Goal: Task Accomplishment & Management: Manage account settings

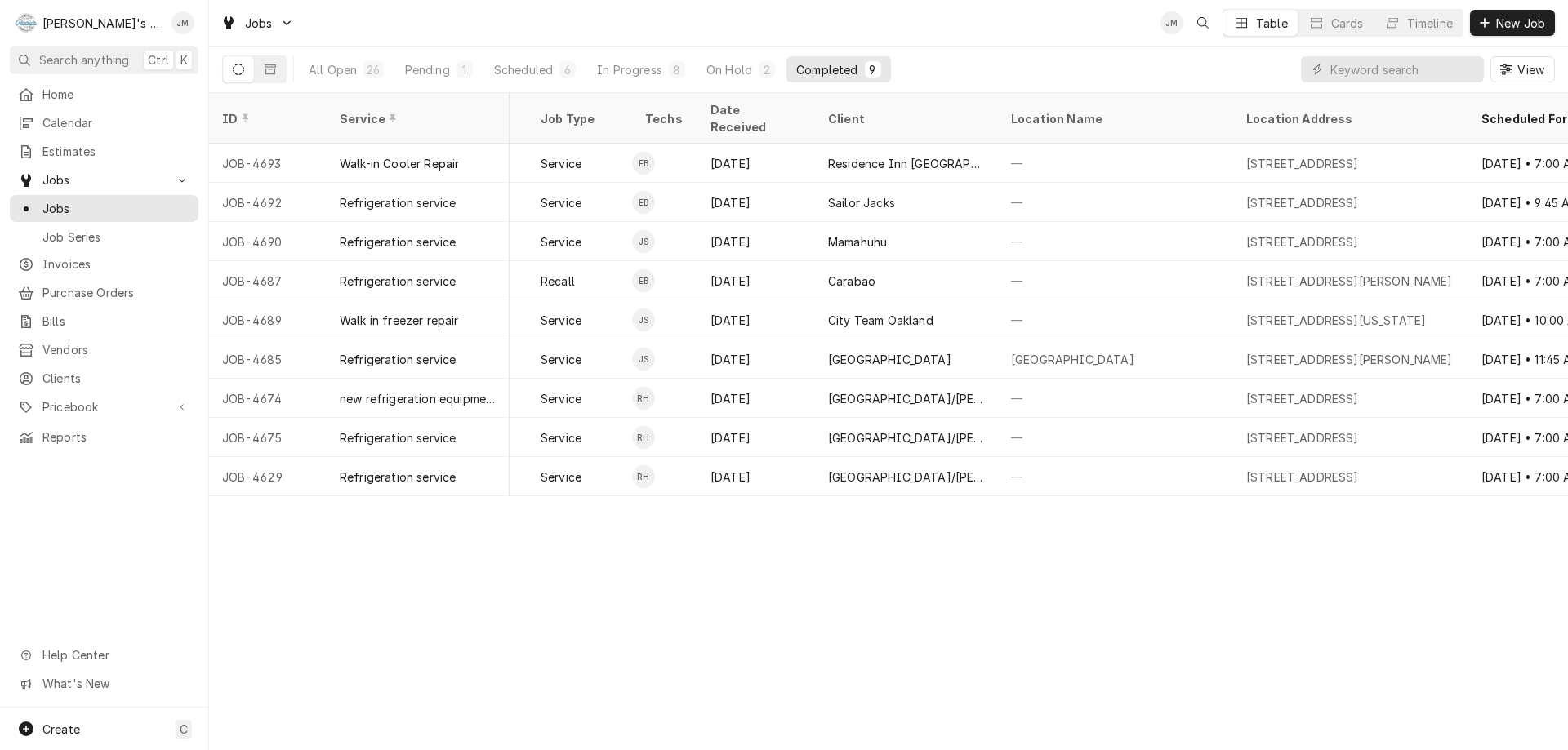
scroll to position [0, 70]
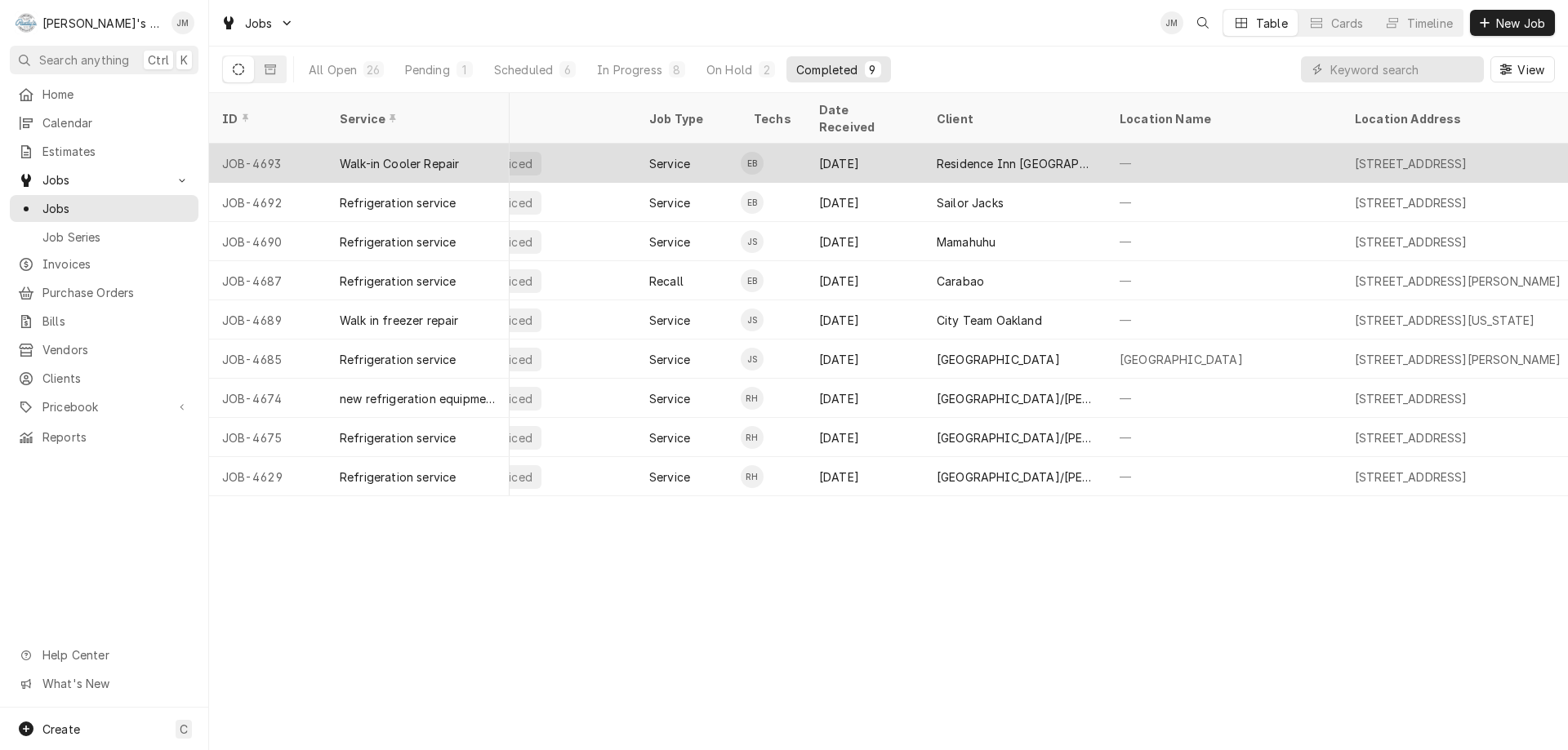
click at [966, 155] on div "Residence Inn [GEOGRAPHIC_DATA]-[GEOGRAPHIC_DATA]" at bounding box center [1015, 163] width 157 height 17
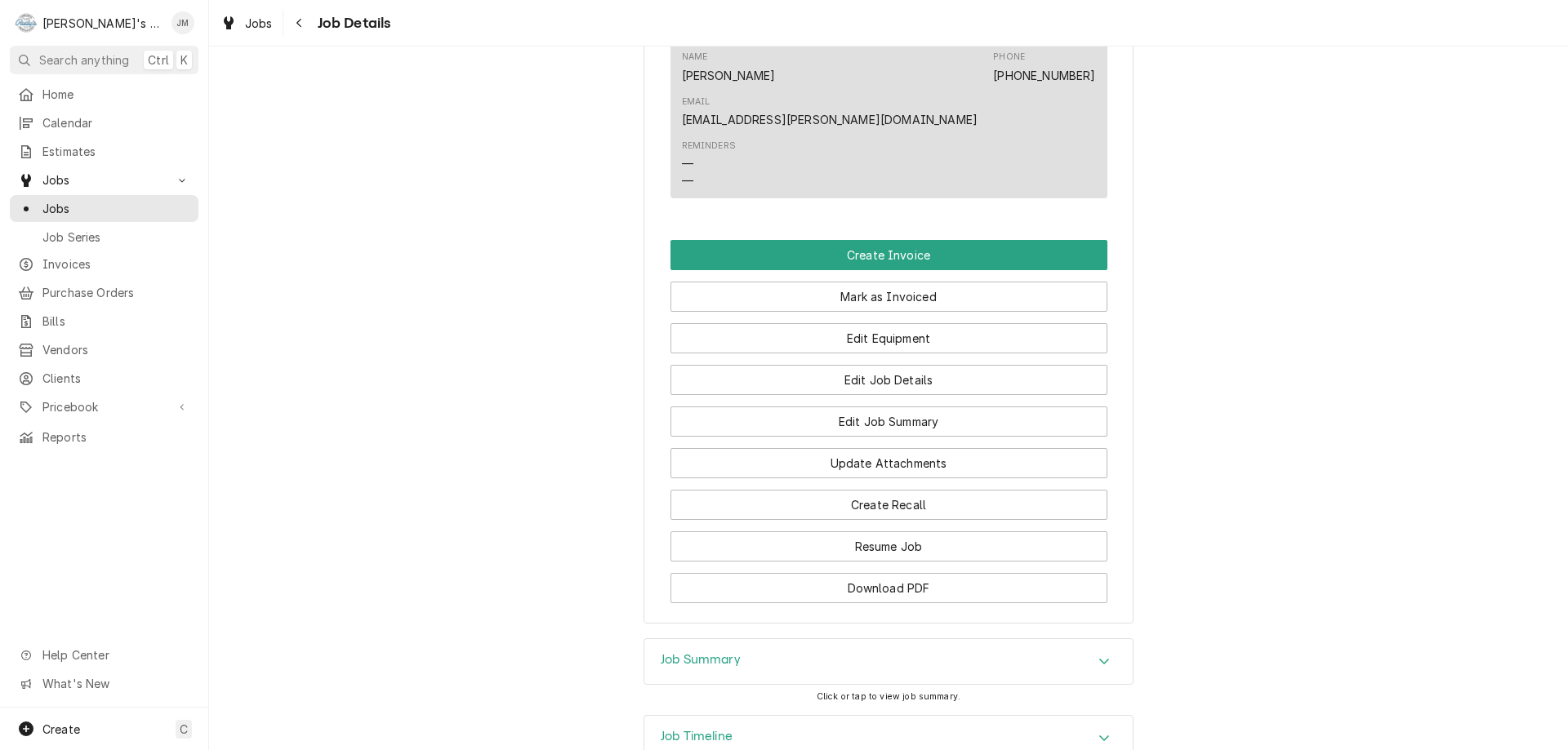
scroll to position [980, 0]
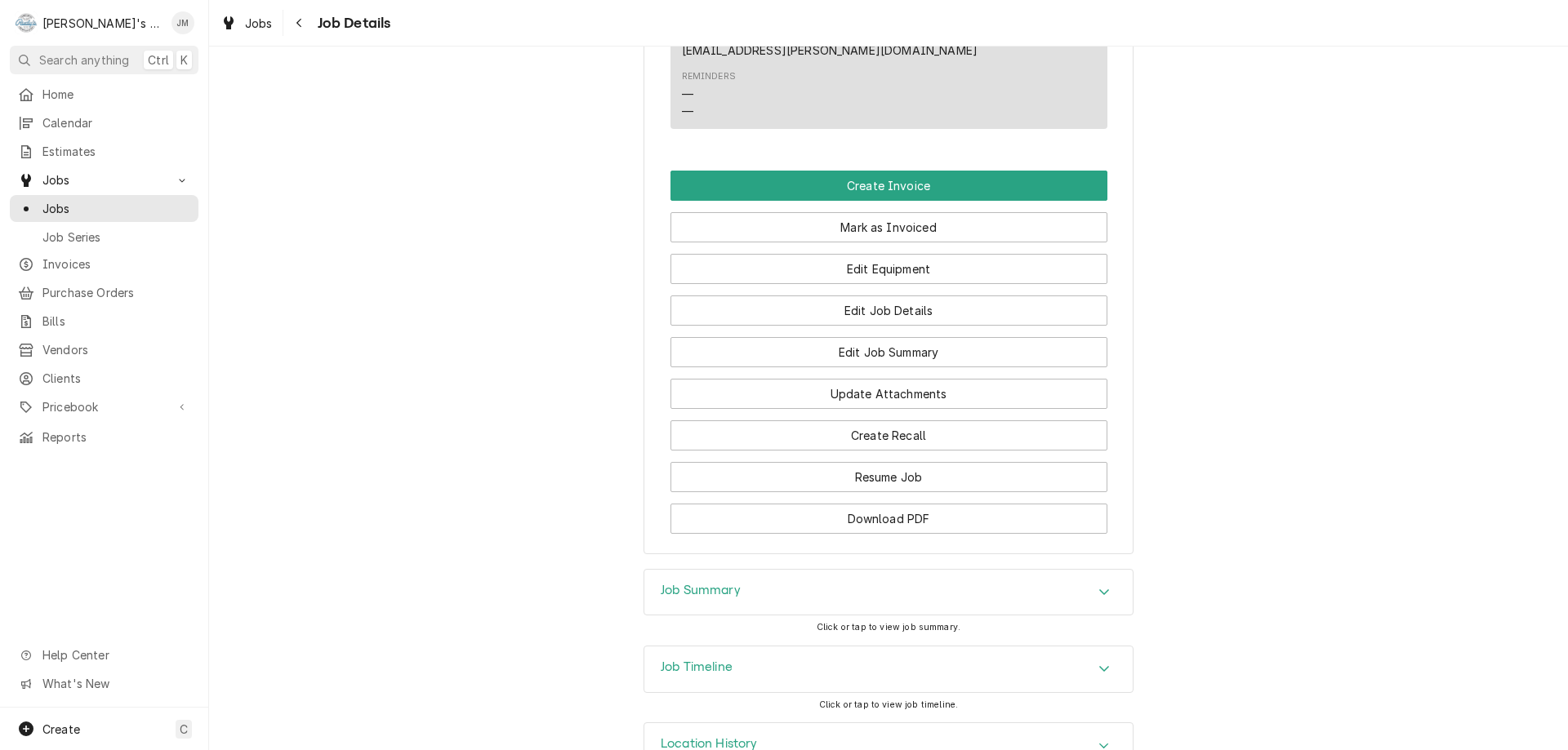
click at [693, 582] on h3 "Job Summary" at bounding box center [700, 590] width 80 height 15
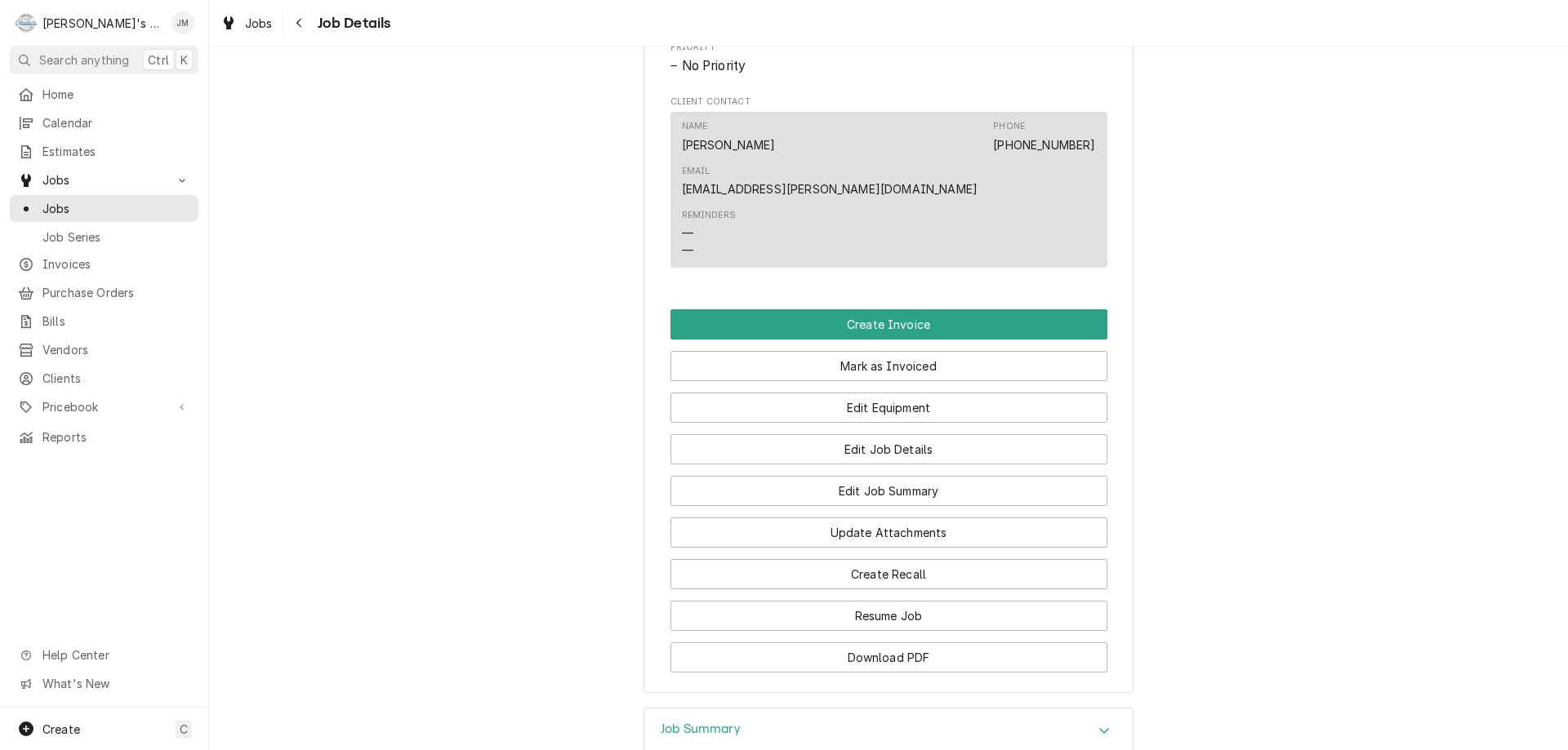
scroll to position [816, 0]
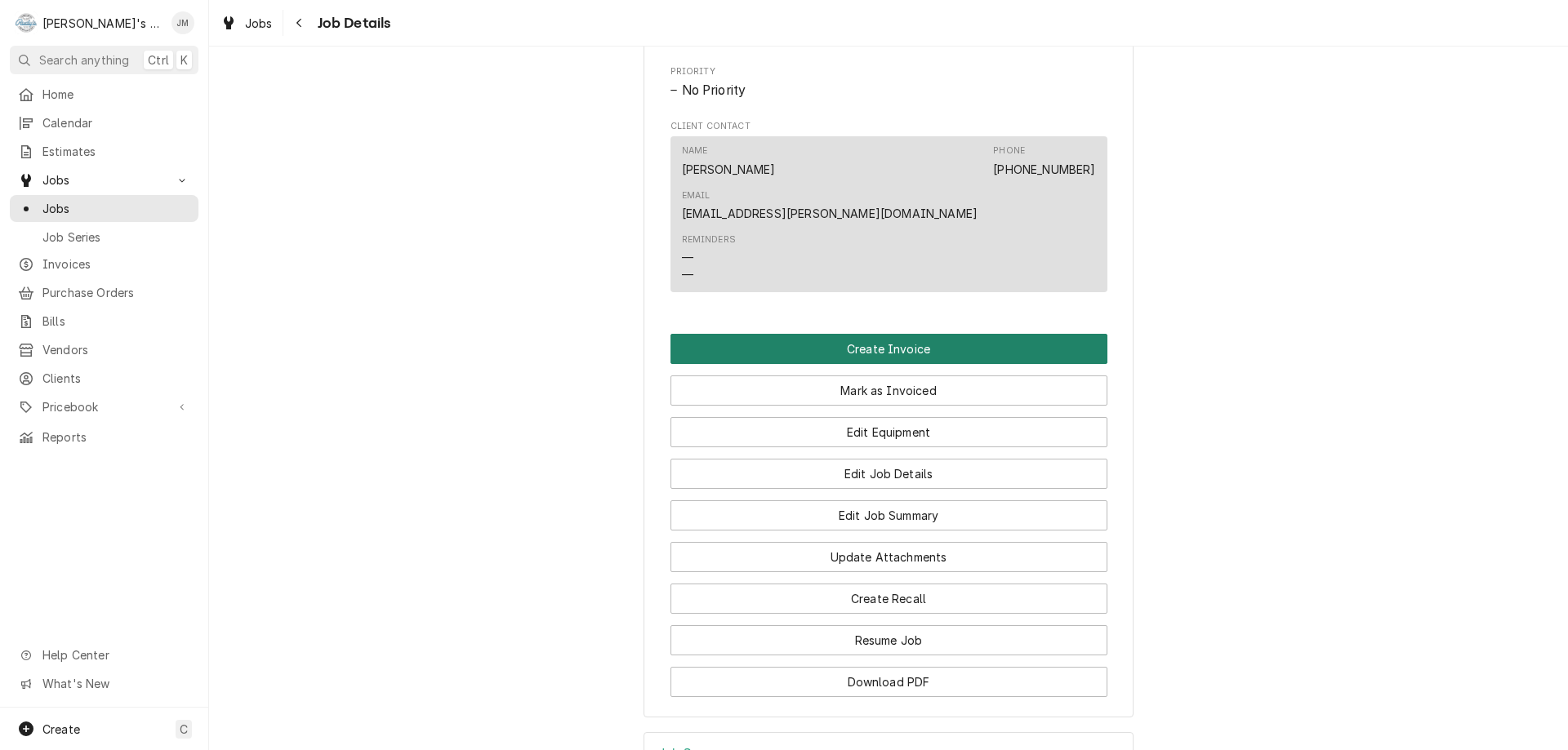
click at [871, 334] on button "Create Invoice" at bounding box center [888, 349] width 436 height 31
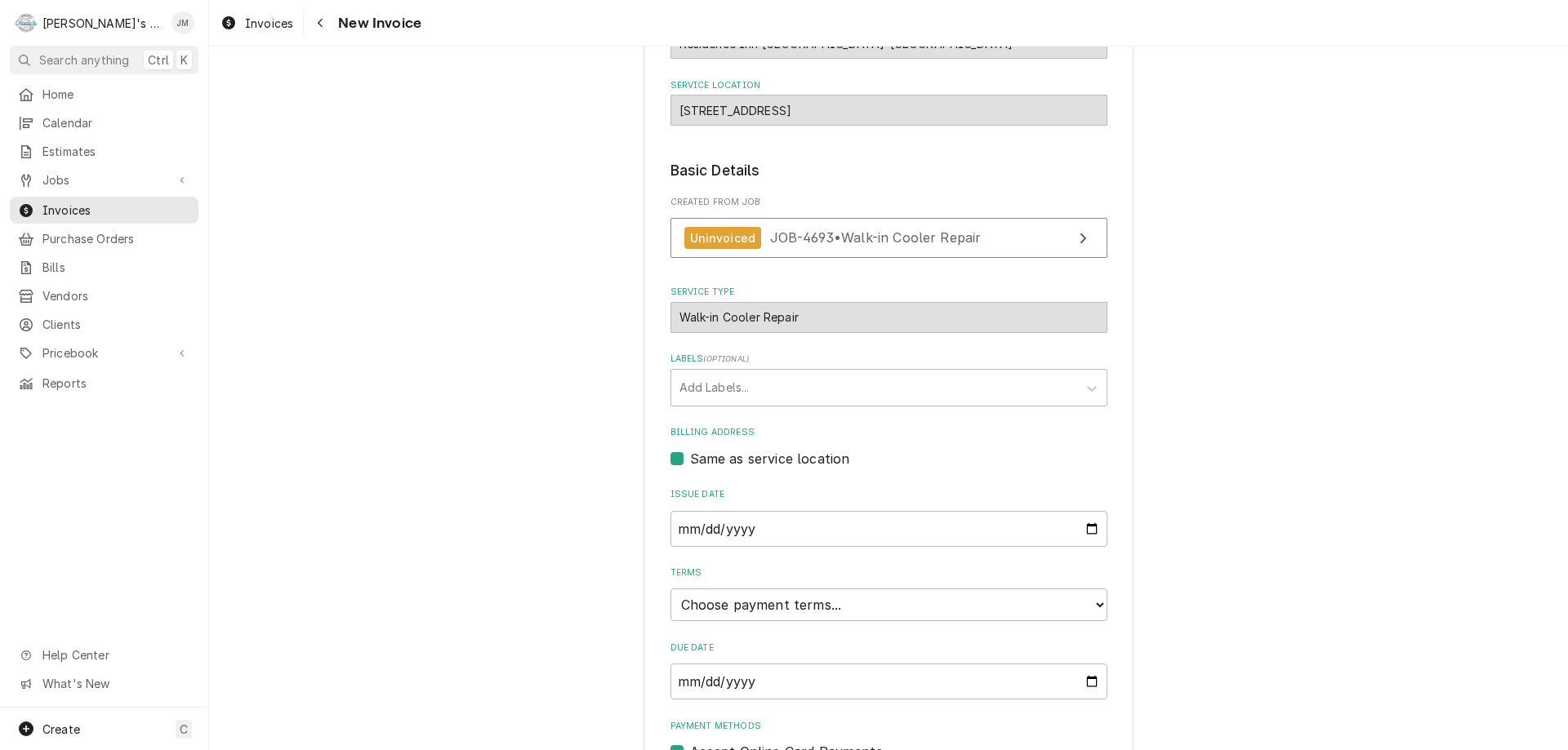
scroll to position [243, 0]
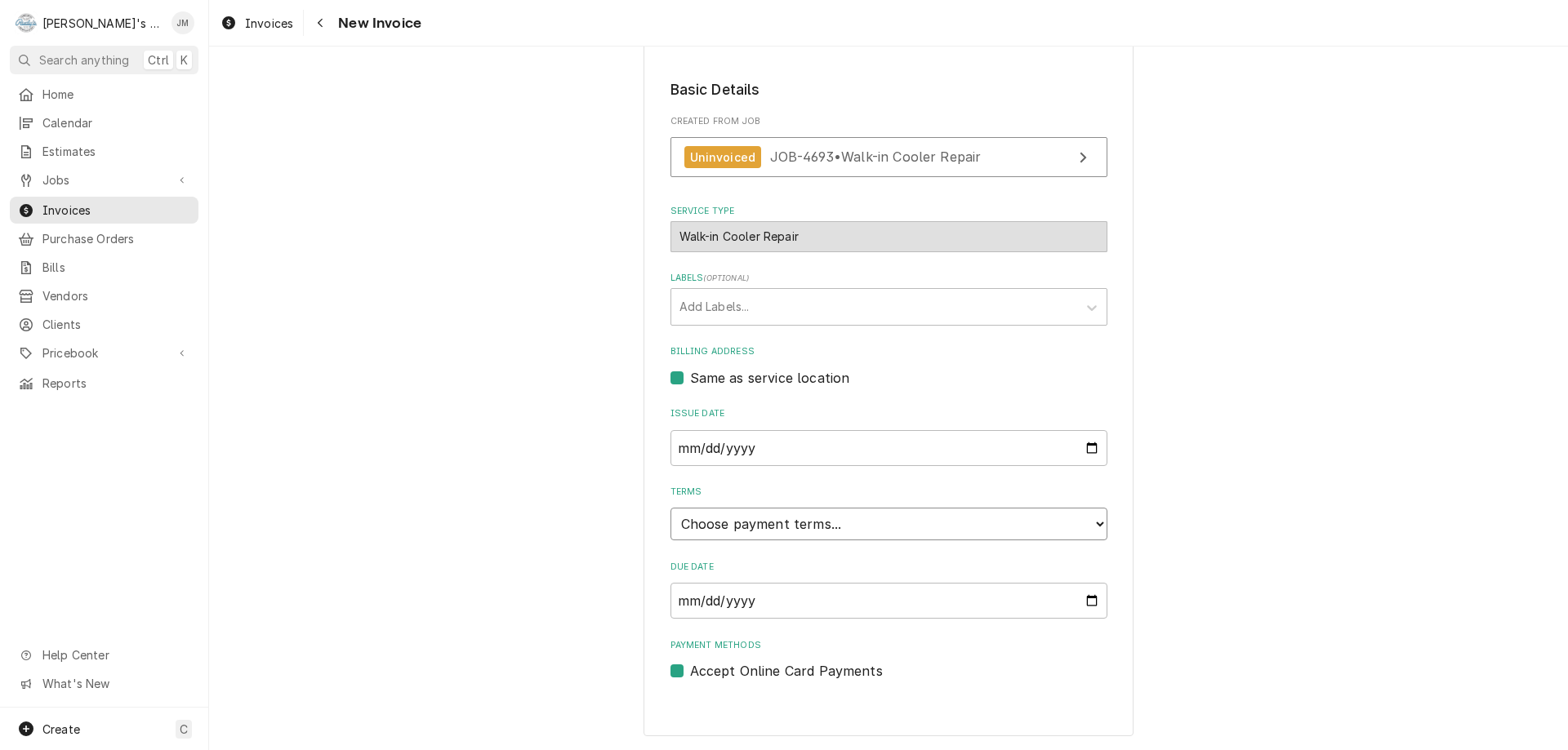
click at [847, 529] on select "Choose payment terms... Same Day Net 7 Net 14 Net 21 Net 30 Net 45 Net 60 Net 90" at bounding box center [888, 524] width 436 height 32
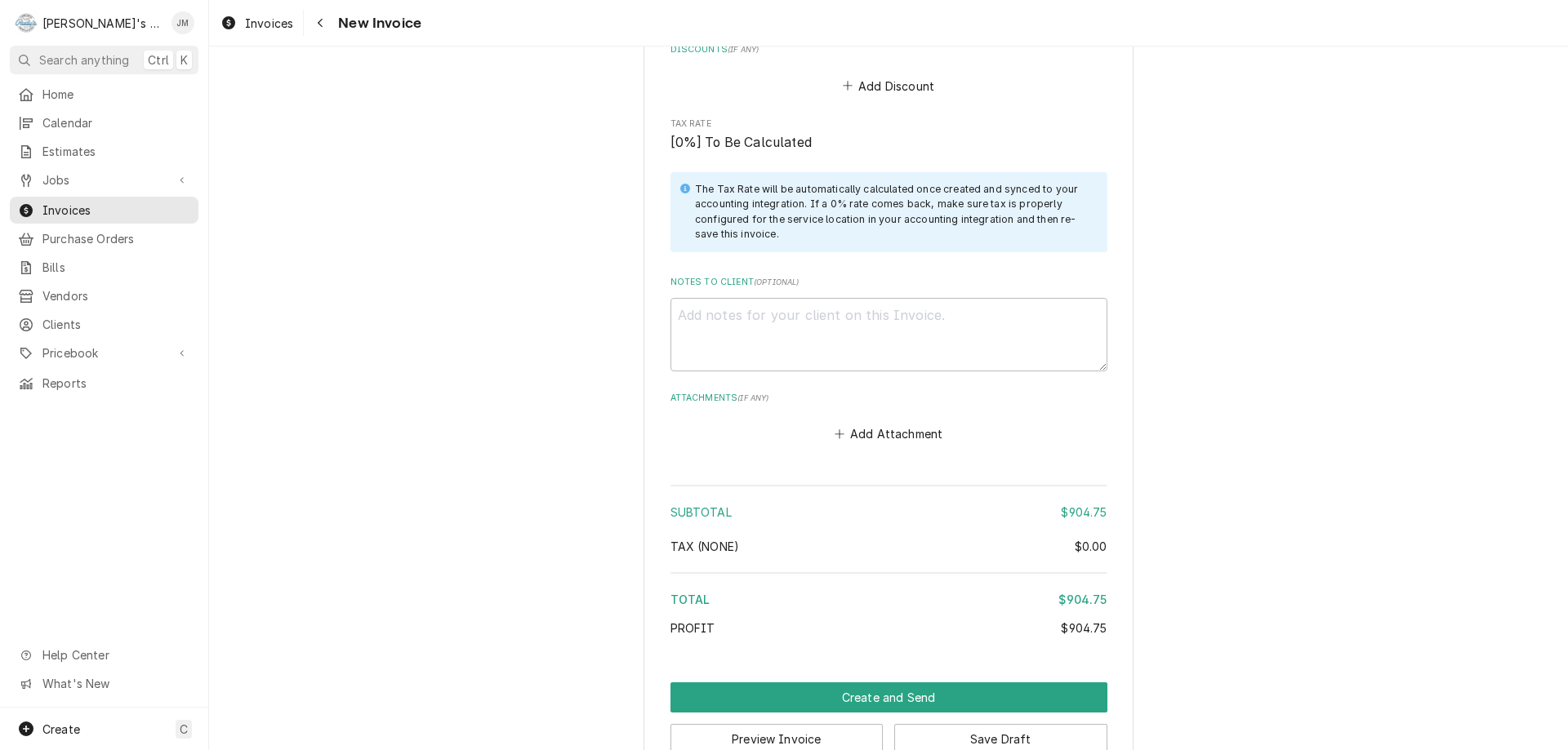
scroll to position [2423, 0]
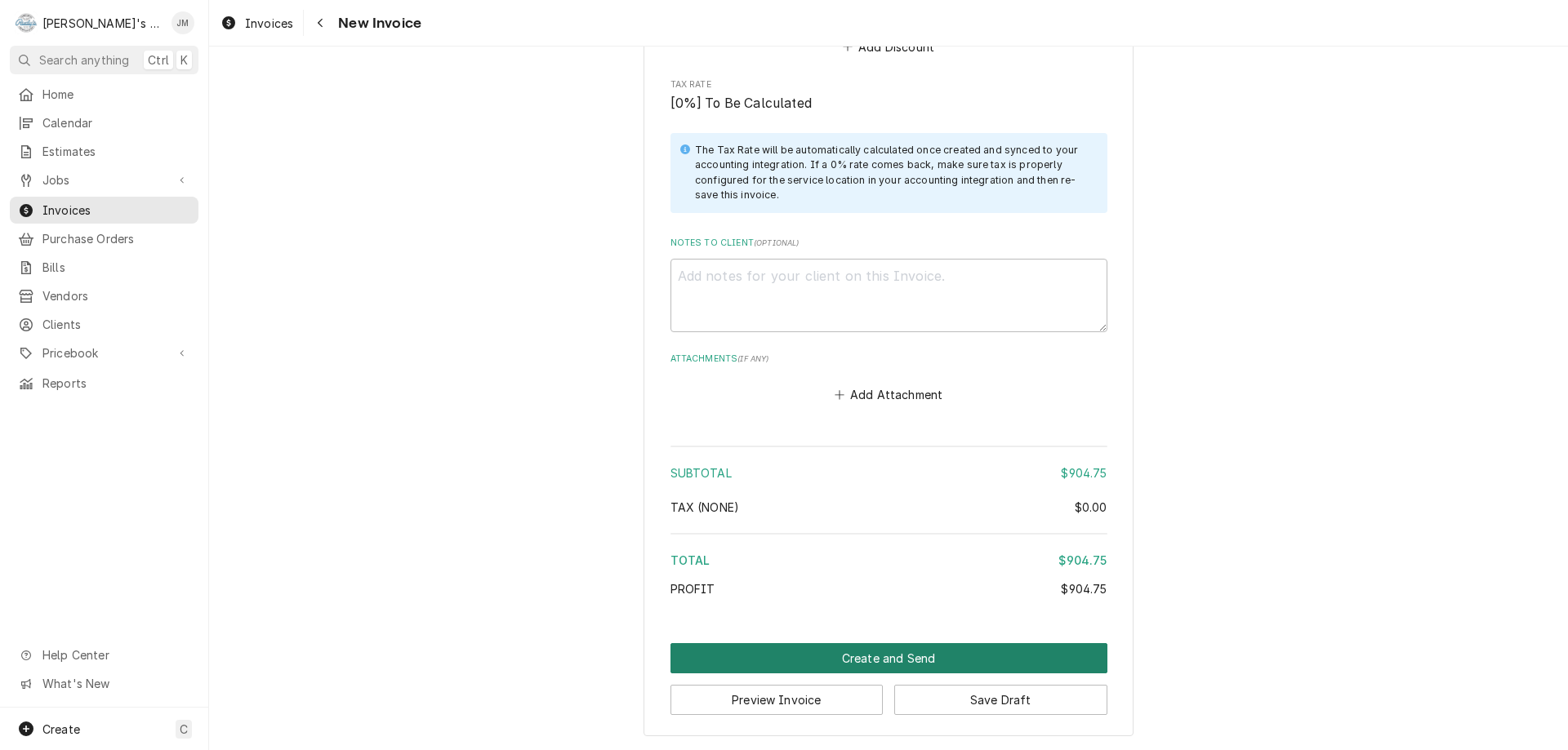
click at [890, 664] on button "Create and Send" at bounding box center [888, 658] width 436 height 31
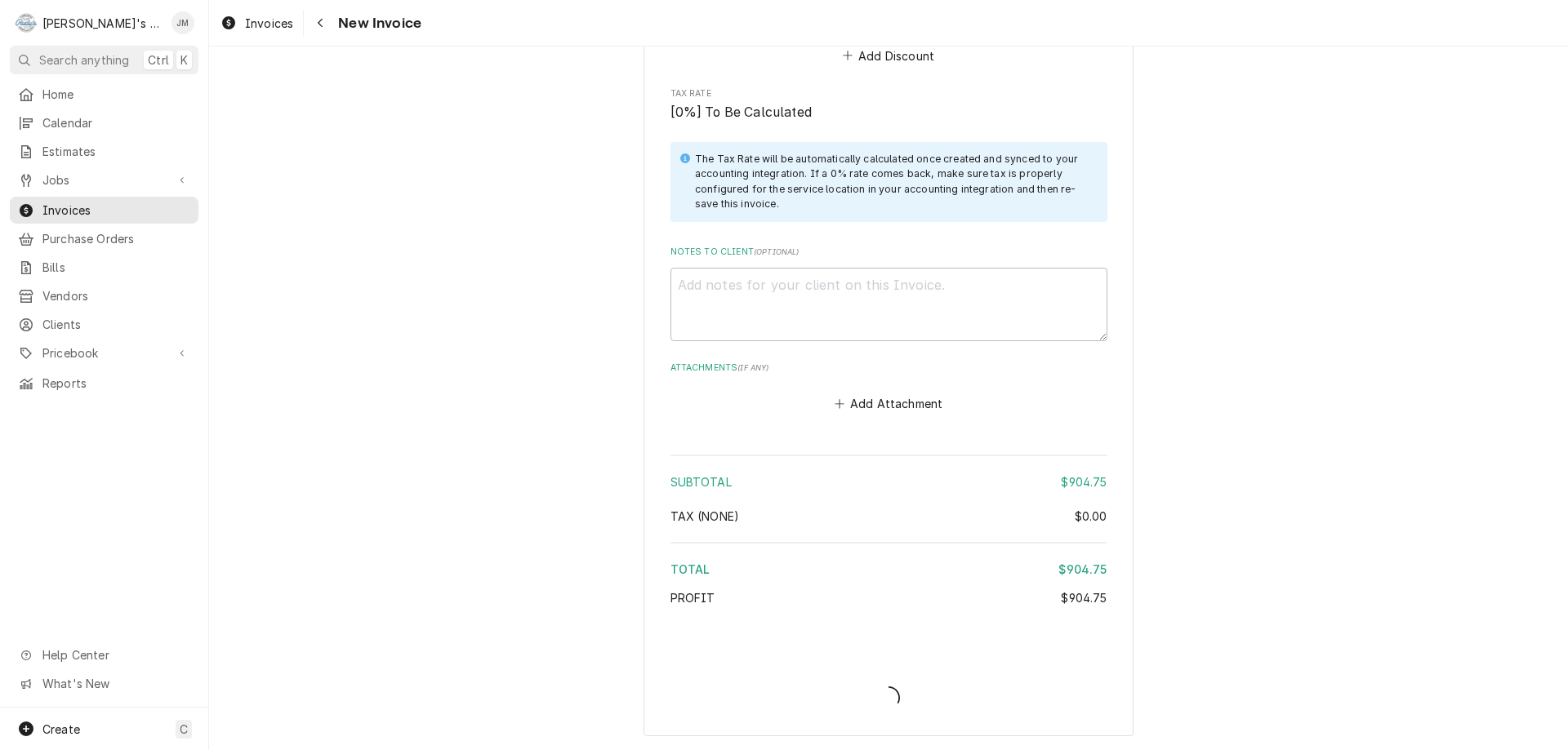
scroll to position [2415, 0]
type textarea "x"
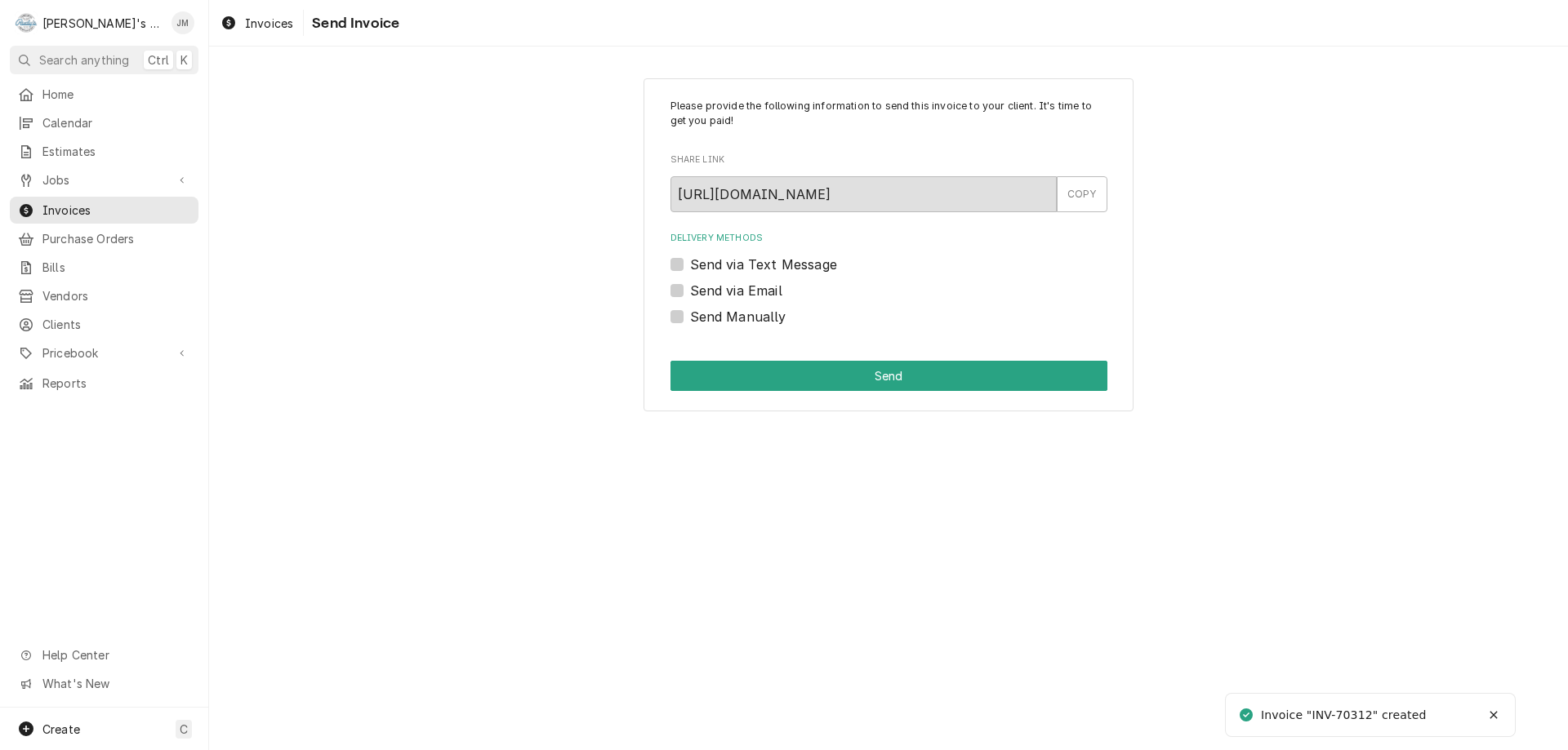
click at [736, 319] on label "Send Manually" at bounding box center [738, 316] width 96 height 20
click at [736, 319] on input "Send Manually" at bounding box center [908, 325] width 436 height 36
checkbox input "true"
click at [897, 375] on button "Send" at bounding box center [888, 376] width 436 height 31
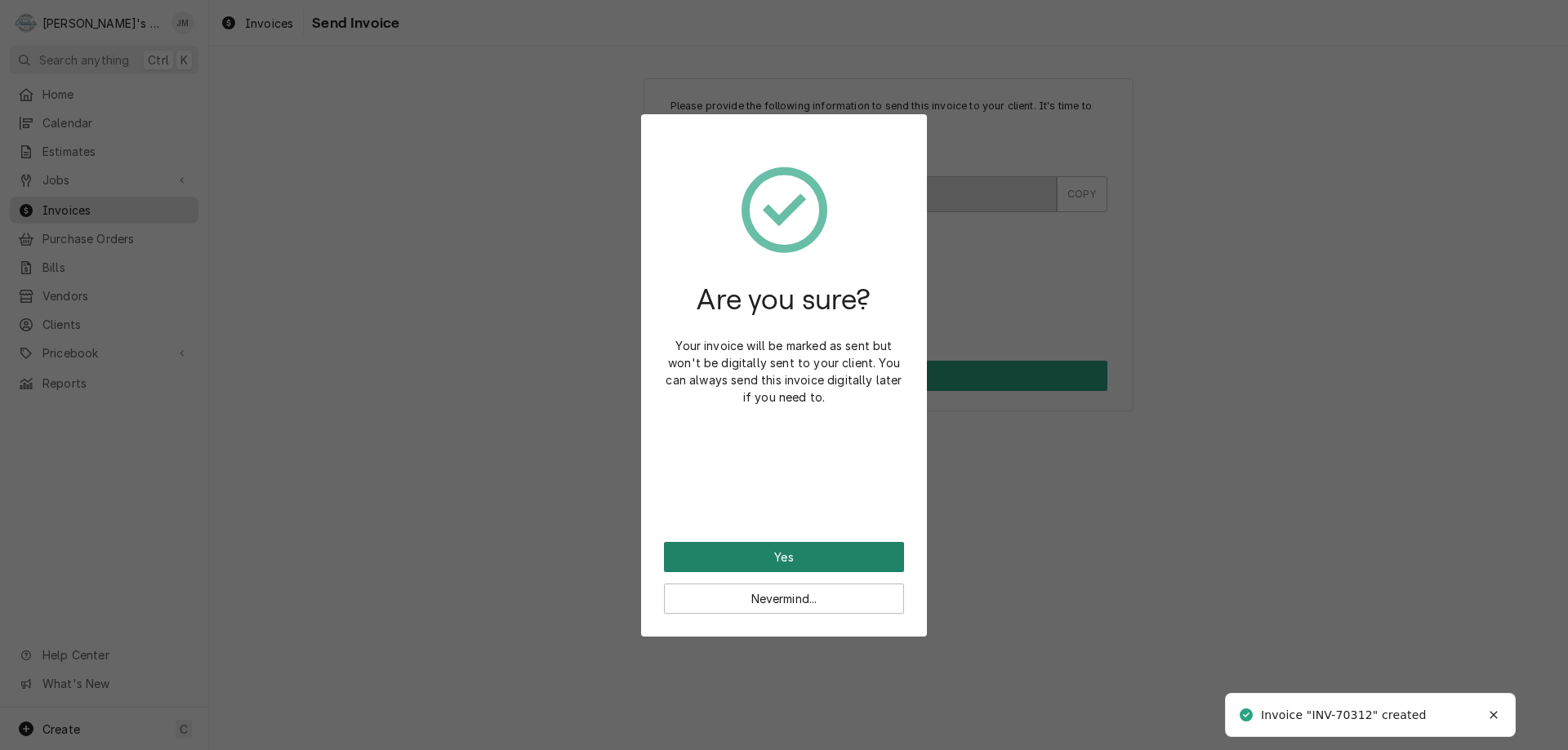
click at [801, 545] on button "Yes" at bounding box center [784, 557] width 240 height 31
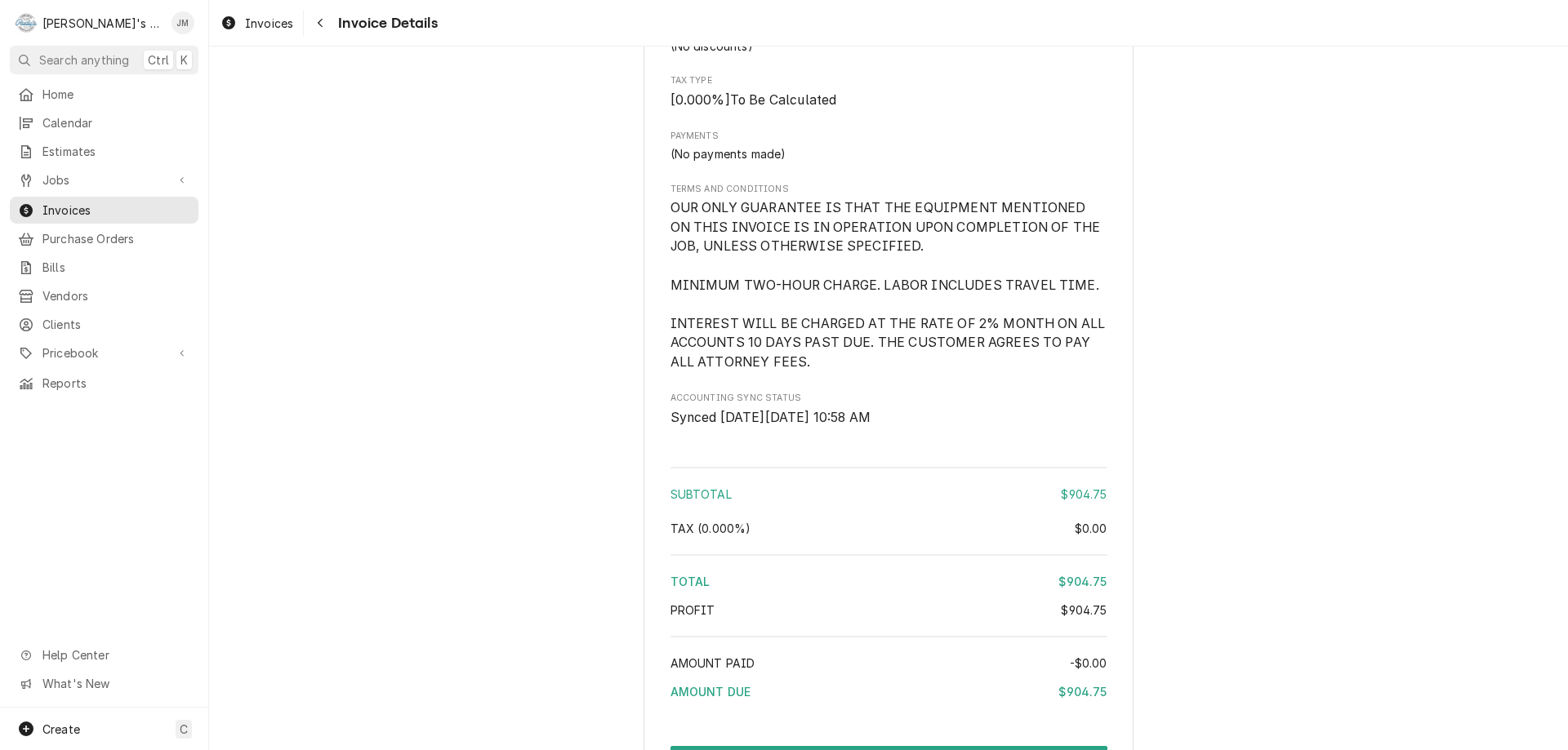
scroll to position [2412, 0]
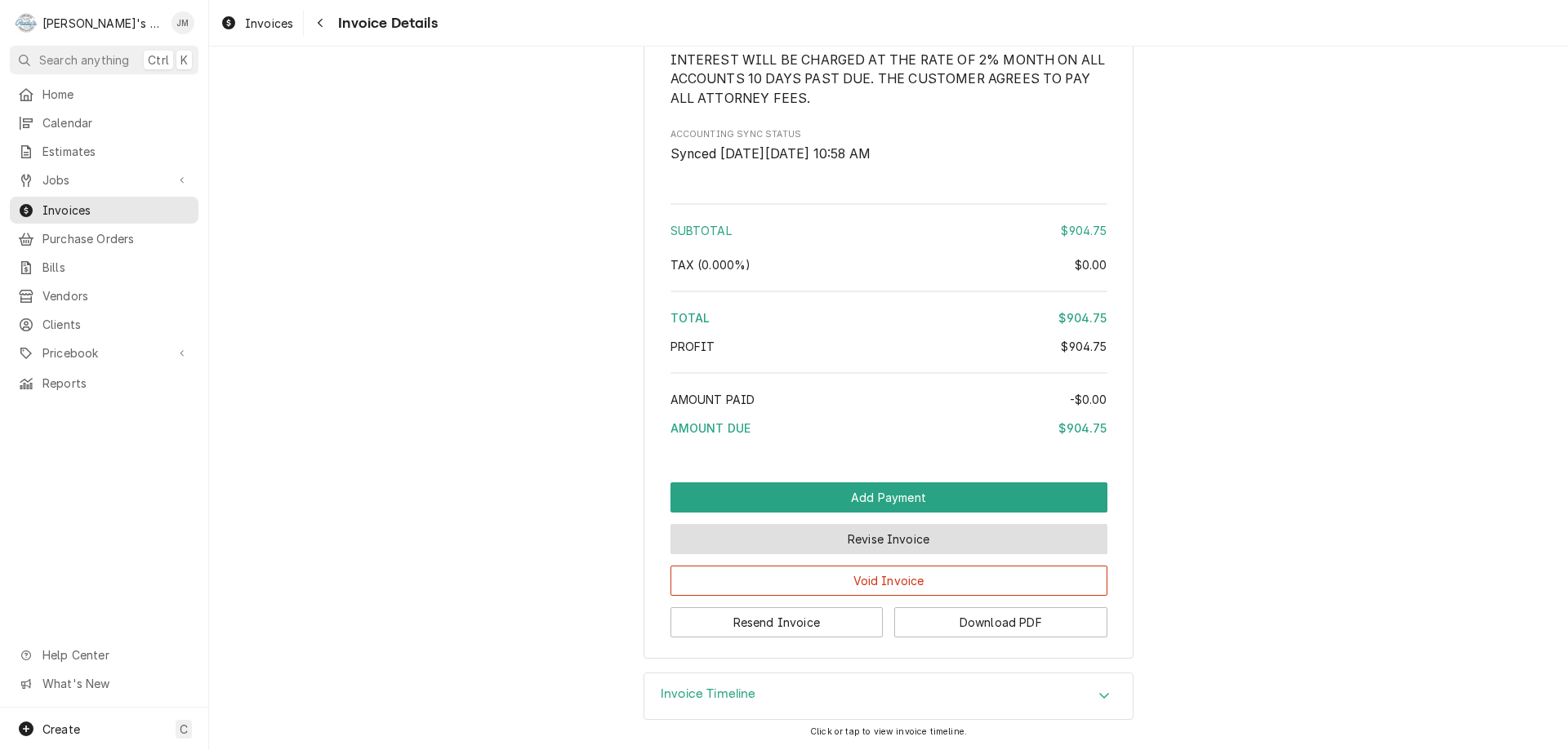
click at [841, 547] on button "Revise Invoice" at bounding box center [888, 539] width 436 height 31
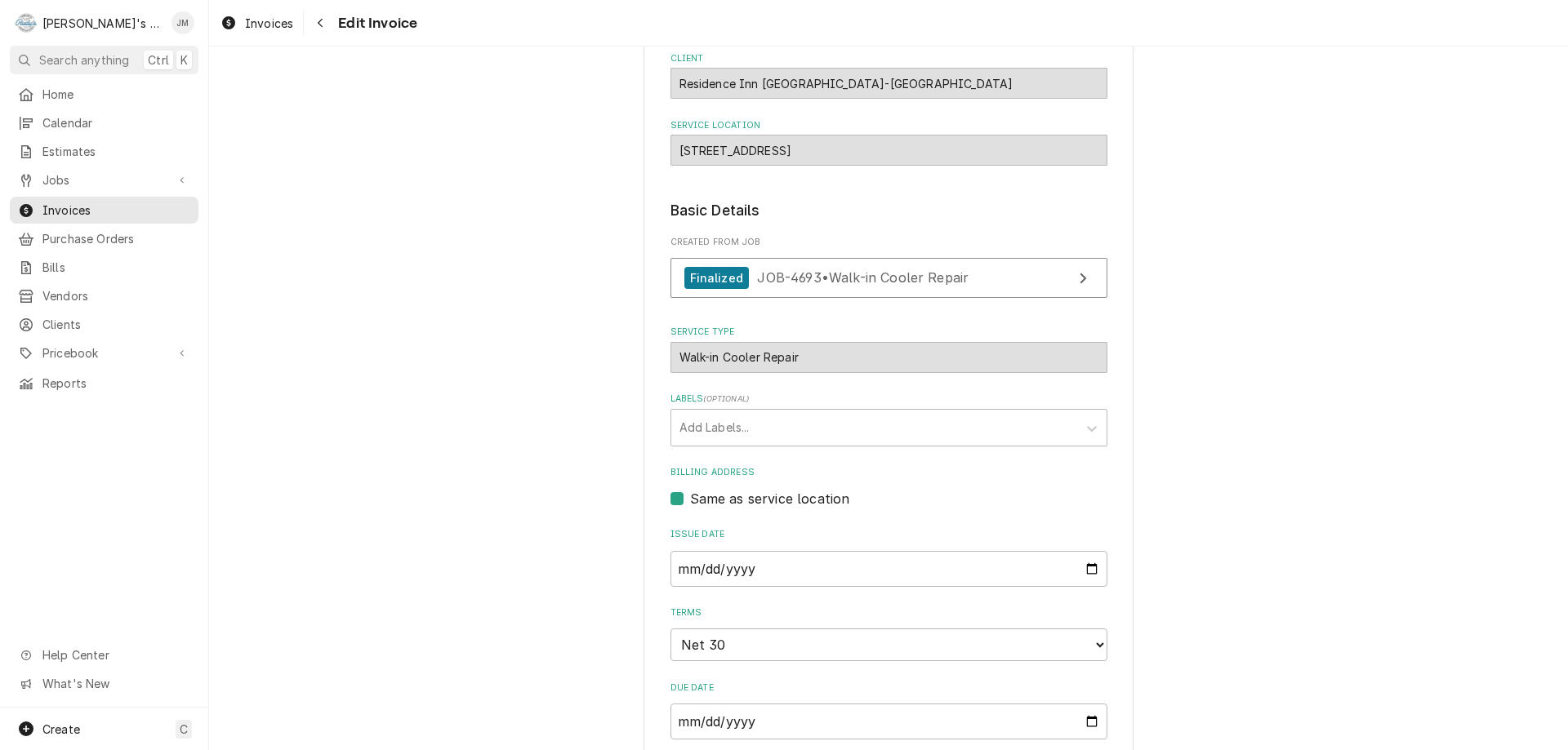
scroll to position [184, 0]
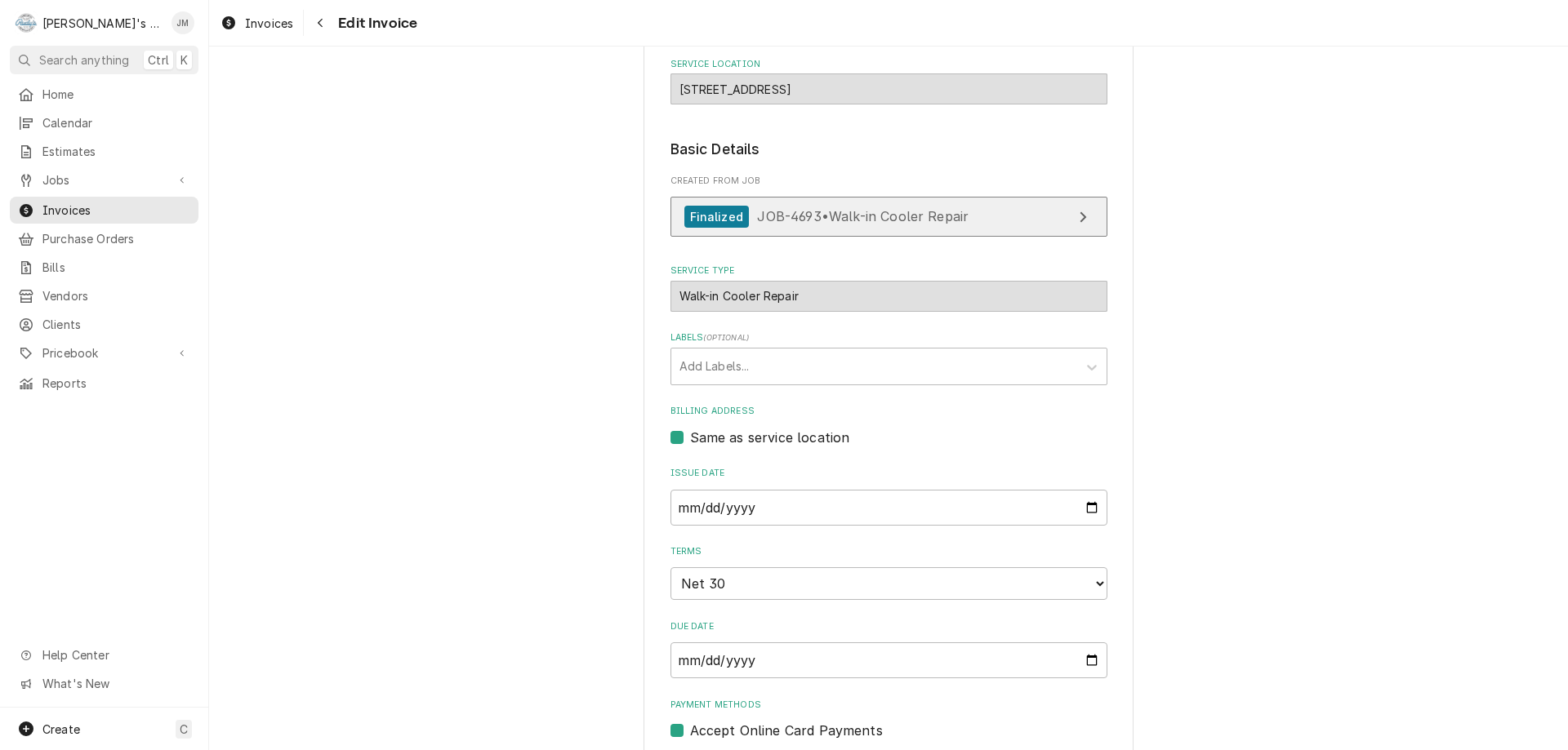
click at [870, 208] on span "JOB-4693 • Walk-in Cooler Repair" at bounding box center [863, 216] width 212 height 16
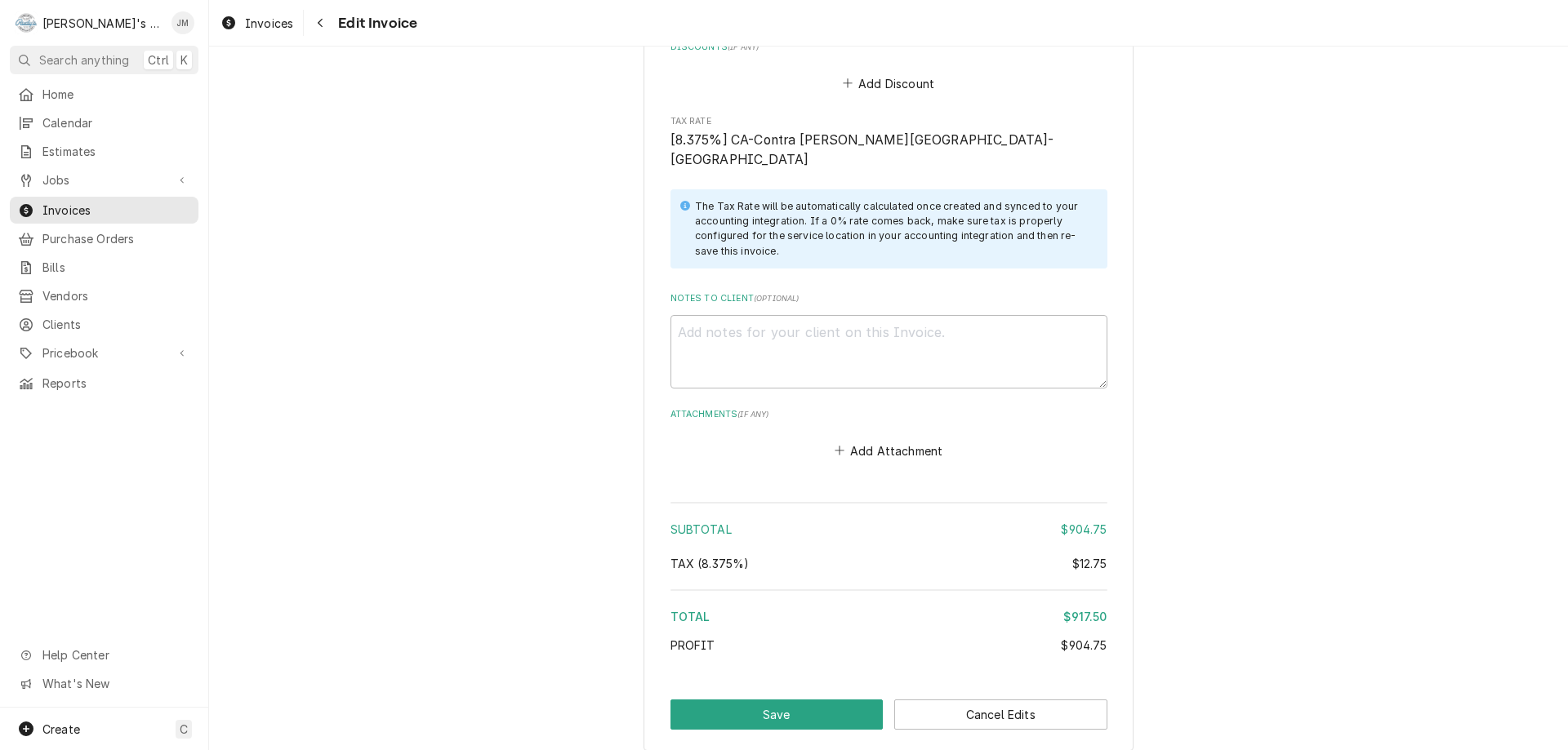
scroll to position [2459, 0]
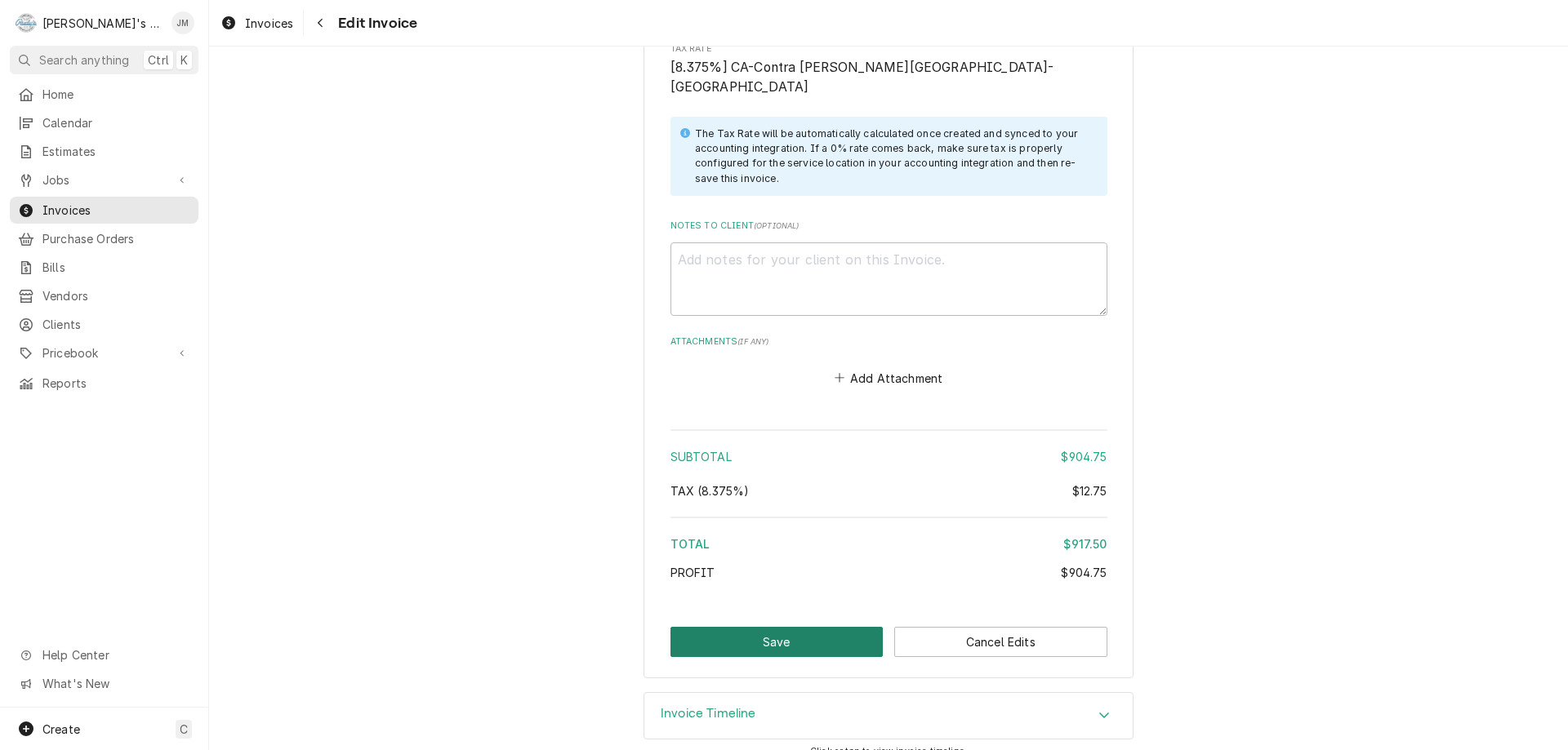
click at [776, 627] on button "Save" at bounding box center [777, 642] width 213 height 31
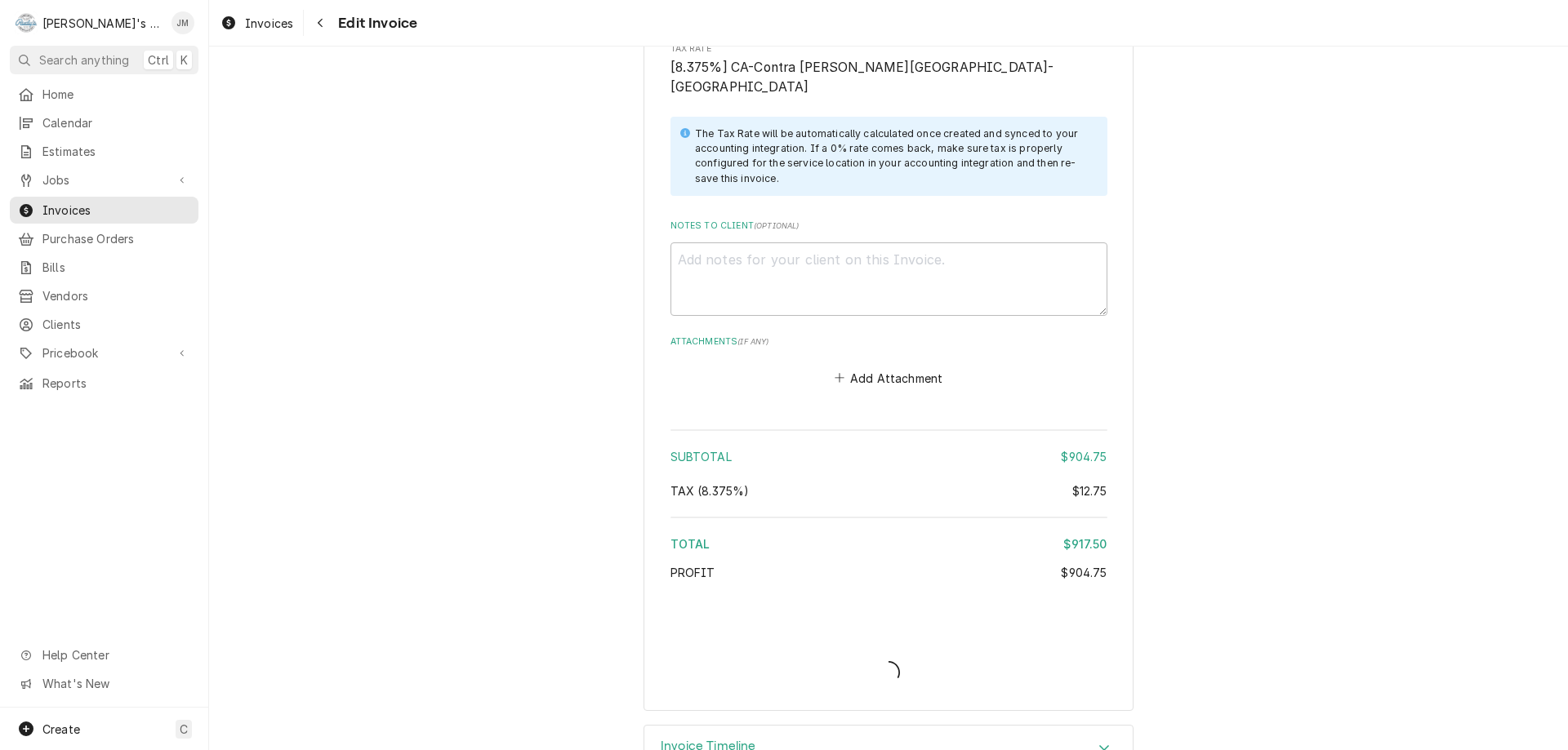
type textarea "x"
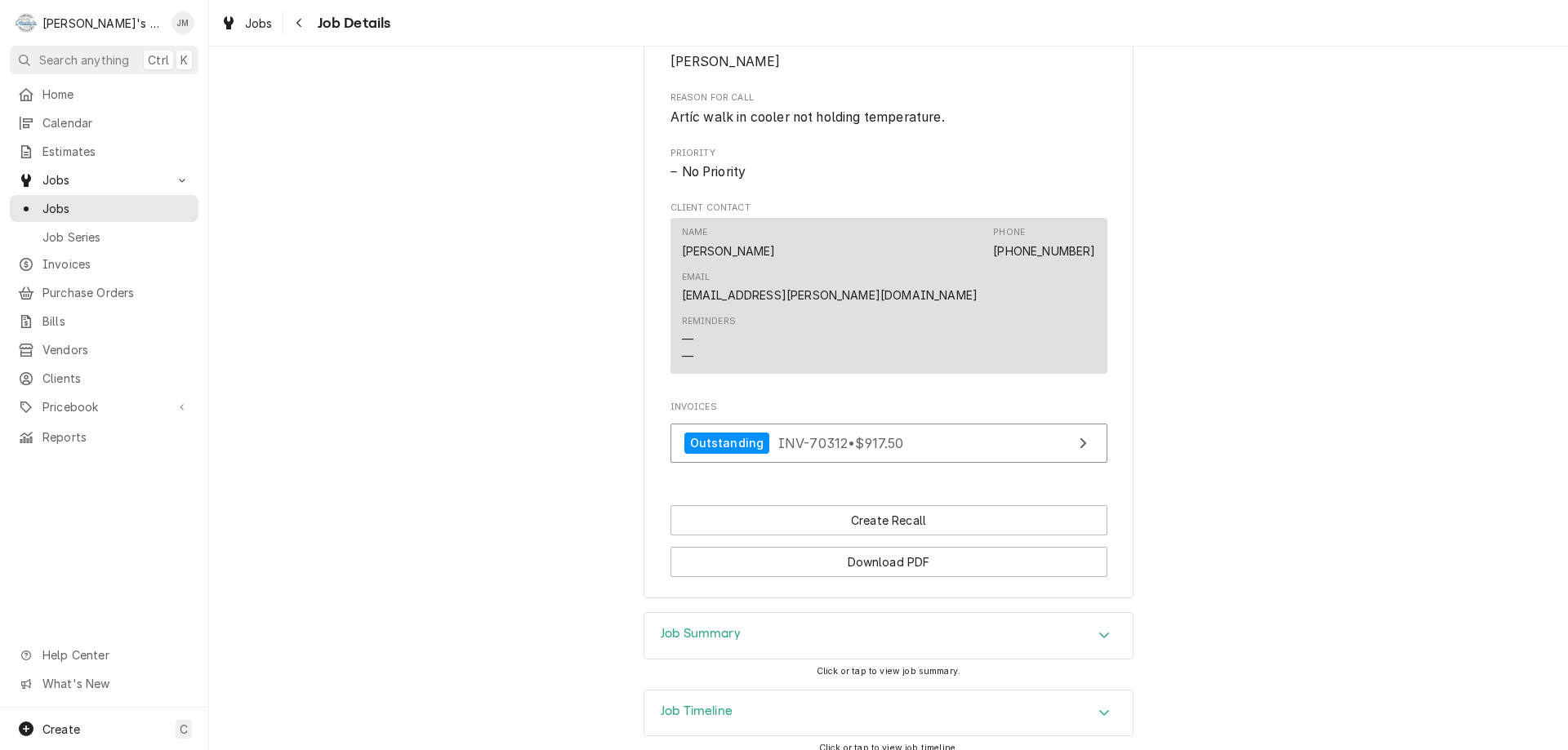
scroll to position [803, 0]
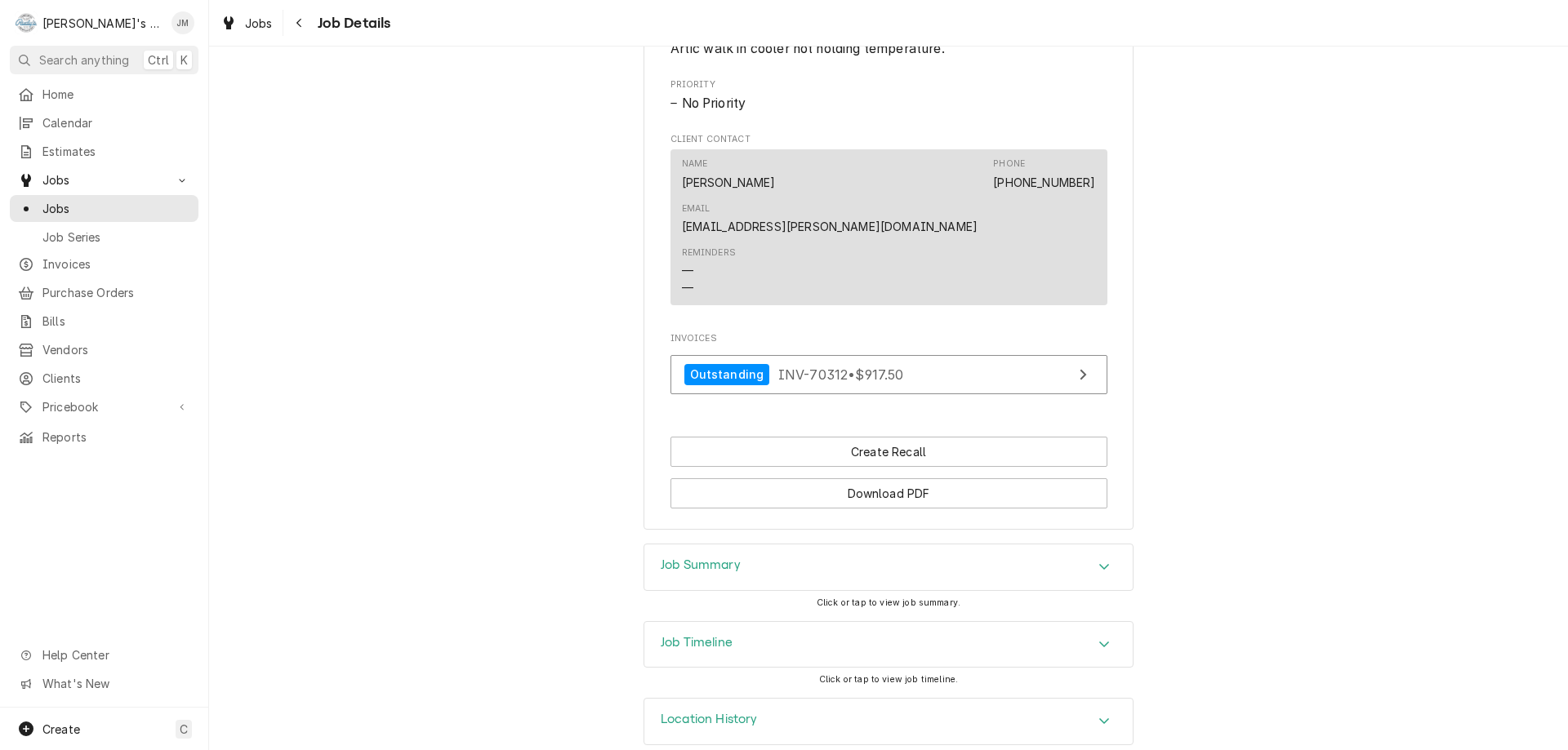
click at [738, 544] on div "Job Summary" at bounding box center [888, 567] width 488 height 46
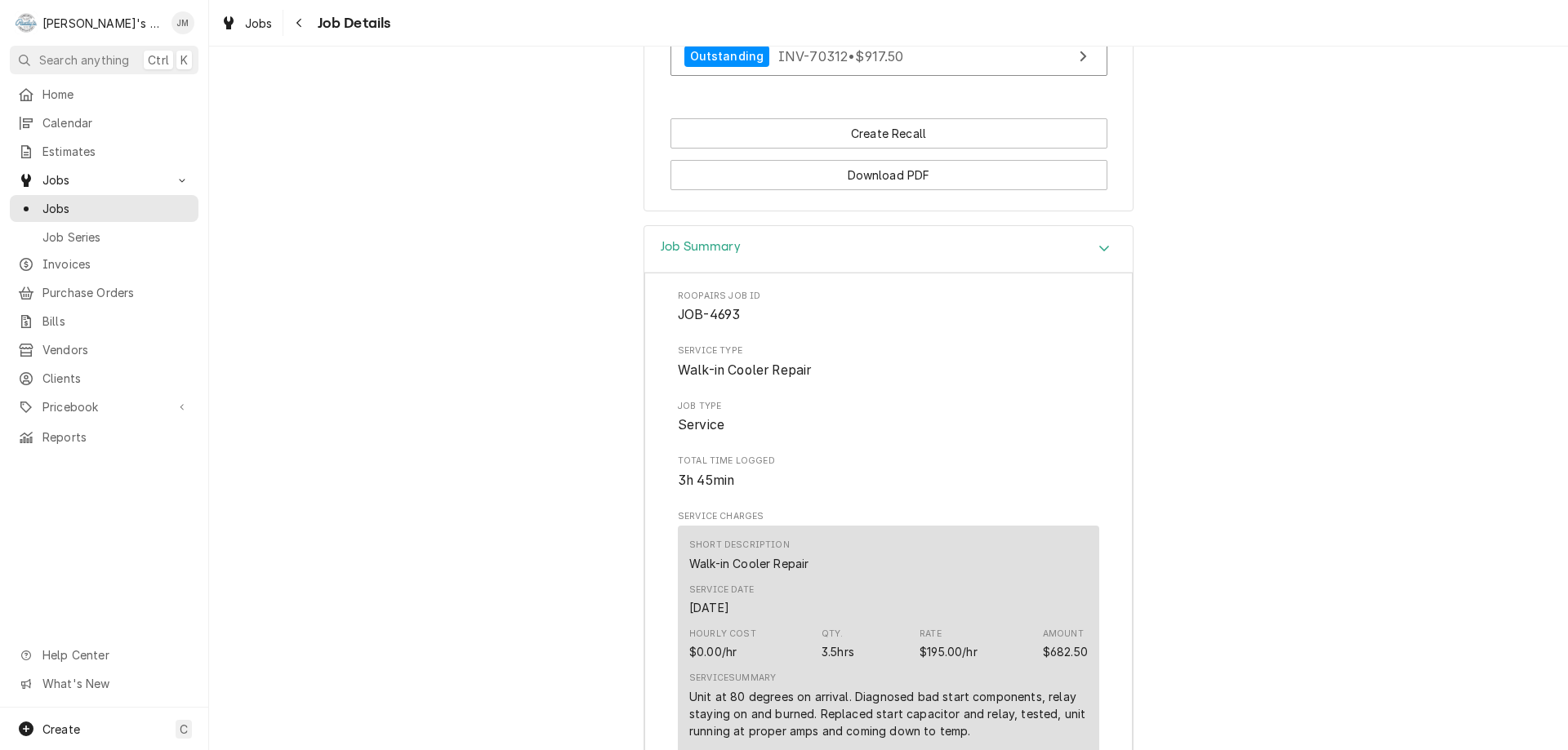
scroll to position [1129, 0]
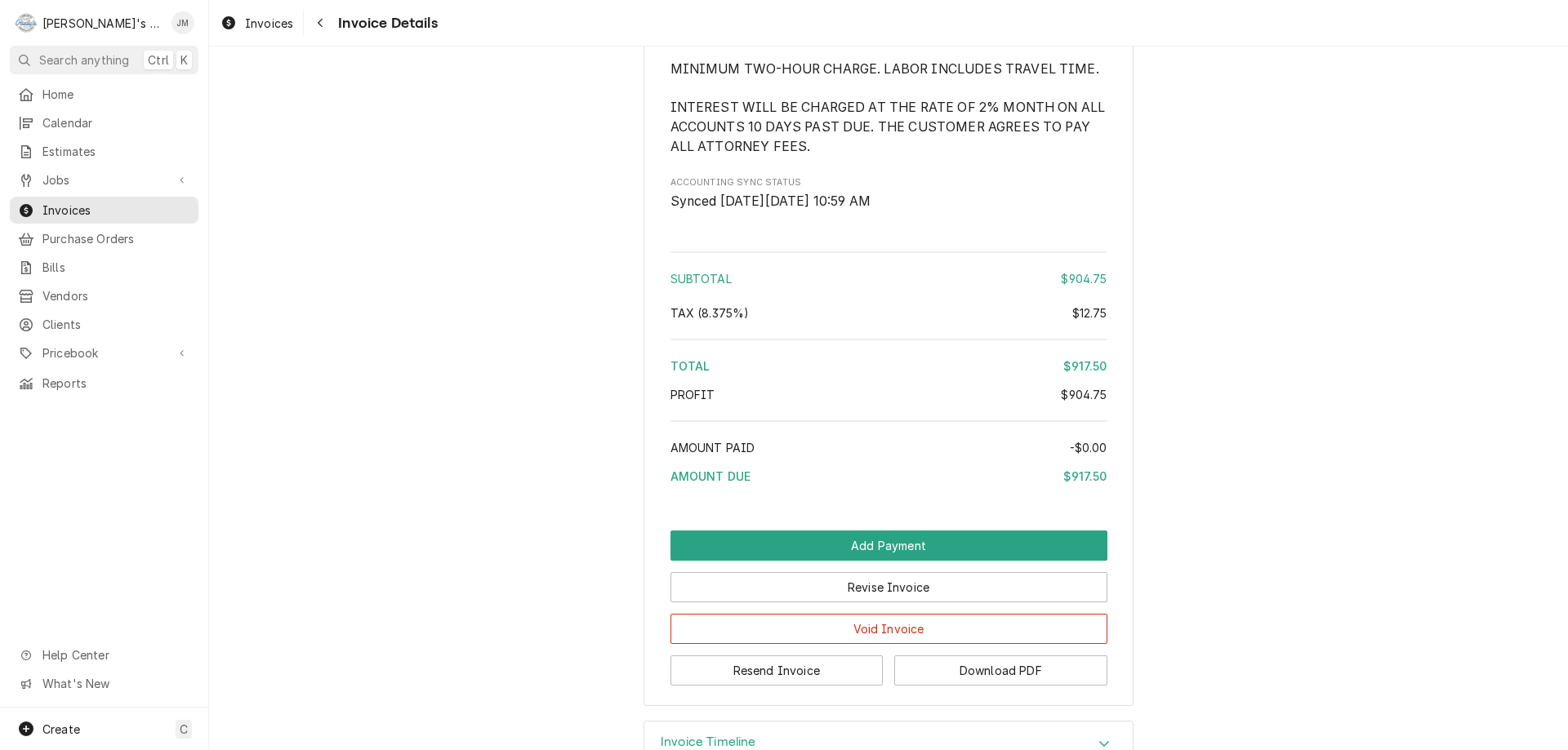
scroll to position [2412, 0]
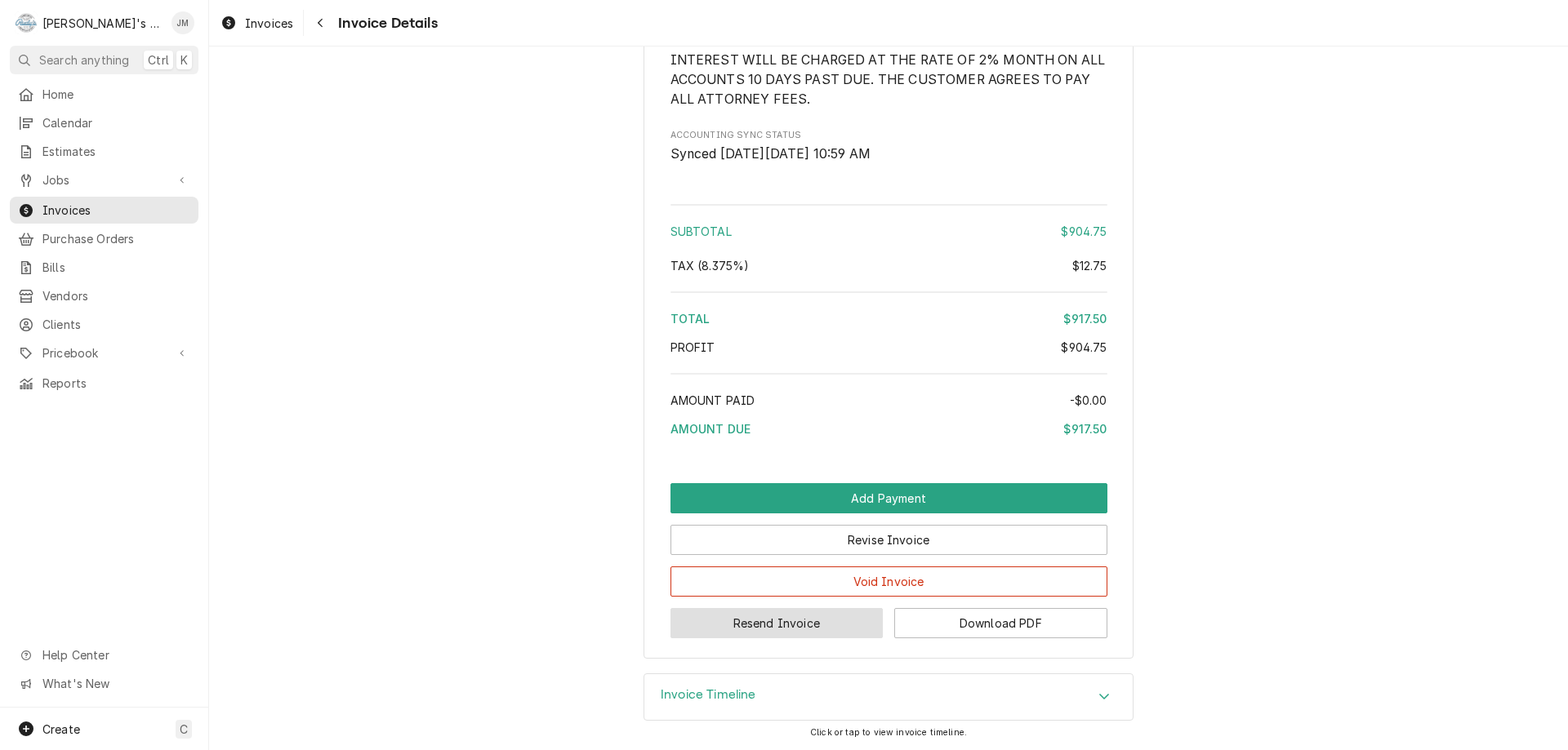
click at [776, 624] on button "Resend Invoice" at bounding box center [777, 623] width 213 height 31
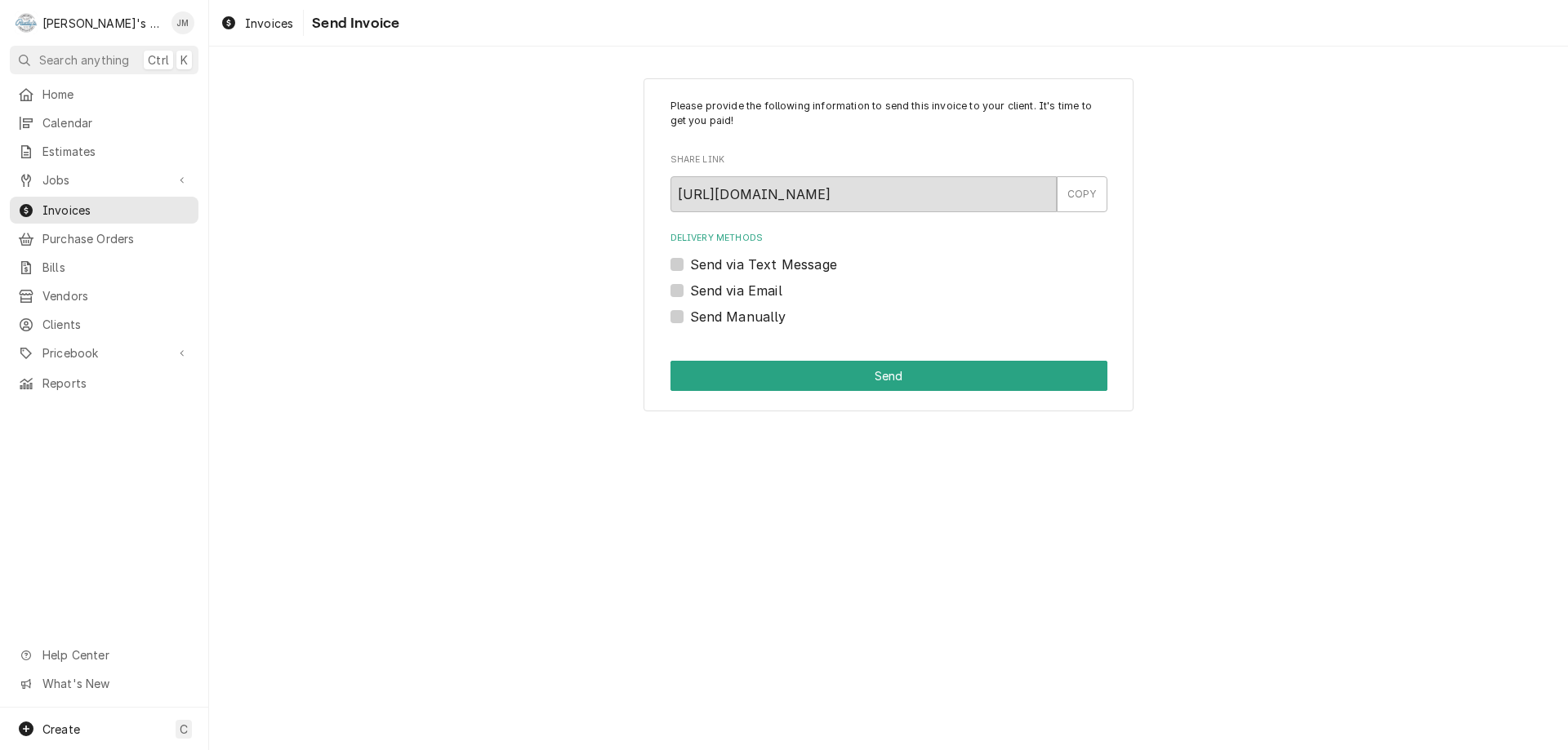
click at [728, 291] on label "Send via Email" at bounding box center [736, 290] width 92 height 20
click at [728, 291] on input "Send via Email" at bounding box center [908, 298] width 436 height 36
checkbox input "true"
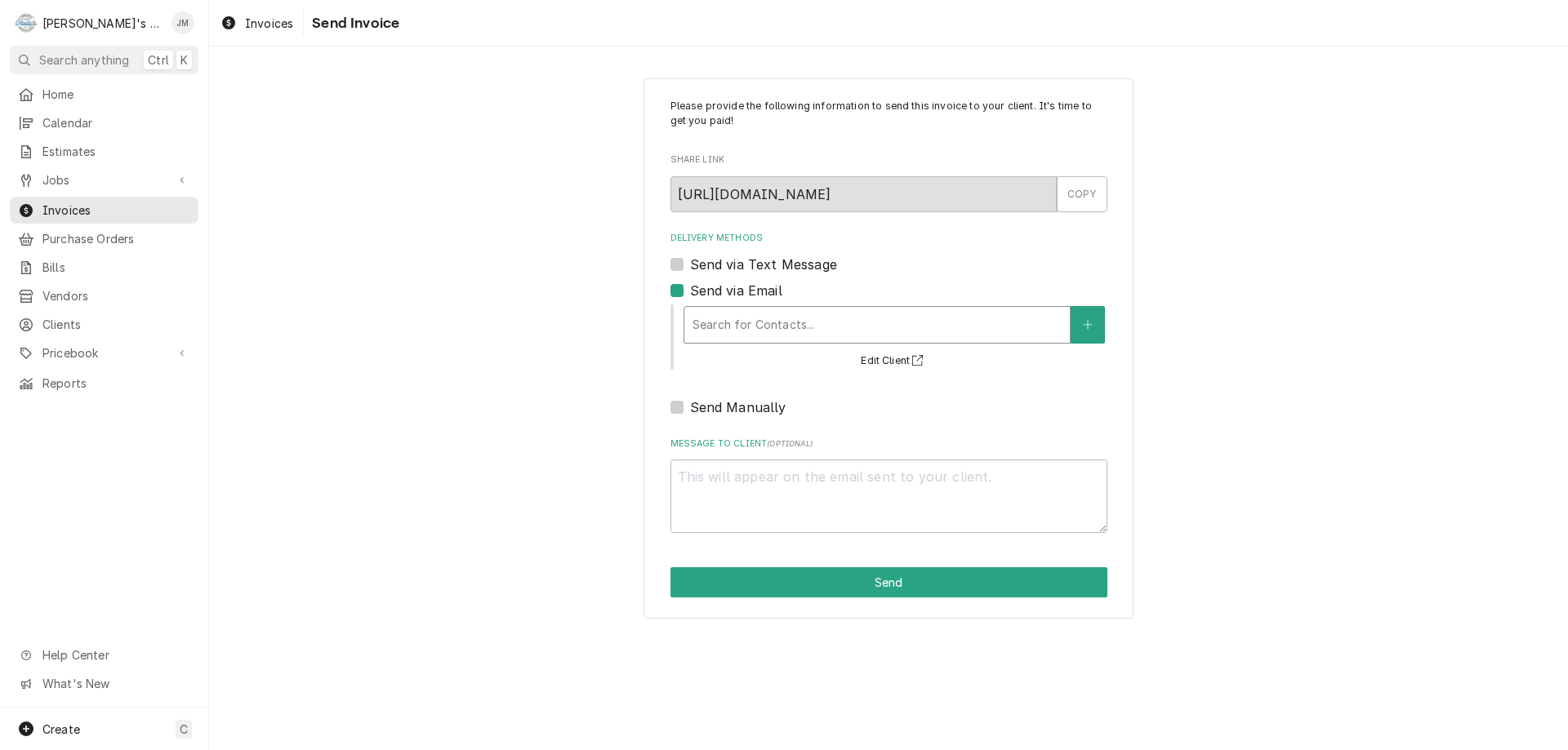
click at [761, 315] on div "Delivery Methods" at bounding box center [877, 325] width 369 height 30
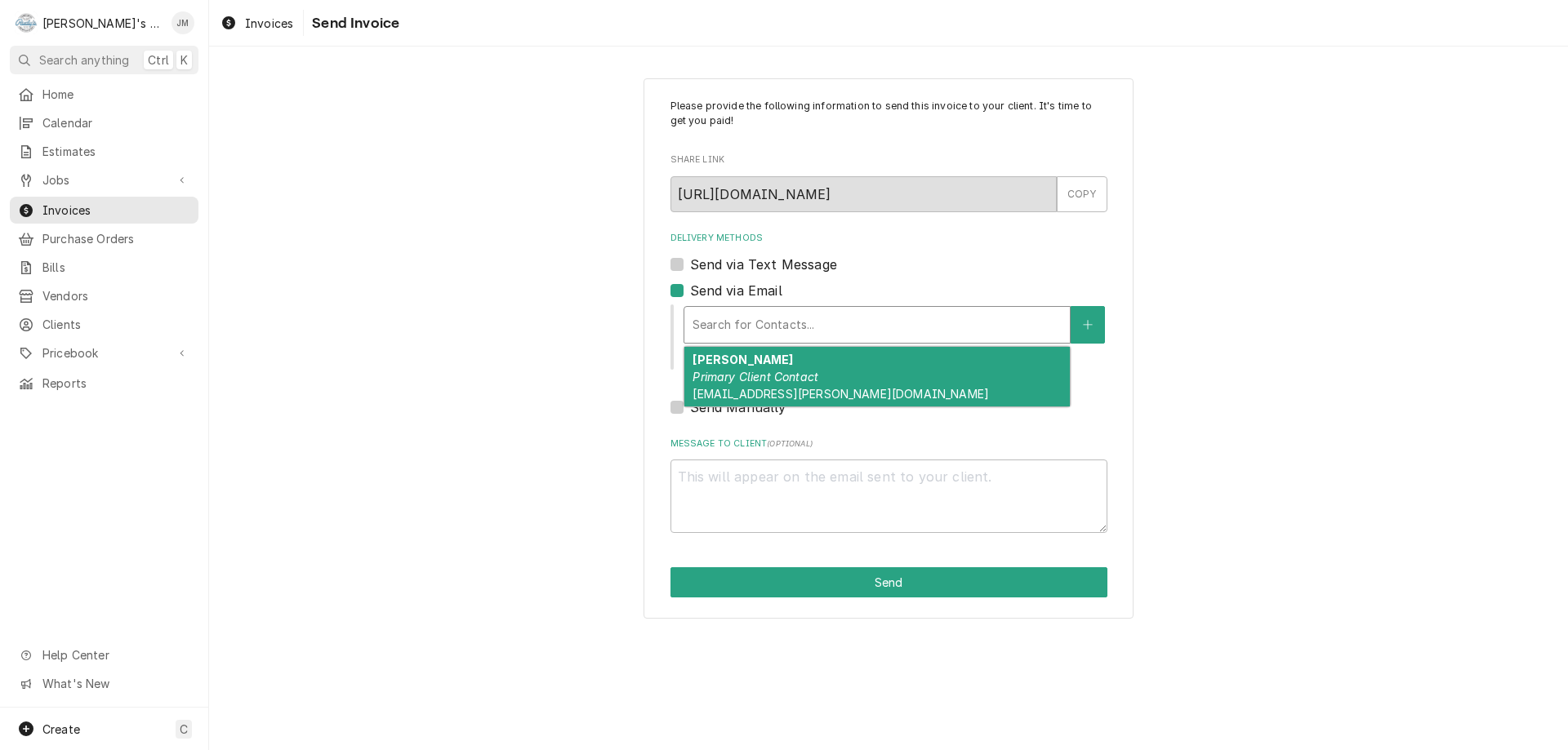
click at [755, 375] on em "Primary Client Contact" at bounding box center [755, 377] width 126 height 14
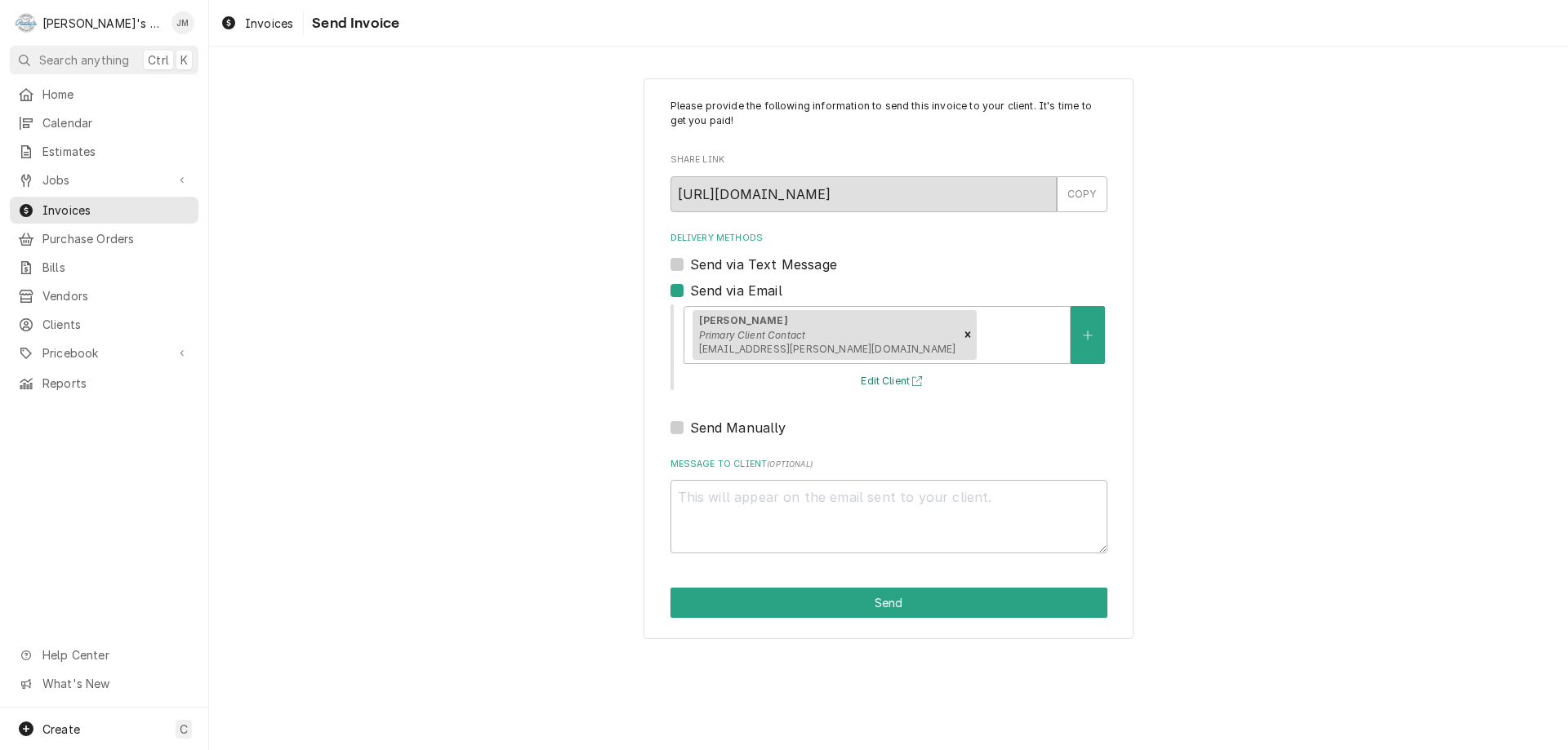
click at [881, 374] on button "Edit Client" at bounding box center [893, 382] width 71 height 20
type textarea "x"
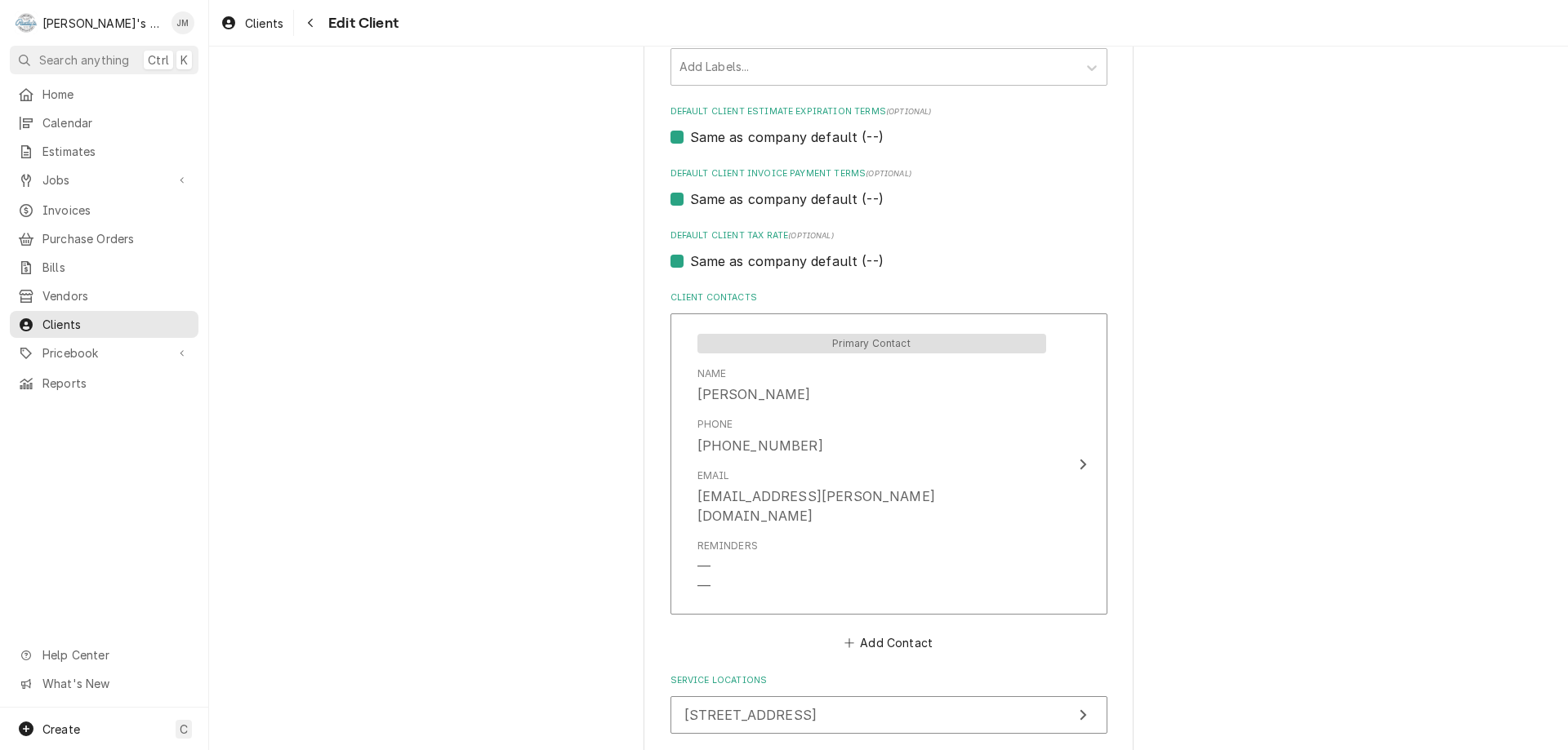
scroll to position [980, 0]
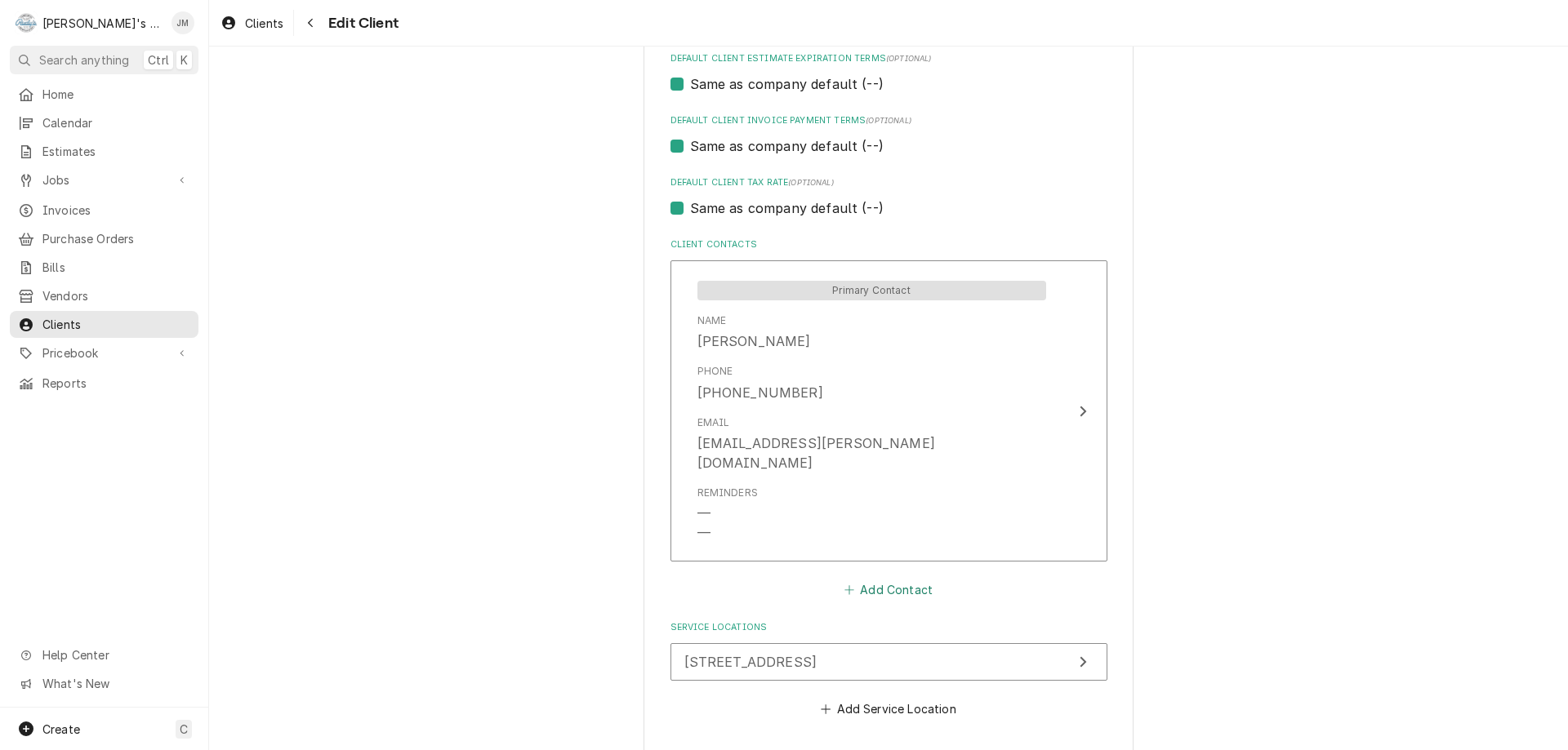
click at [887, 578] on button "Add Contact" at bounding box center [887, 589] width 94 height 23
type textarea "x"
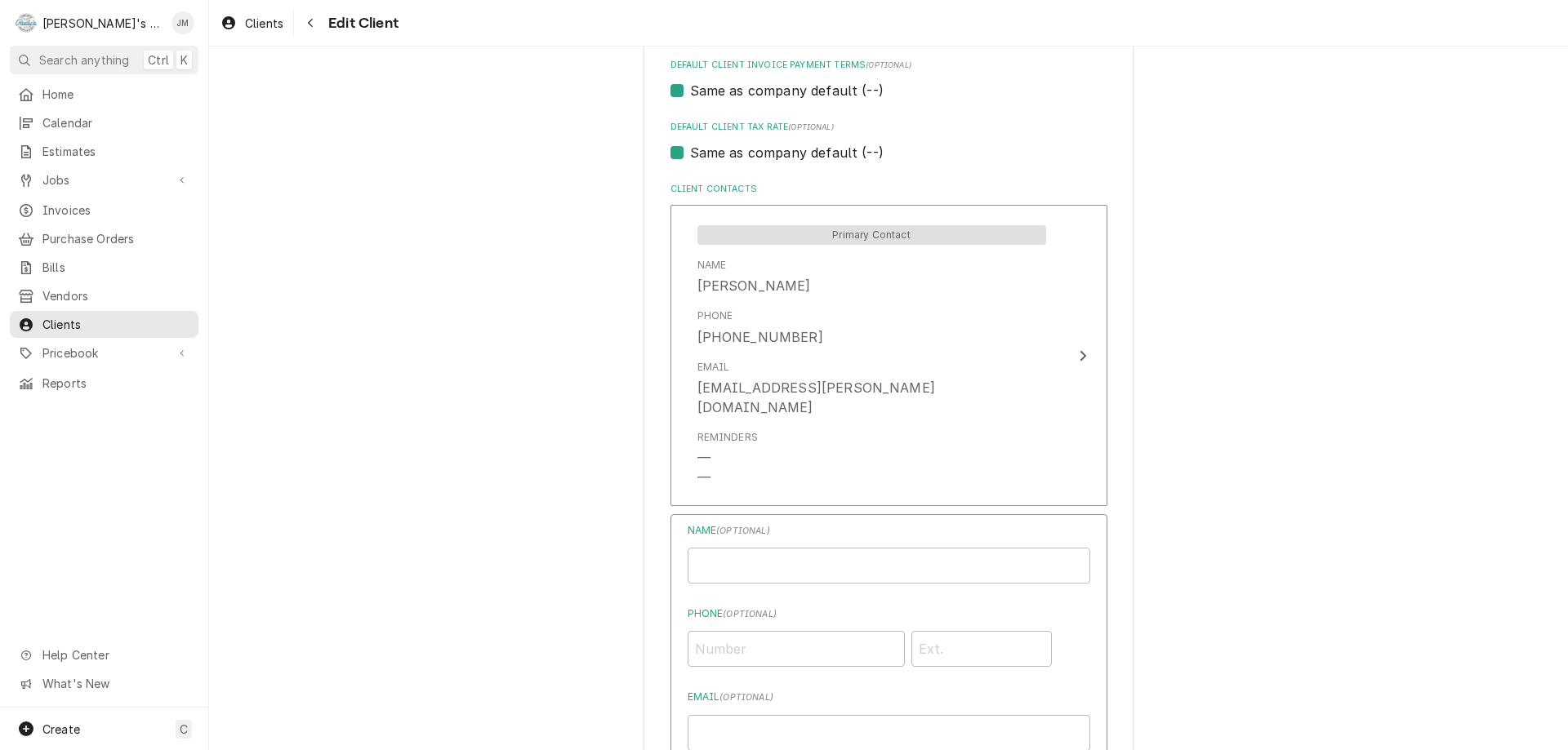
scroll to position [1061, 0]
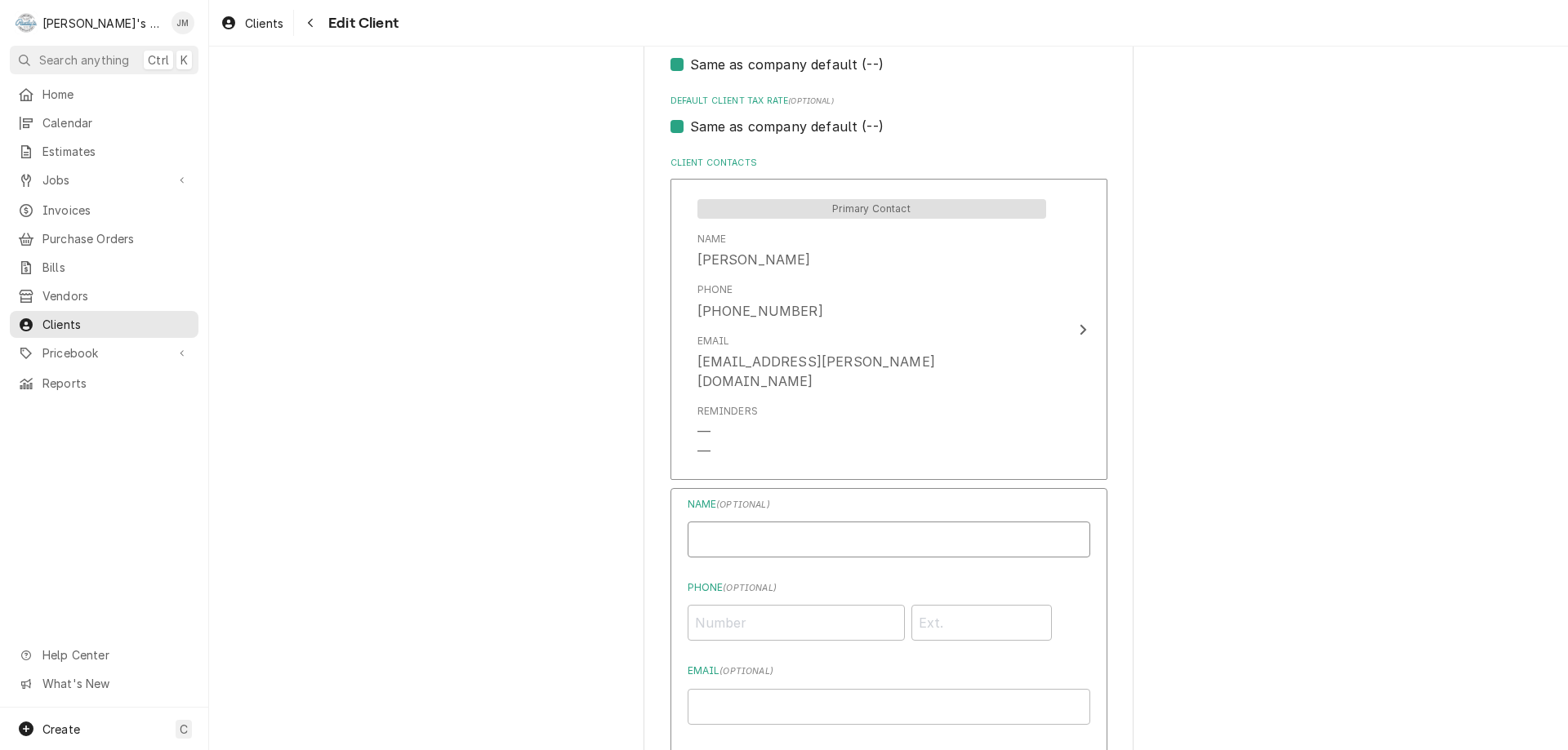
click at [818, 521] on input "Business Name" at bounding box center [888, 539] width 402 height 36
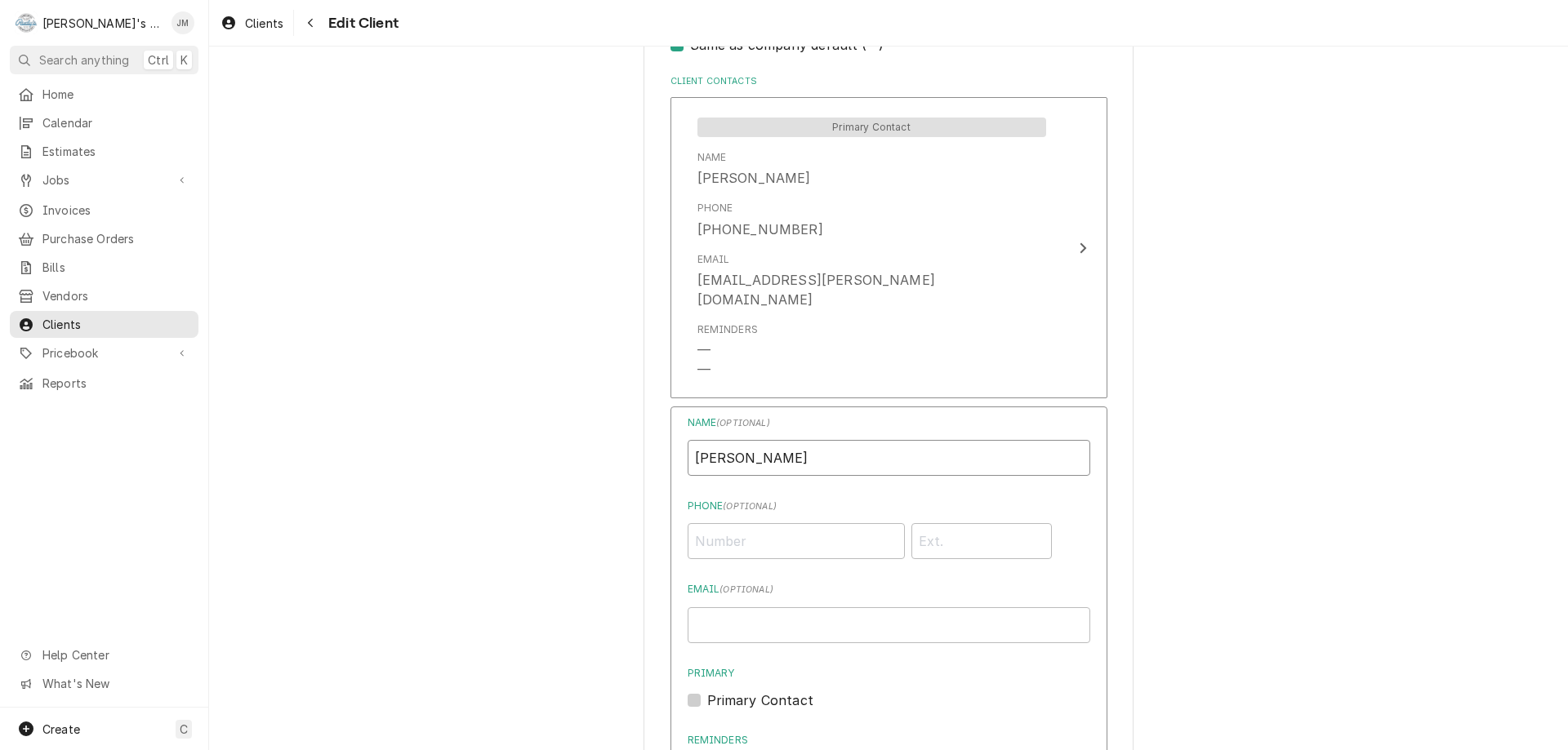
type input "Alyssa Huff"
click at [779, 615] on input "Email ( optional )" at bounding box center [888, 625] width 402 height 36
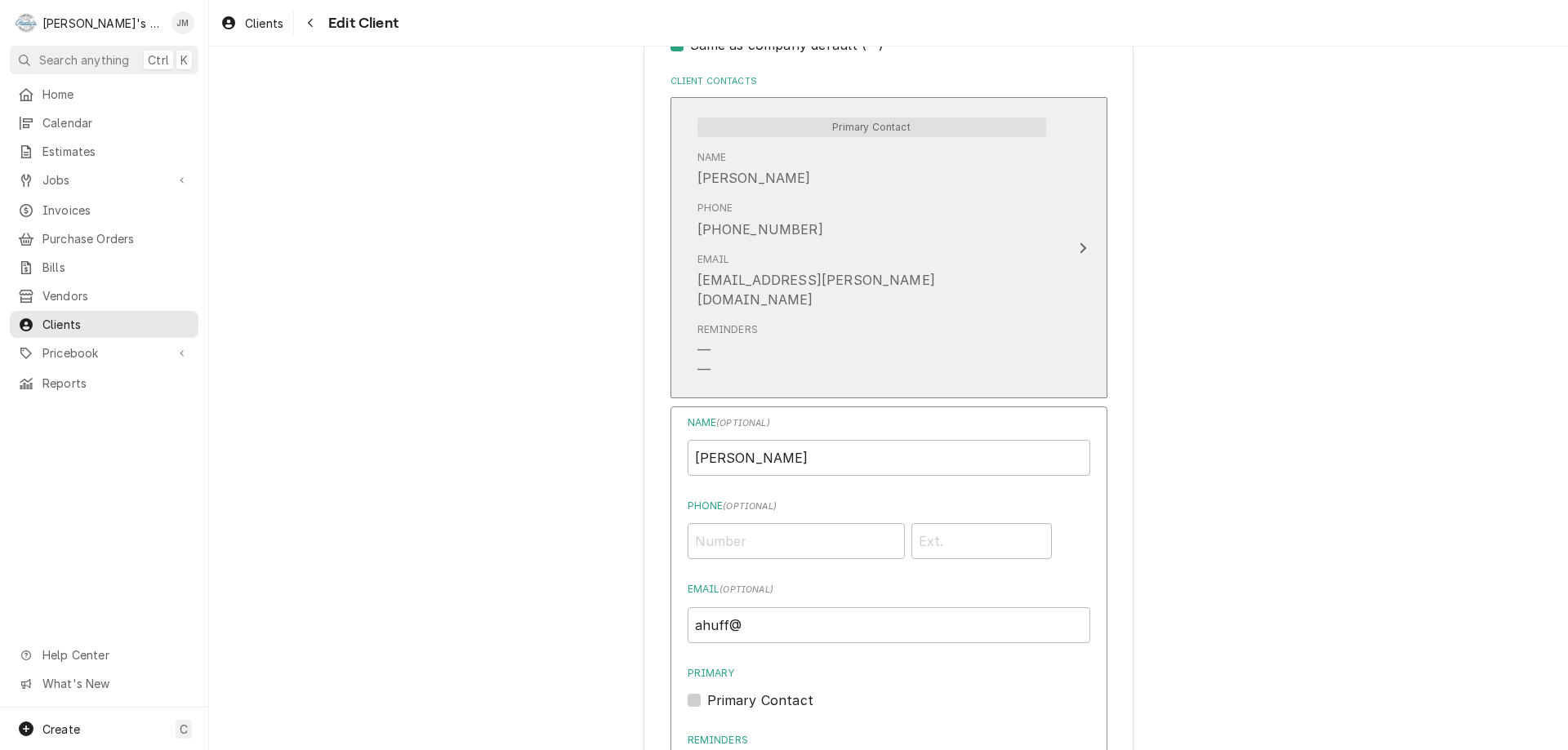
drag, startPoint x: 883, startPoint y: 285, endPoint x: 767, endPoint y: 282, distance: 116.0
click at [767, 282] on div "Email nquesada@tharaldson.com" at bounding box center [872, 281] width 349 height 71
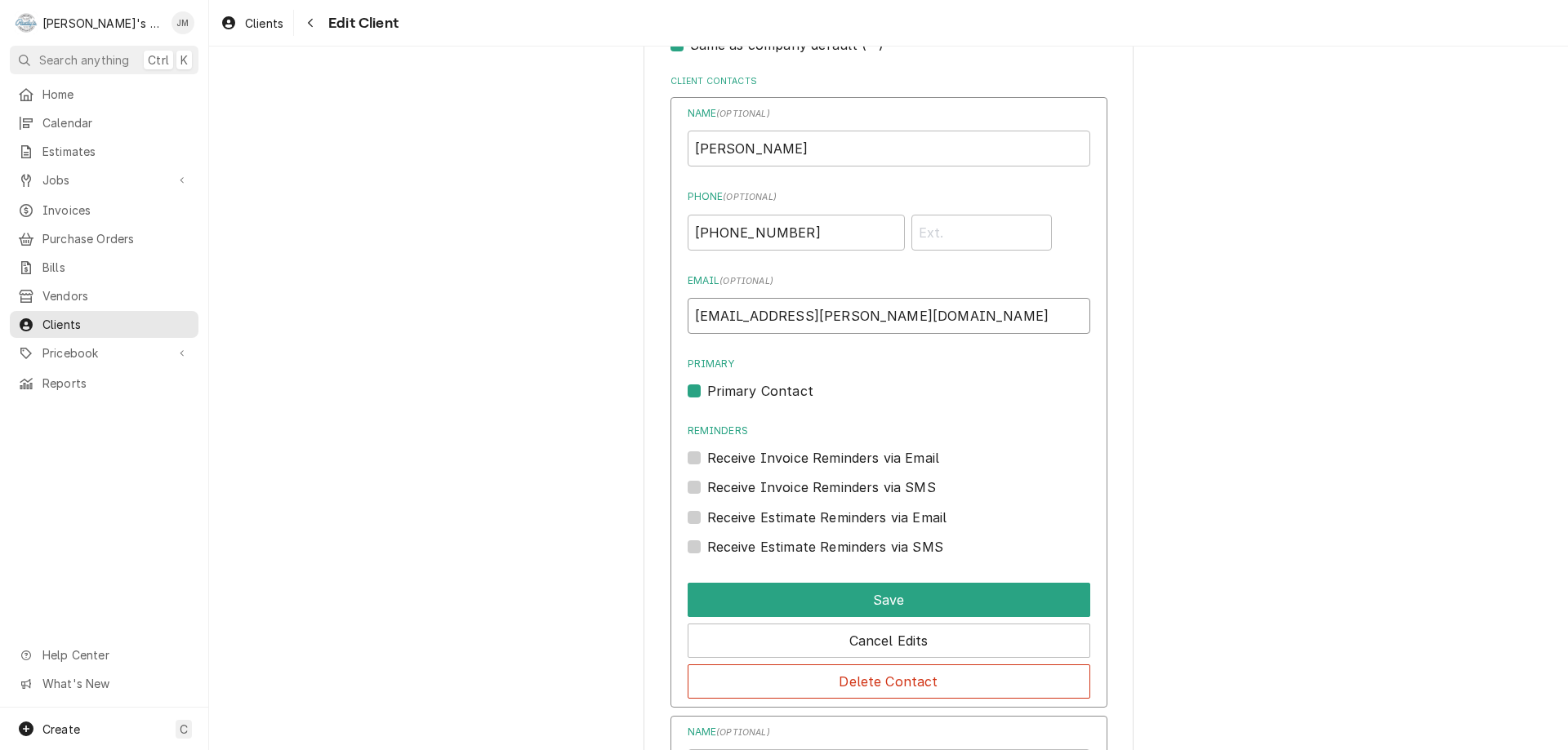
drag, startPoint x: 884, startPoint y: 321, endPoint x: 763, endPoint y: 320, distance: 121.0
click at [763, 320] on input "nquesada@tharaldson.com" at bounding box center [888, 315] width 402 height 36
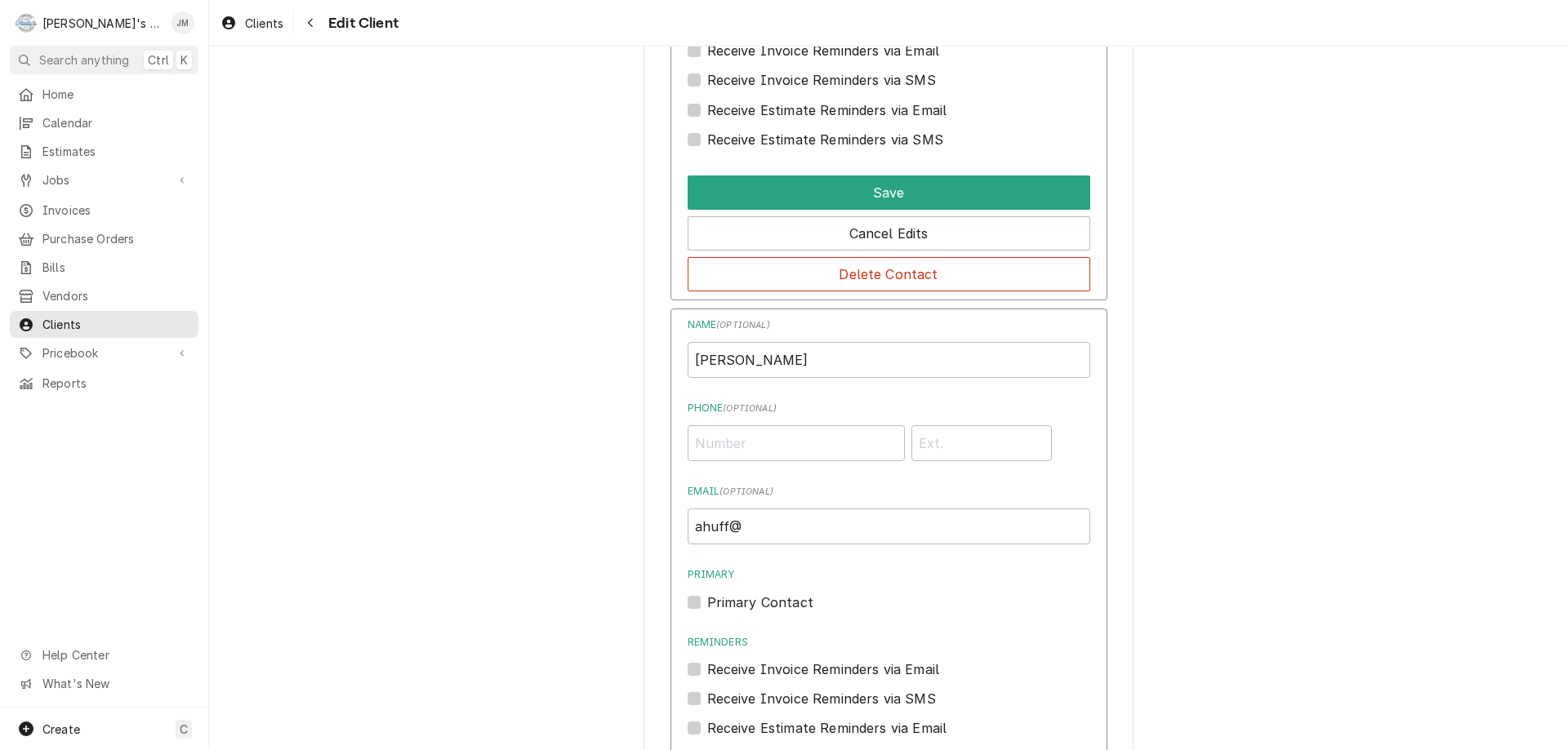
scroll to position [1550, 0]
click at [740, 523] on input "ahuff@" at bounding box center [888, 526] width 402 height 36
paste input "tharaldson.com"
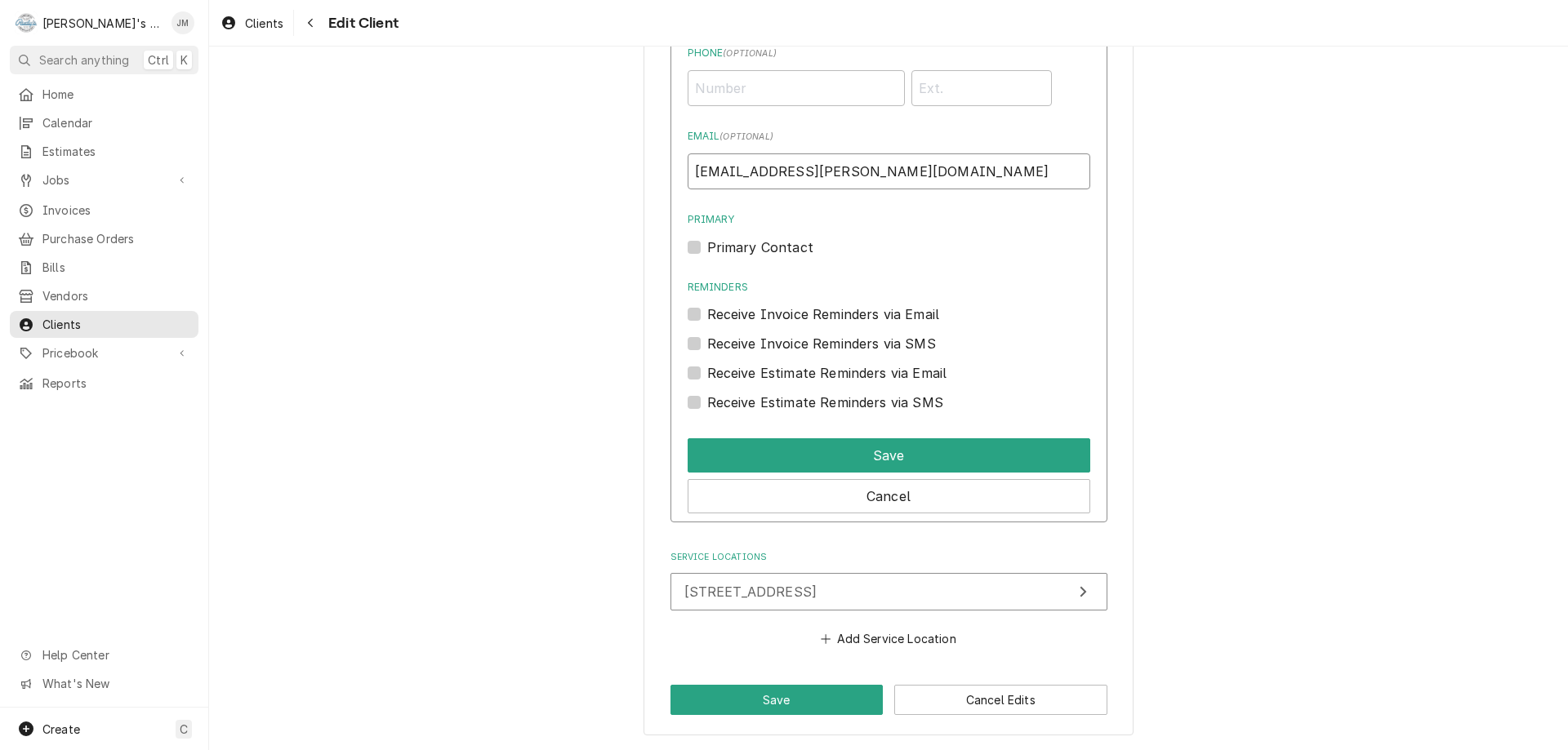
type input "ahuff@tharaldson.com"
click at [707, 310] on label "Receive Invoice Reminders via Email" at bounding box center [824, 314] width 233 height 20
checkbox input "true"
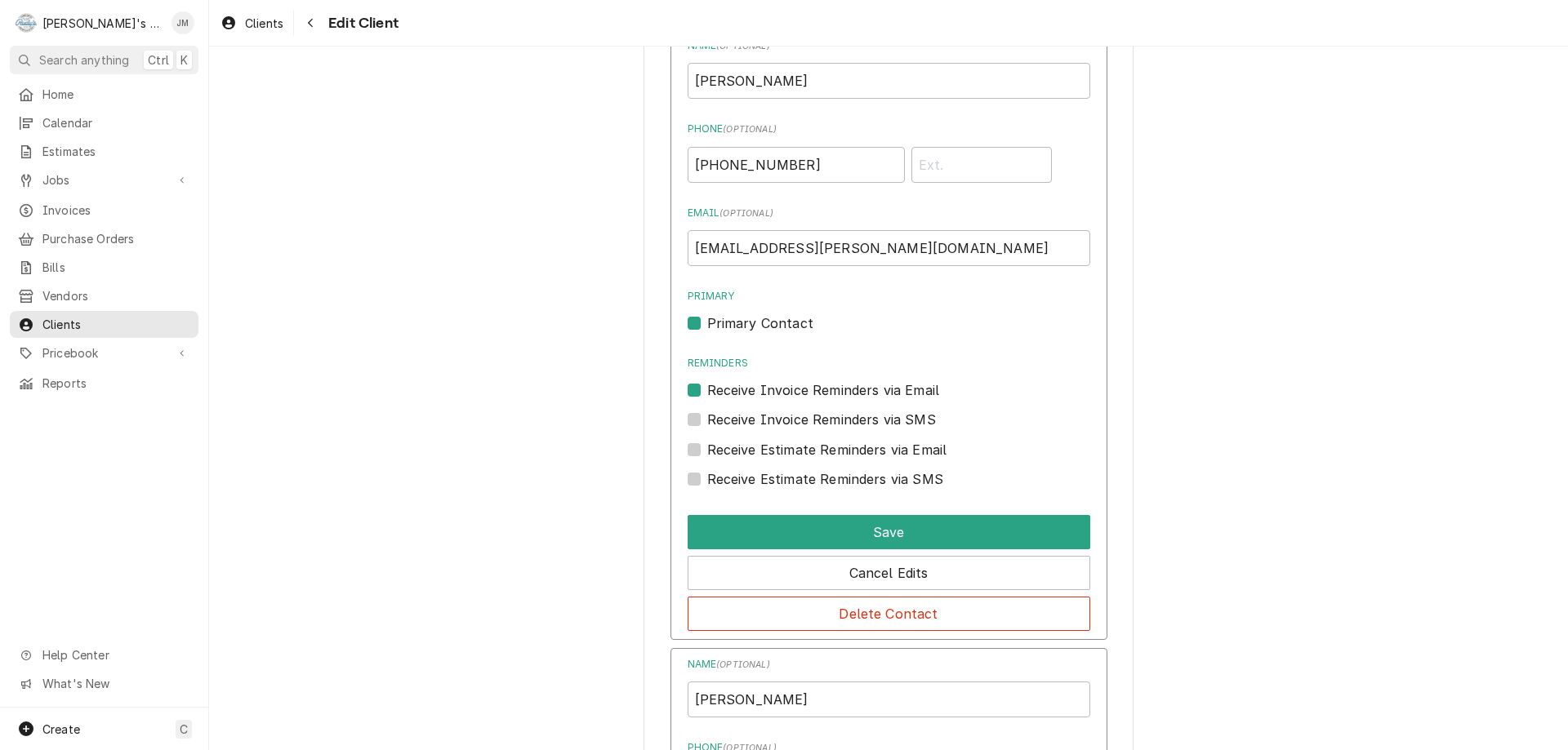
click at [707, 456] on label "Receive Estimate Reminders via Email" at bounding box center [827, 449] width 240 height 20
click at [707, 456] on input "Contact Edit Form" at bounding box center [908, 457] width 402 height 36
checkbox input "true"
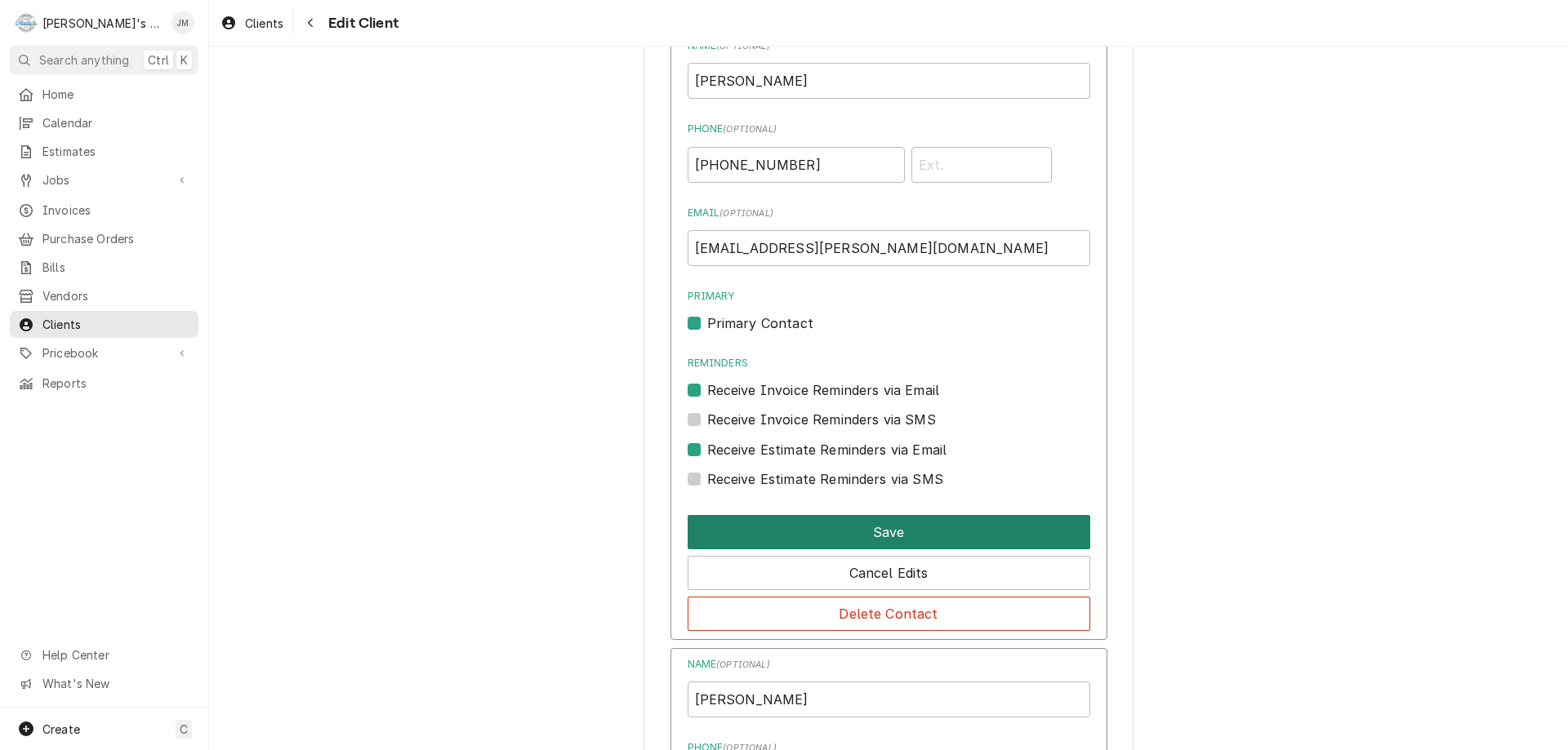
click at [868, 533] on button "Save" at bounding box center [888, 532] width 402 height 34
type textarea "x"
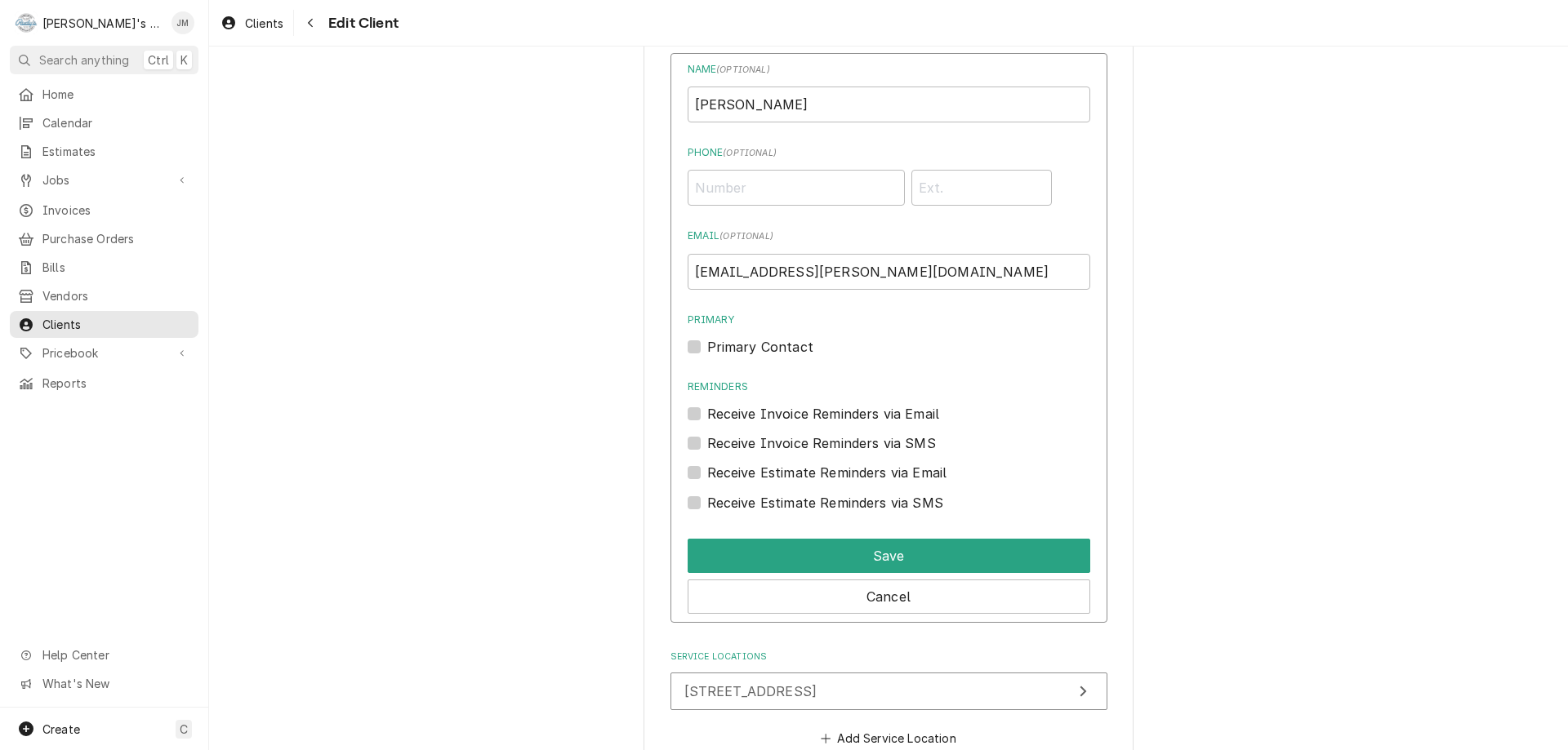
scroll to position [1534, 0]
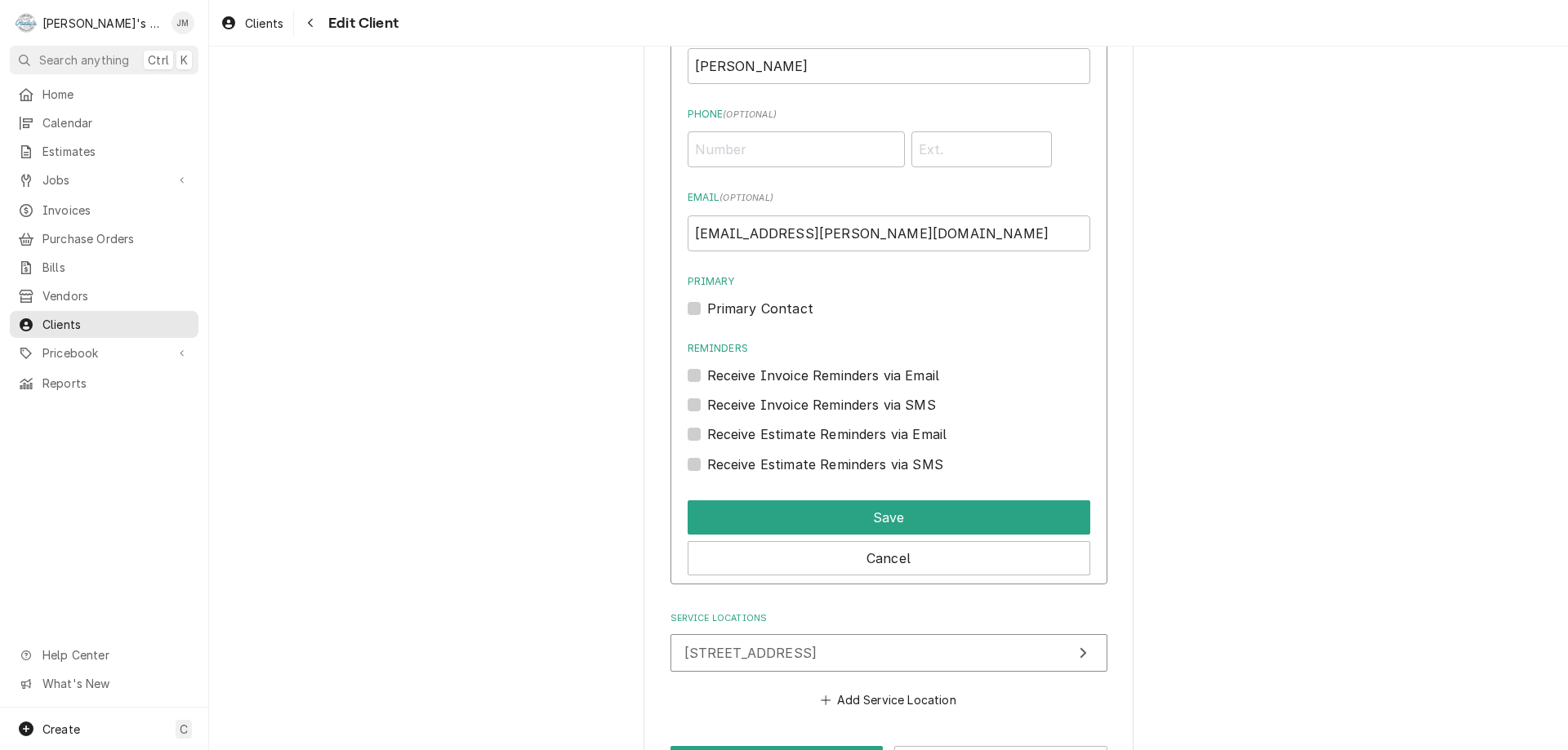
click at [707, 366] on label "Receive Invoice Reminders via Email" at bounding box center [824, 375] width 233 height 20
click at [707, 366] on input "Reminders" at bounding box center [908, 384] width 402 height 36
checkbox input "true"
click at [707, 424] on label "Receive Estimate Reminders via Email" at bounding box center [827, 434] width 240 height 20
click at [707, 424] on input "Contact Edit Form" at bounding box center [908, 442] width 402 height 36
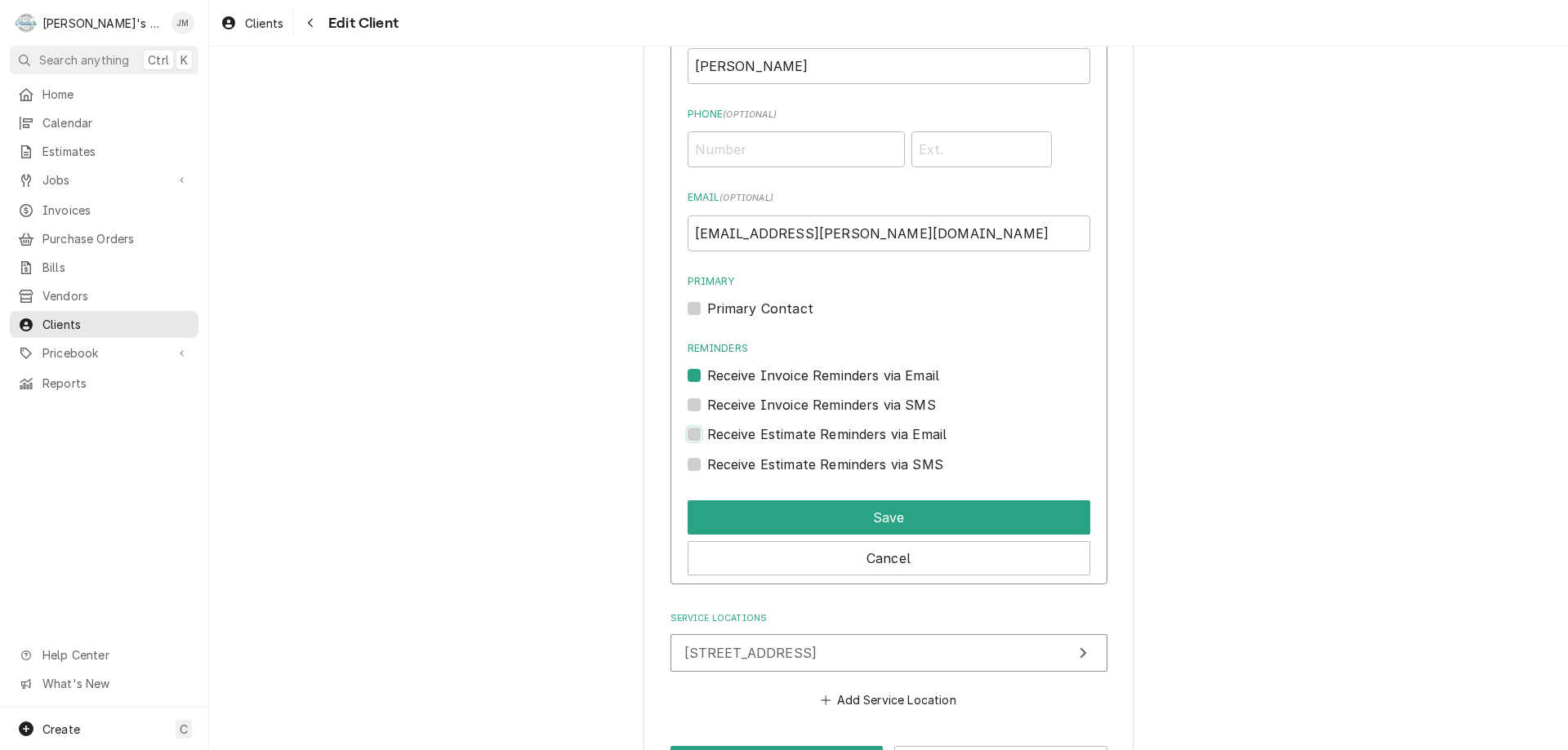
checkbox input "true"
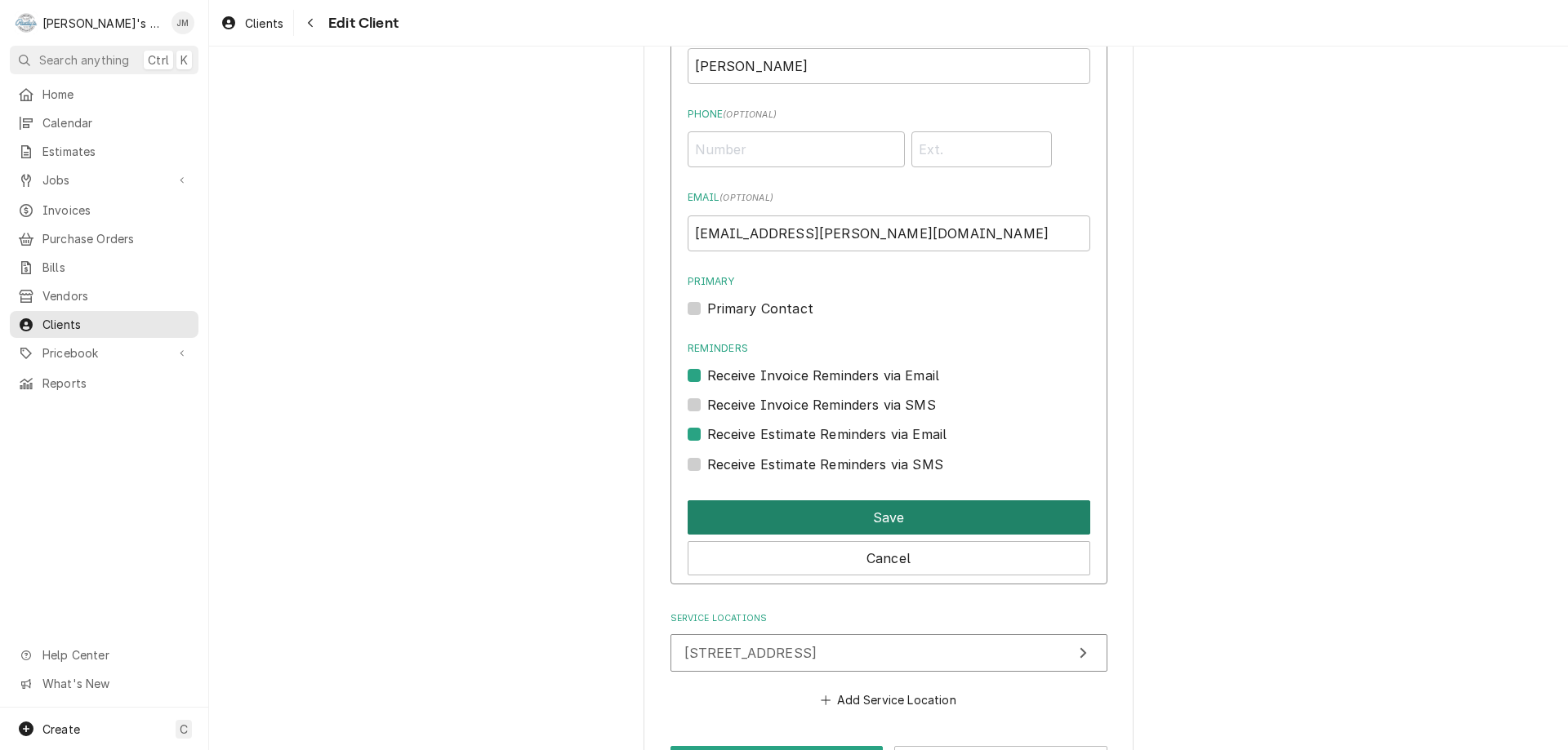
click at [884, 500] on button "Save" at bounding box center [888, 517] width 402 height 34
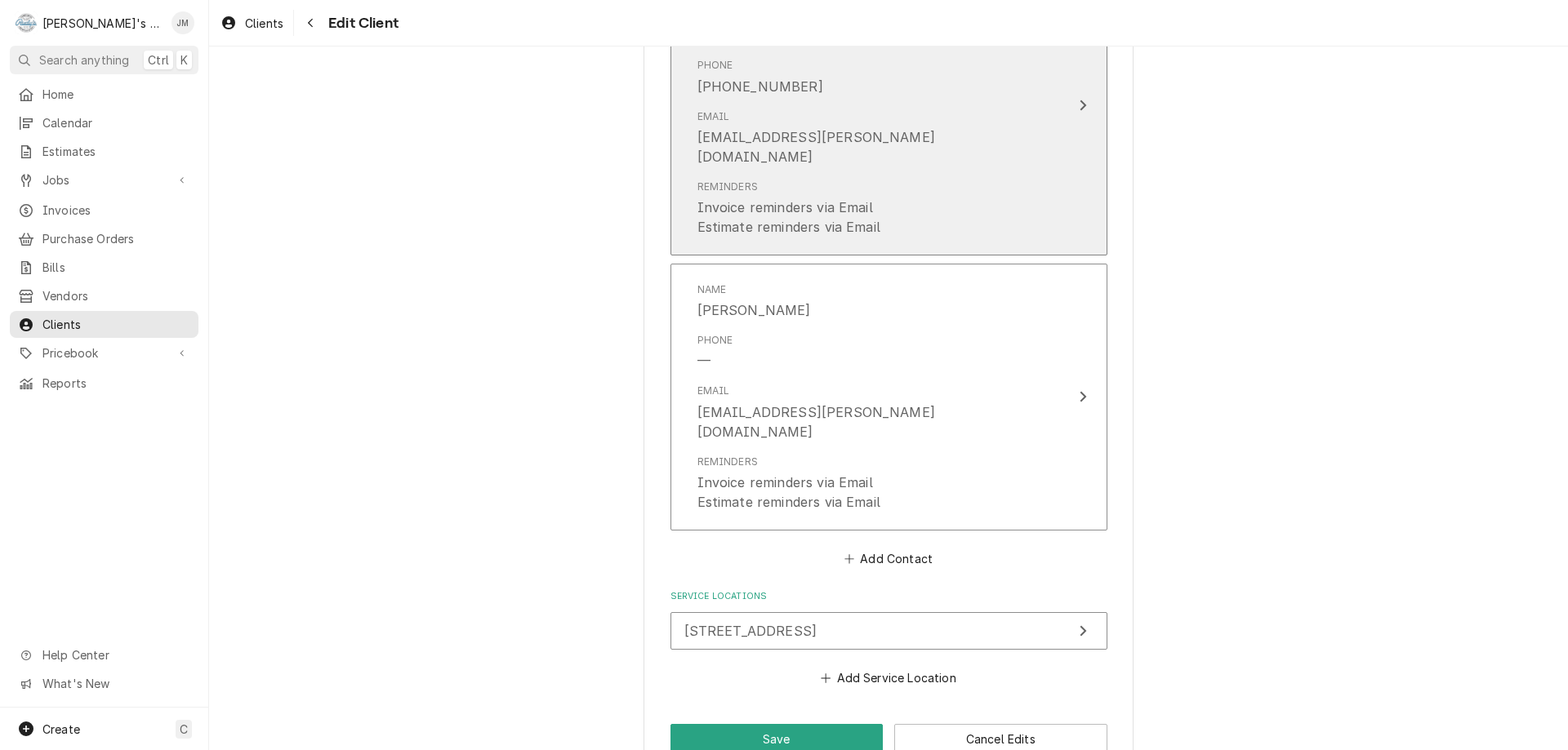
drag, startPoint x: 884, startPoint y: 136, endPoint x: 689, endPoint y: 132, distance: 195.0
click at [689, 132] on div "Primary Contact Name Nick Quesada Phone (707) 402-0001 Email nquesada@tharaldso…" at bounding box center [871, 105] width 374 height 283
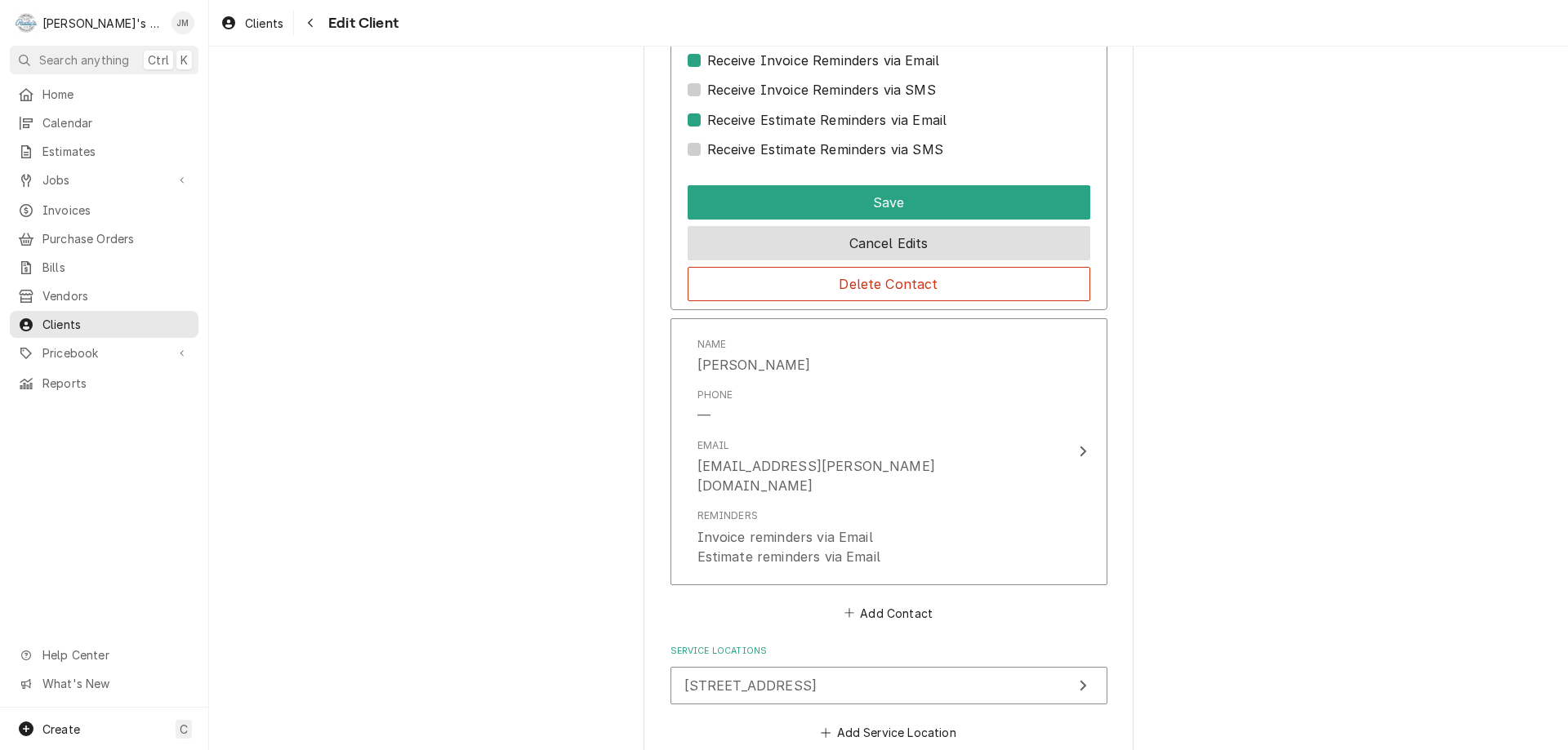
scroll to position [1613, 0]
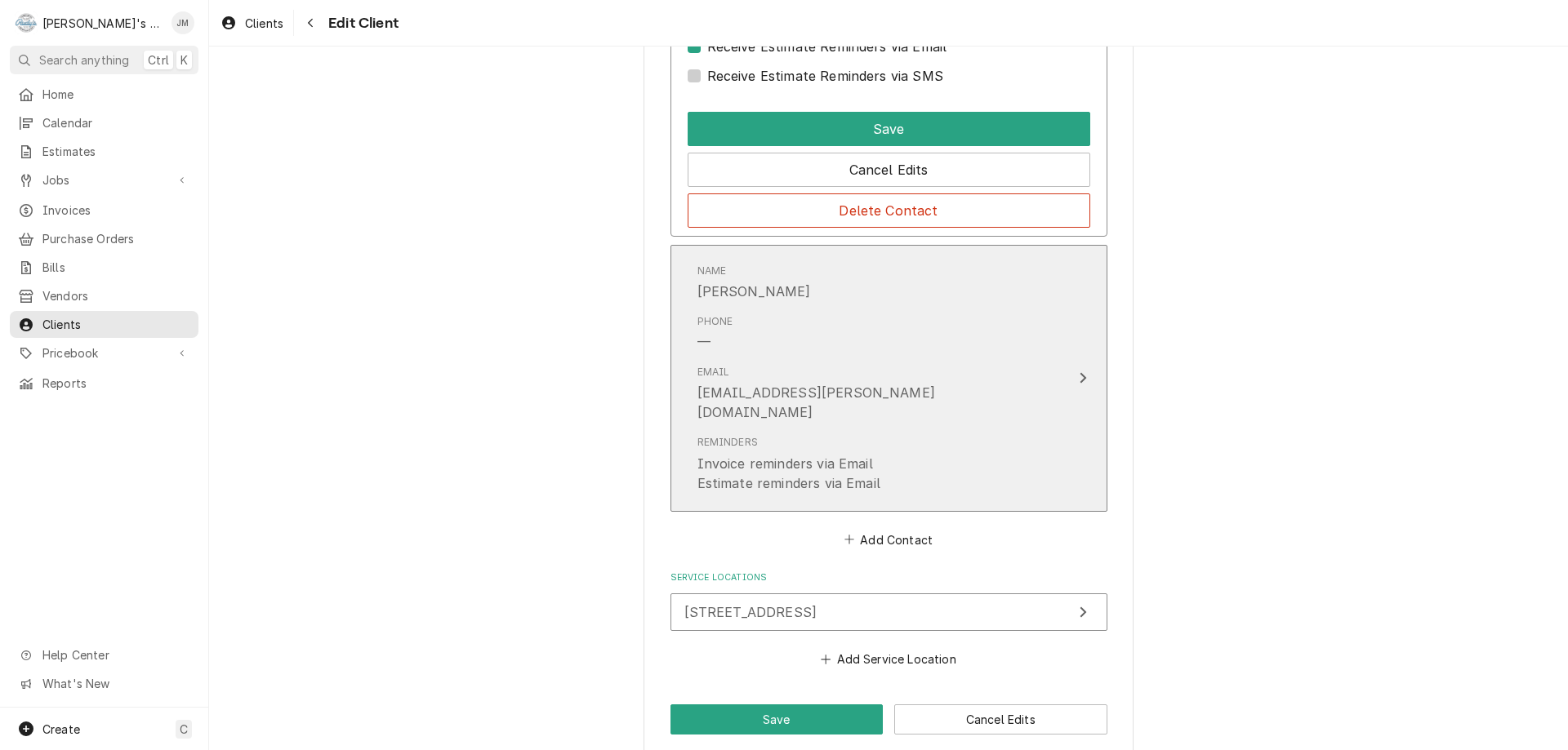
click at [1083, 371] on div "Update Contact" at bounding box center [1082, 378] width 21 height 20
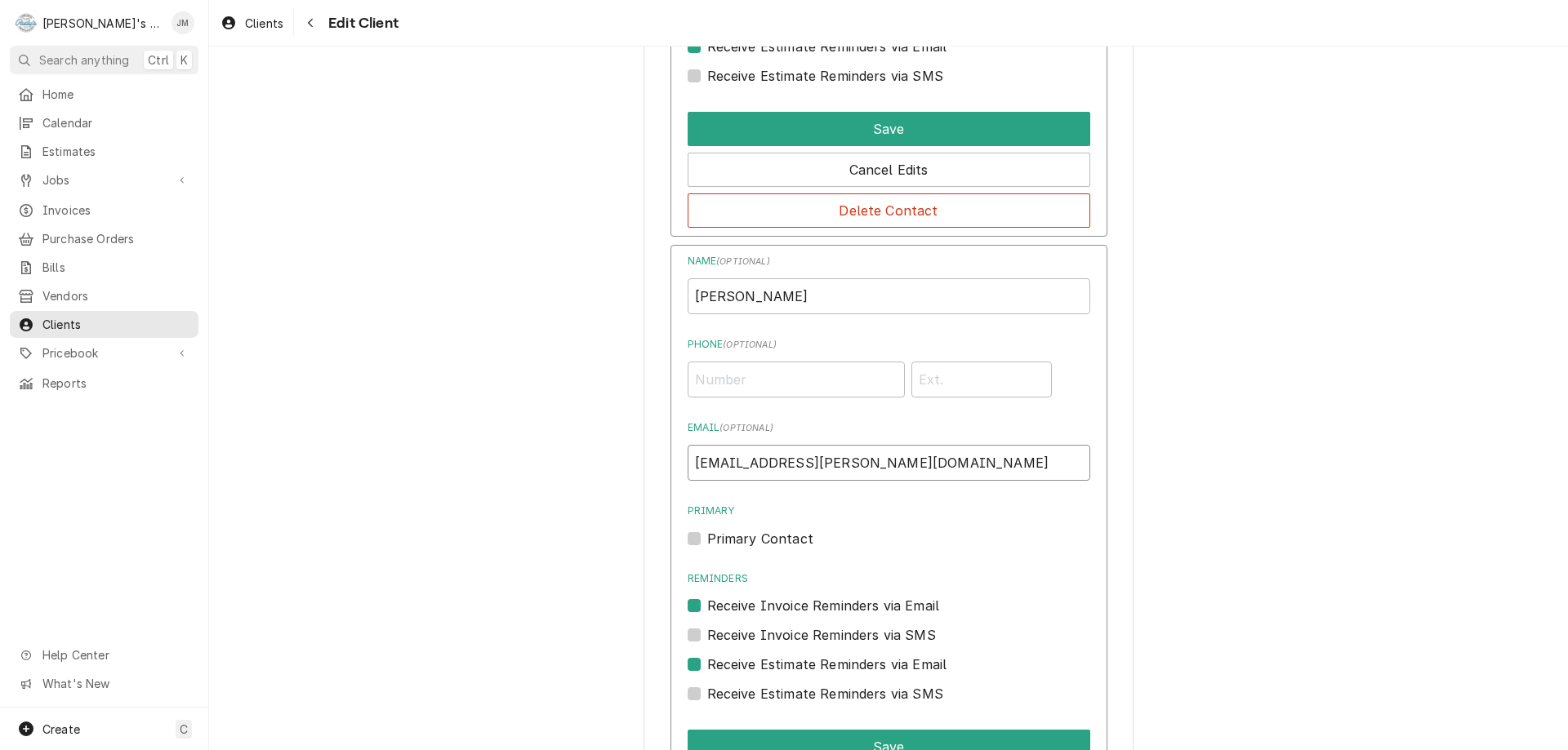
drag, startPoint x: 838, startPoint y: 461, endPoint x: 657, endPoint y: 473, distance: 181.4
click at [761, 460] on input "ahuff@tharaldson.com" at bounding box center [888, 463] width 402 height 36
drag, startPoint x: 860, startPoint y: 465, endPoint x: 678, endPoint y: 467, distance: 182.0
click at [678, 467] on div "Name ( optional ) Alyssa Huff Phone ( optional ) Email ( optional ) ahuff@thara…" at bounding box center [888, 550] width 436 height 611
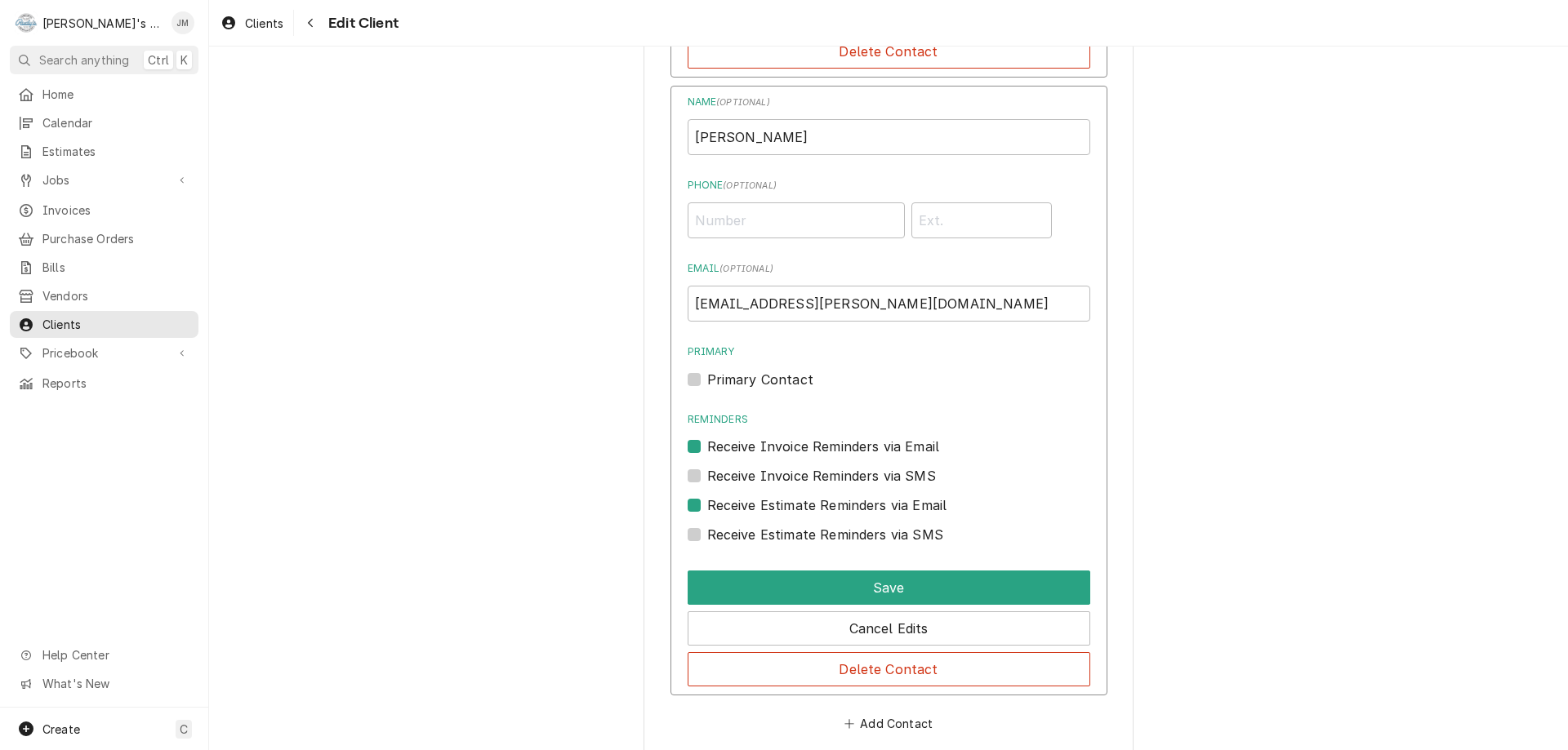
scroll to position [1976, 0]
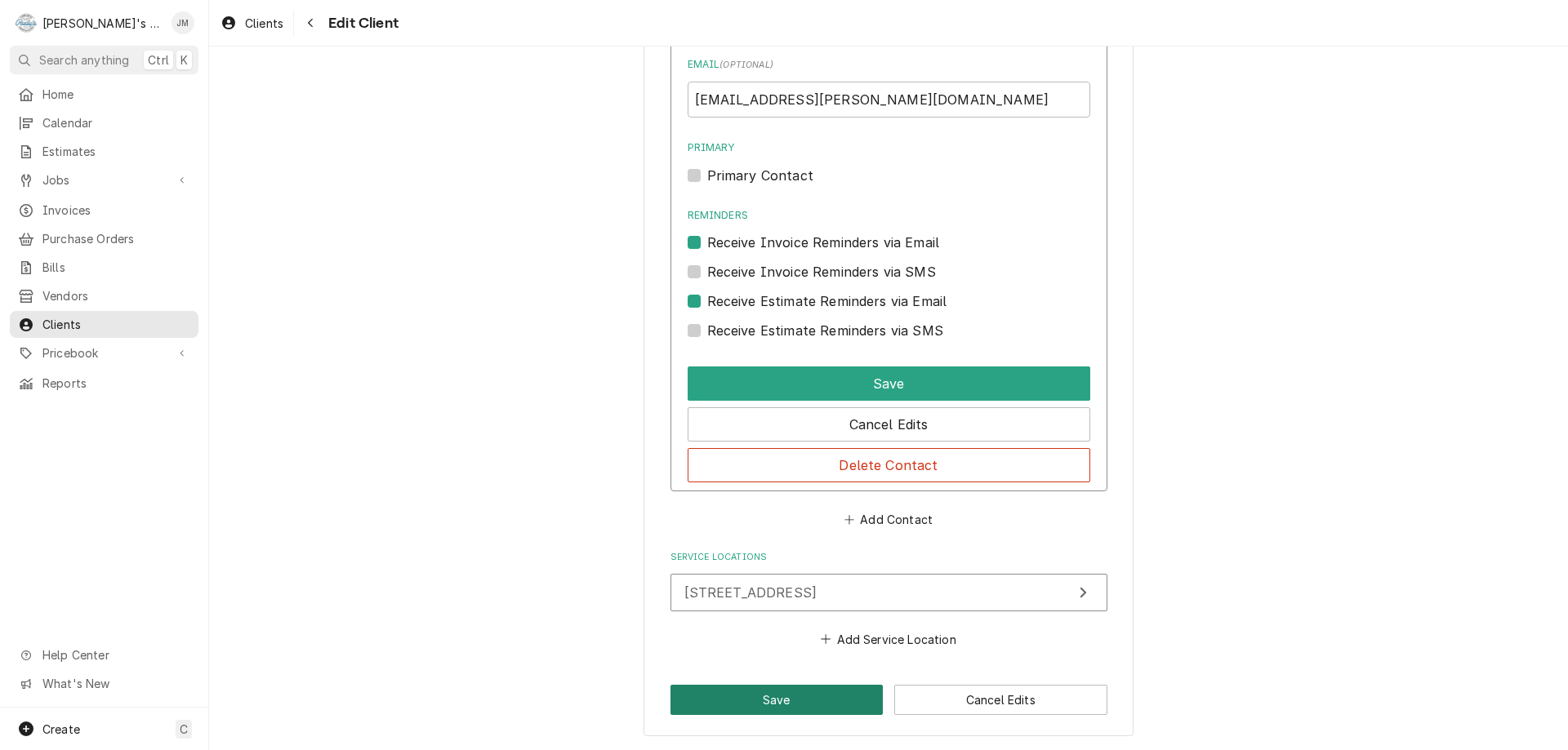
click at [759, 695] on button "Save" at bounding box center [777, 700] width 213 height 31
type textarea "x"
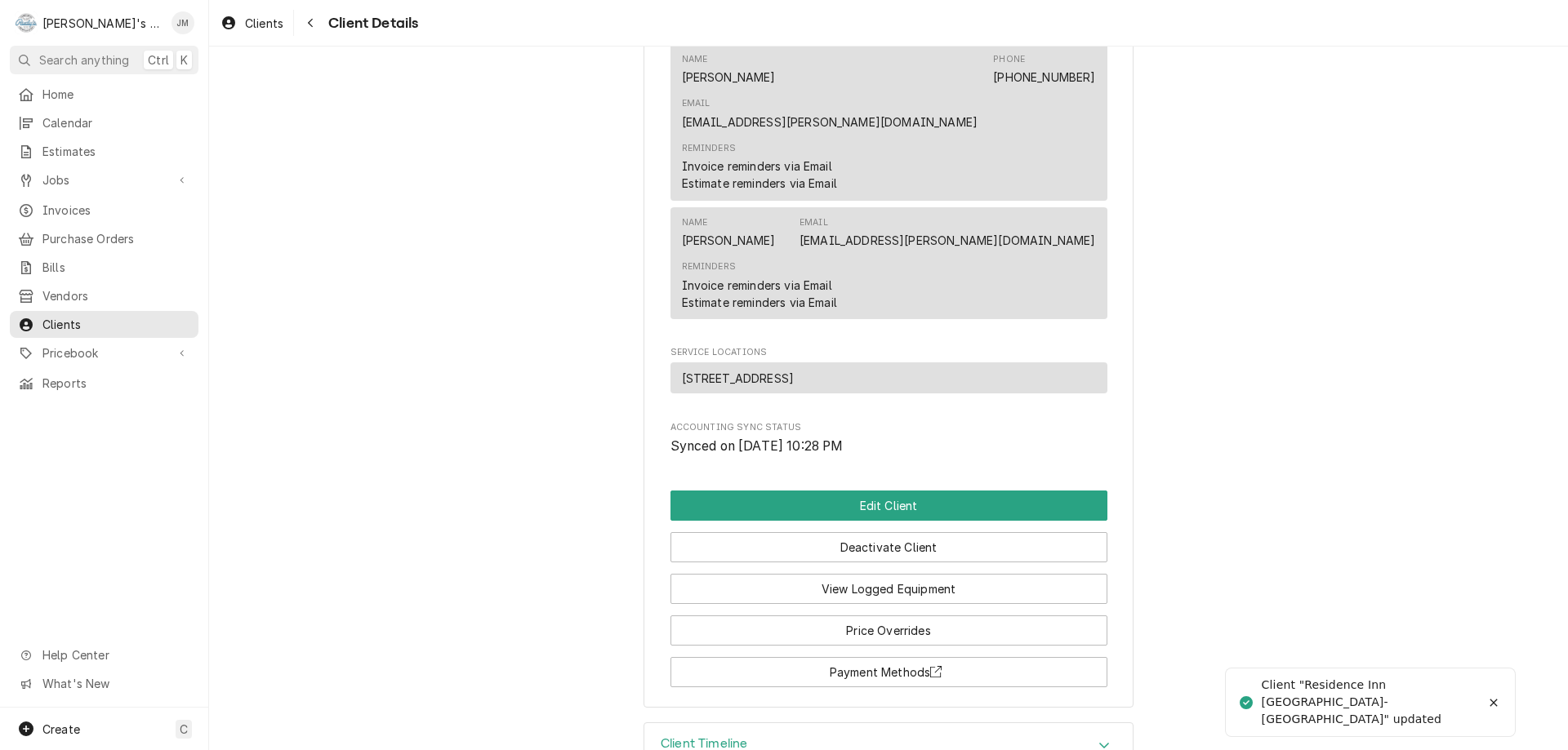
scroll to position [623, 0]
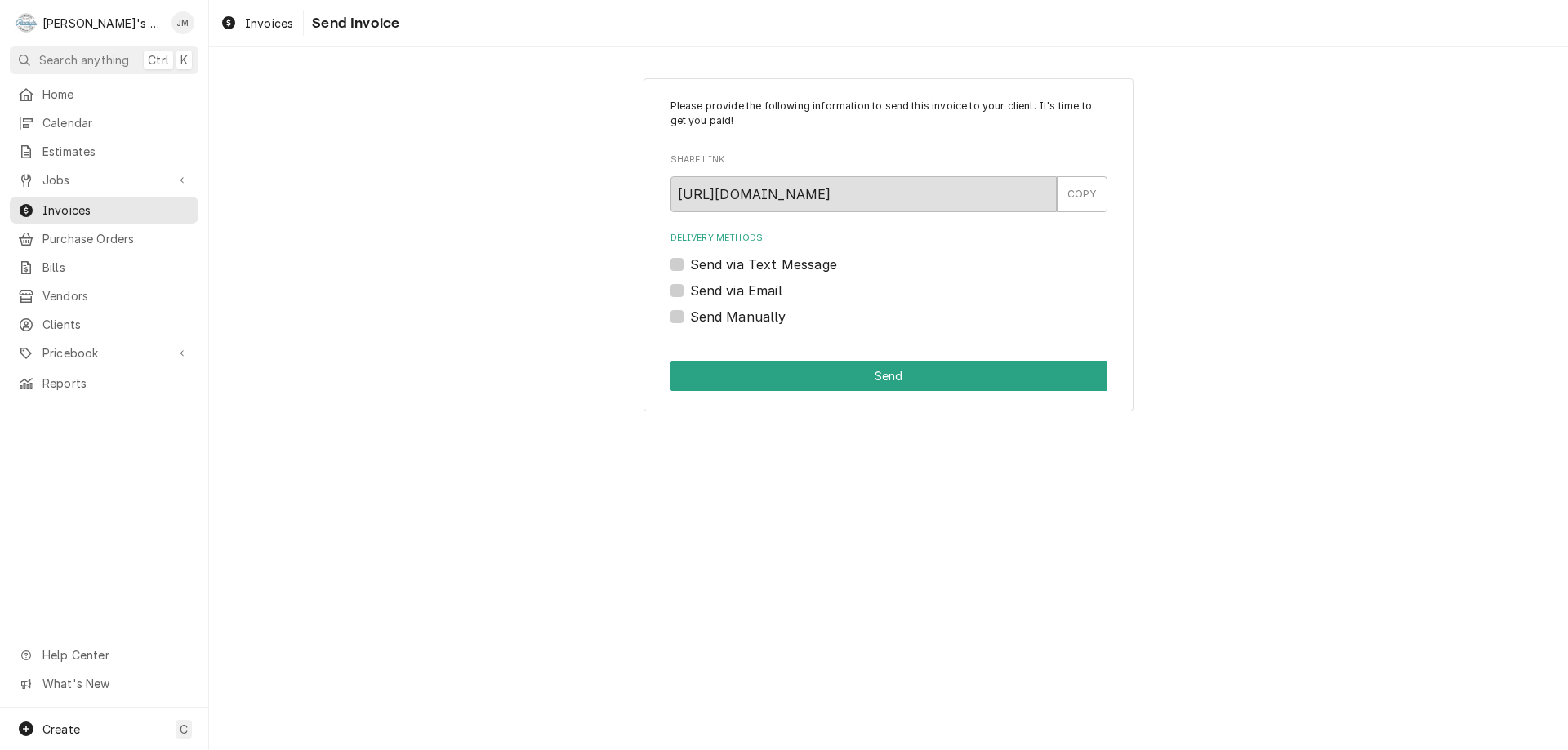
click at [739, 288] on label "Send via Email" at bounding box center [736, 290] width 92 height 20
click at [739, 288] on input "Send via Email" at bounding box center [908, 298] width 436 height 36
checkbox input "true"
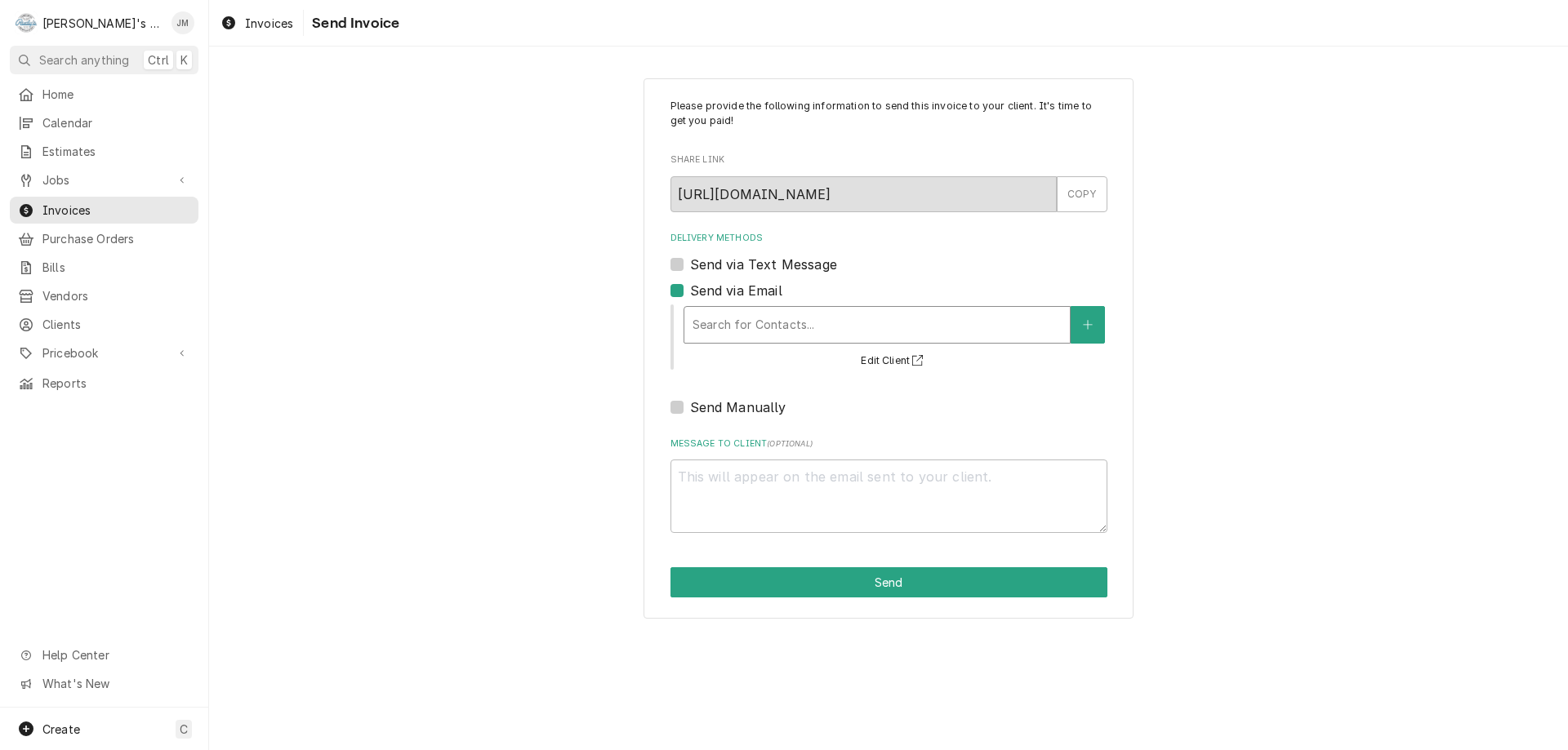
click at [762, 336] on div "Delivery Methods" at bounding box center [877, 325] width 369 height 30
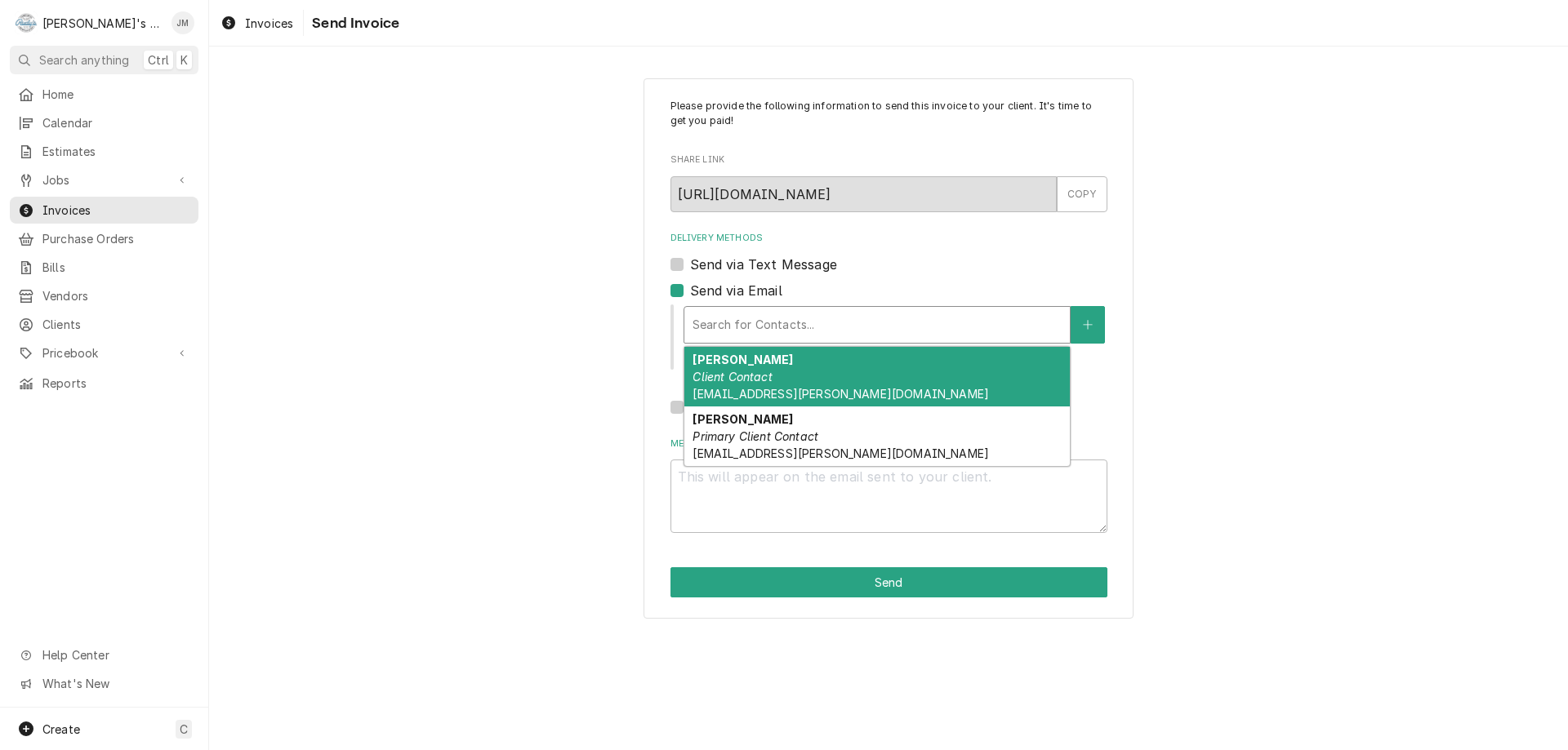
click at [756, 372] on em "Client Contact" at bounding box center [732, 377] width 79 height 14
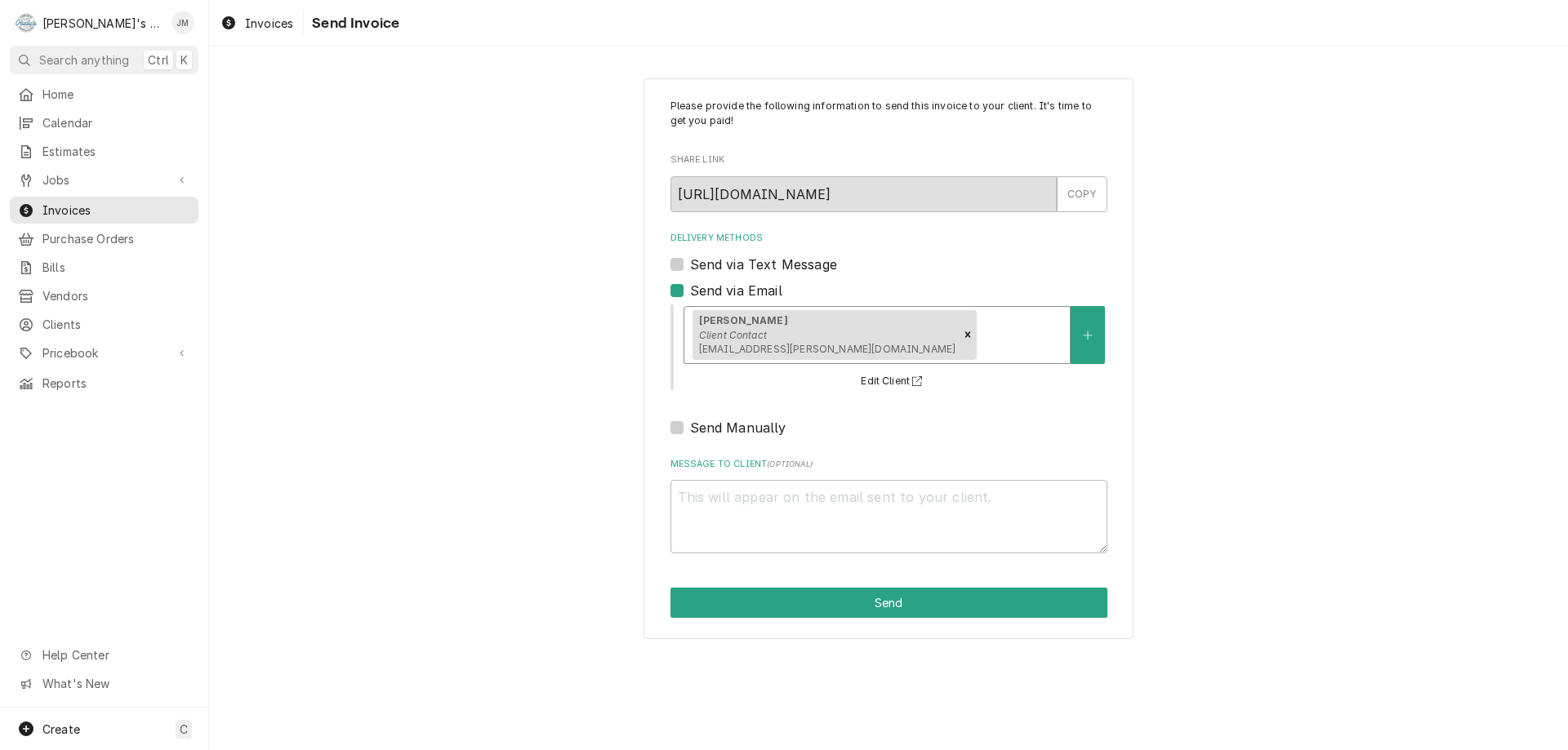
click at [980, 329] on div "Delivery Methods" at bounding box center [1021, 334] width 82 height 30
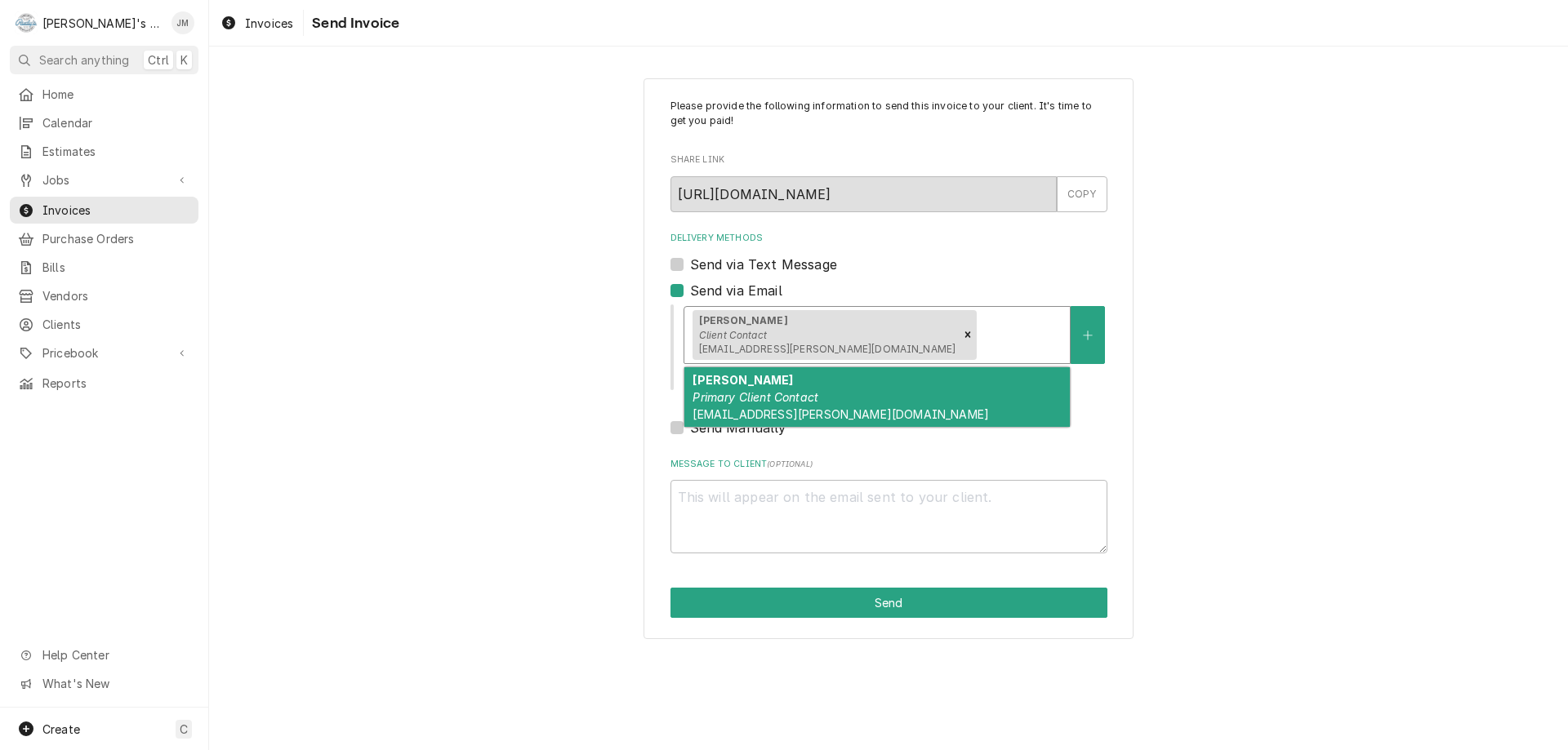
click at [905, 401] on div "Nick Quesada Primary Client Contact nquesada@tharaldson.com" at bounding box center [876, 397] width 385 height 60
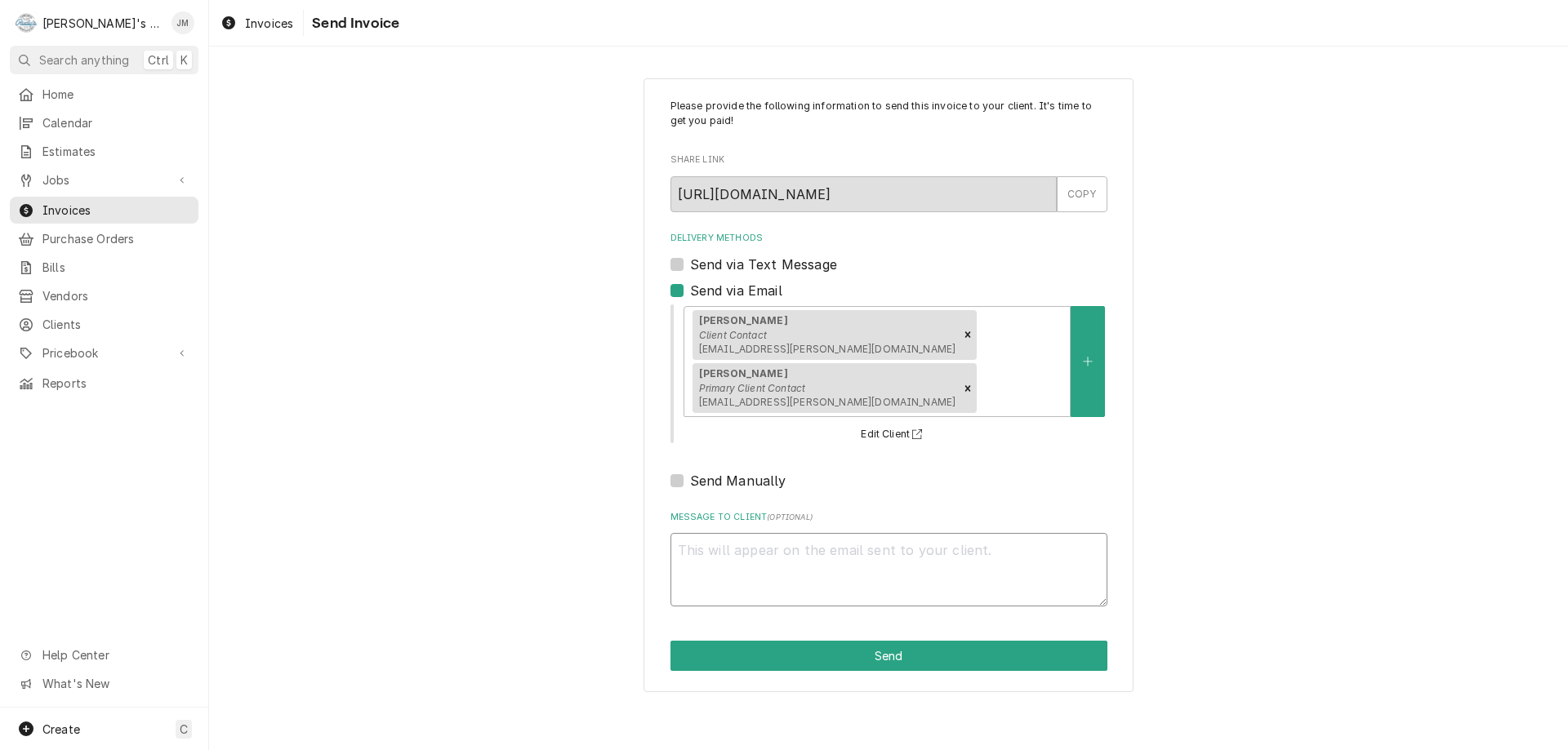
click at [856, 533] on textarea "Message to Client ( optional )" at bounding box center [888, 570] width 436 height 73
type textarea "x"
type textarea "T"
type textarea "x"
type textarea "Th"
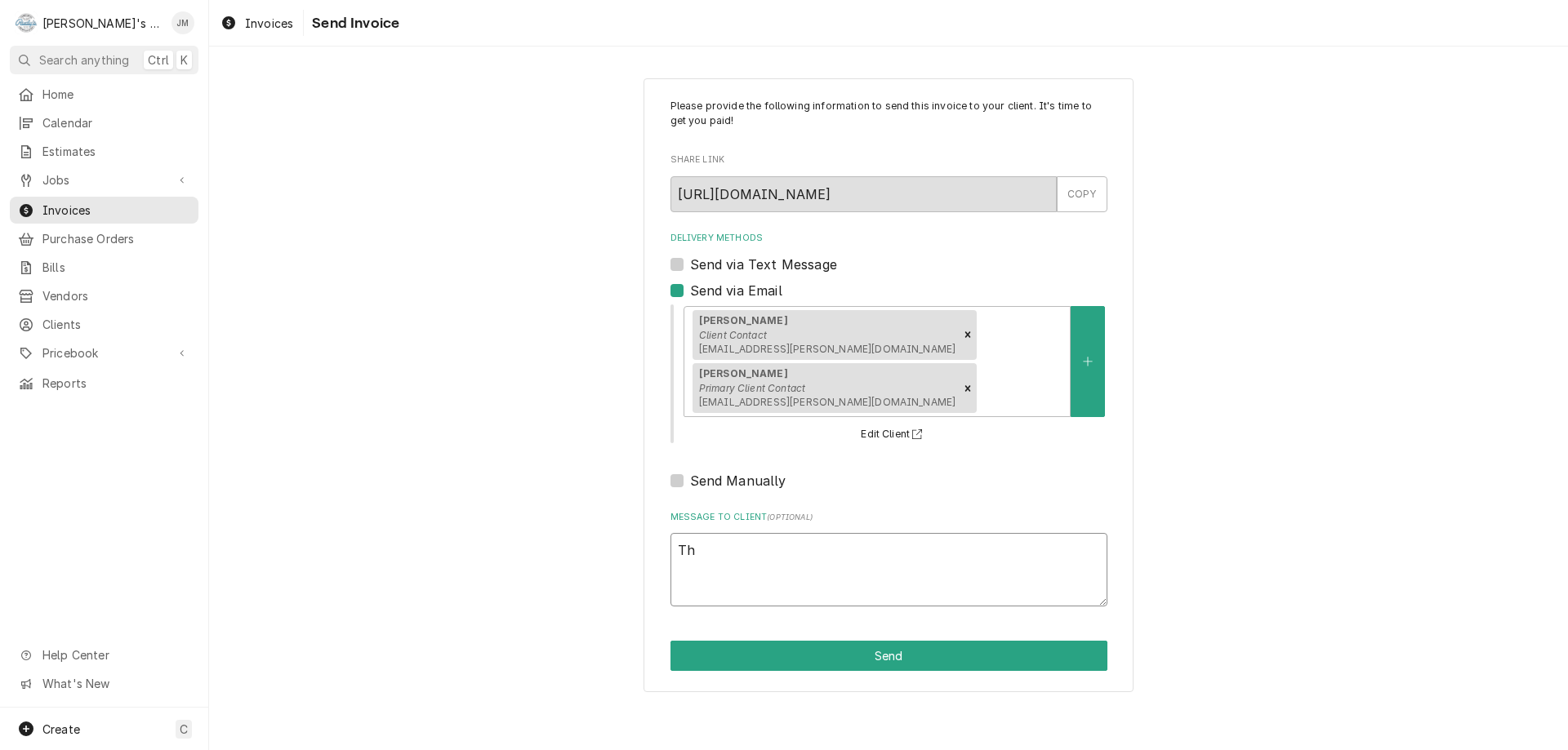
type textarea "x"
type textarea "Tha"
type textarea "x"
type textarea "Than"
type textarea "x"
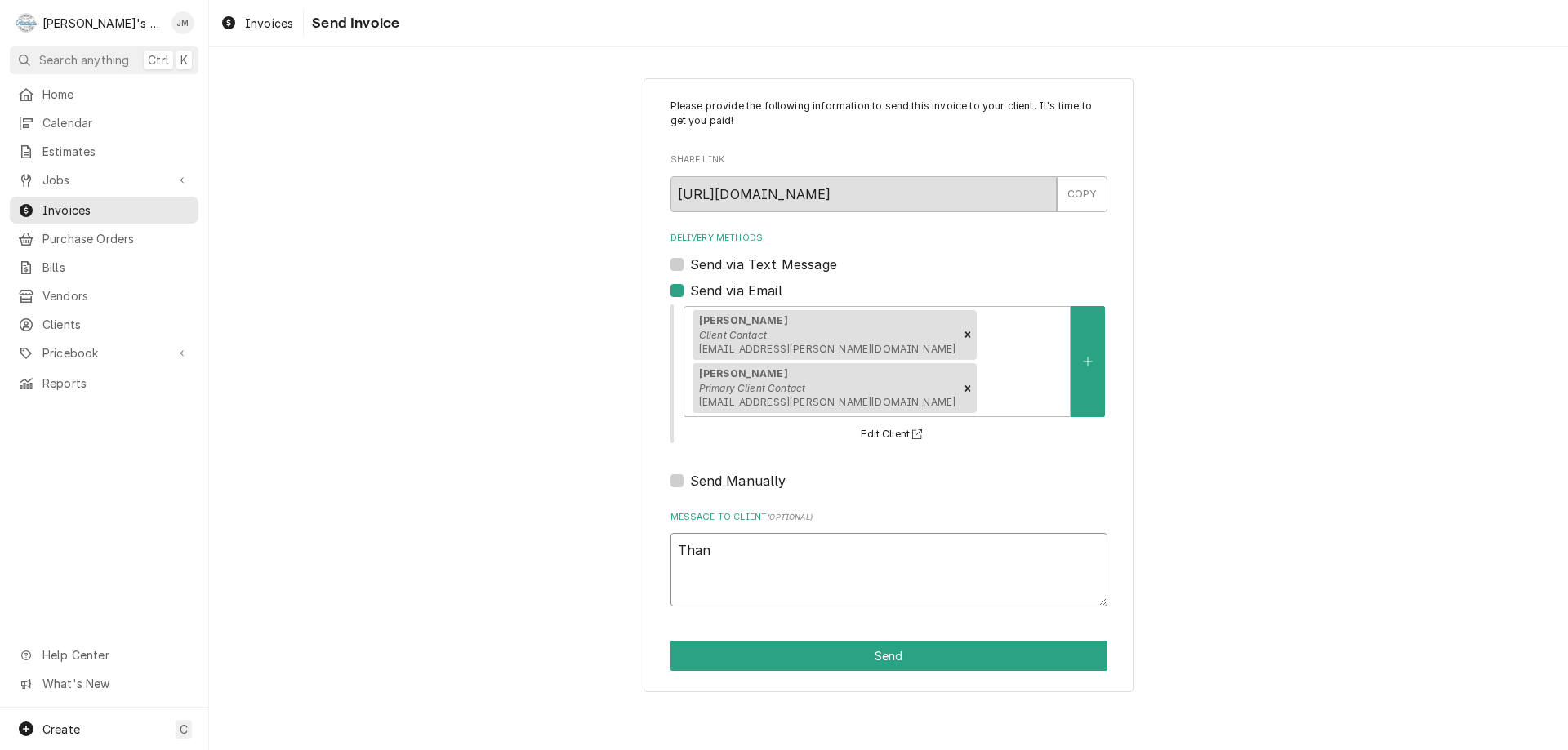
type textarea "Thank"
type textarea "x"
type textarea "Thank"
type textarea "x"
type textarea "Thank y"
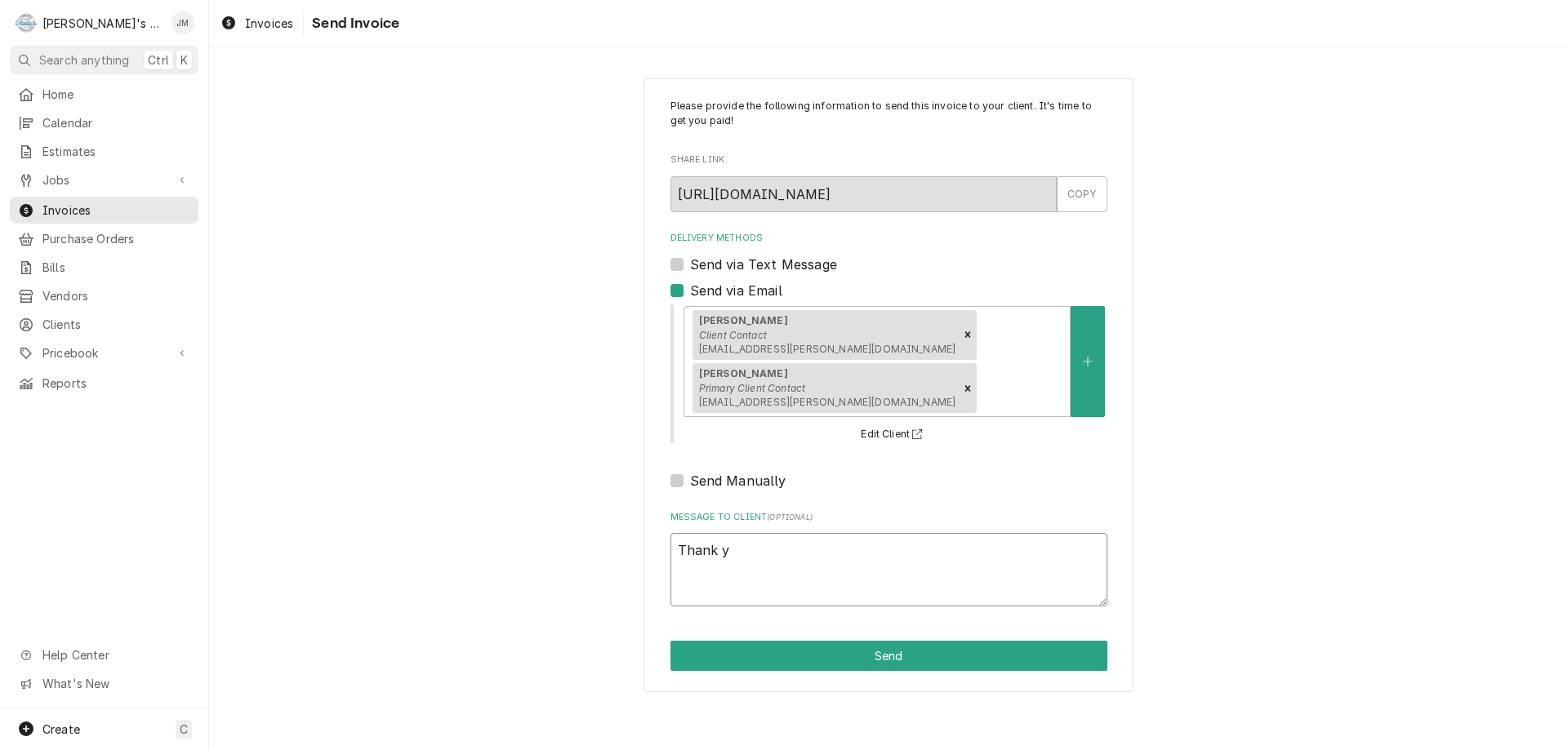
type textarea "x"
type textarea "Thank yo"
type textarea "x"
type textarea "Thank you"
type textarea "x"
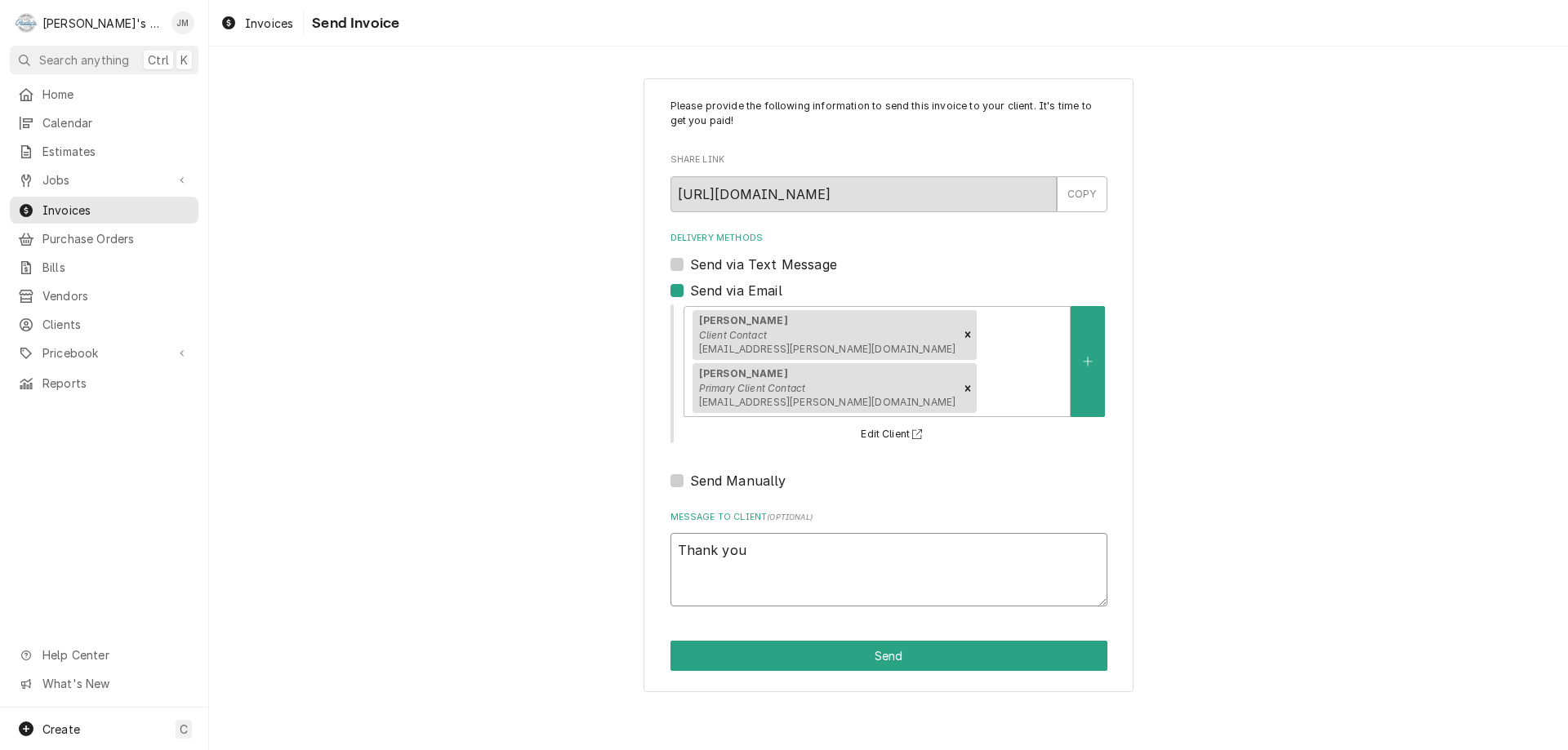
type textarea "Thank you"
type textarea "x"
type textarea "Thank you f"
type textarea "x"
type textarea "Thank you fo"
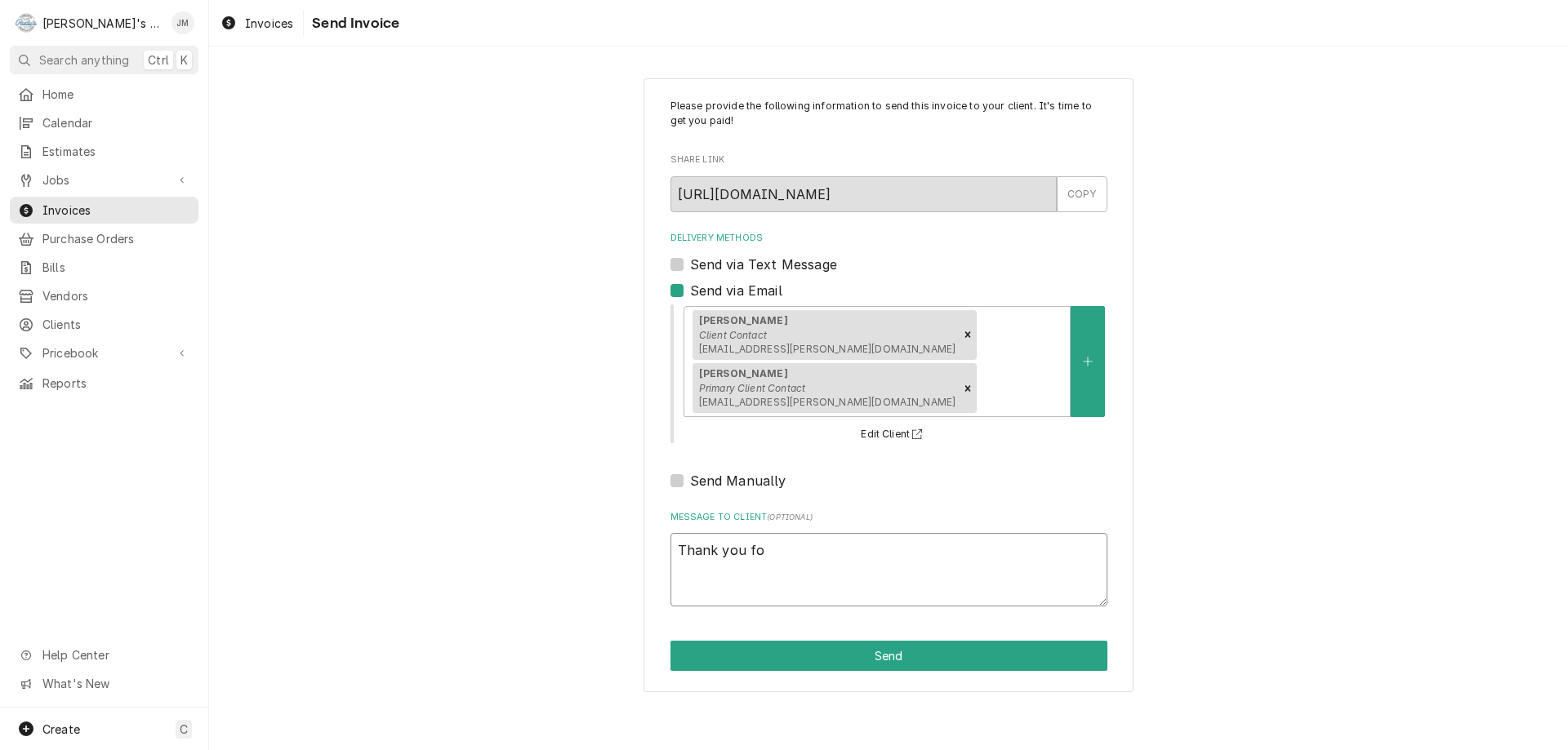
type textarea "x"
type textarea "Thank you for"
type textarea "x"
type textarea "Thank you for"
type textarea "x"
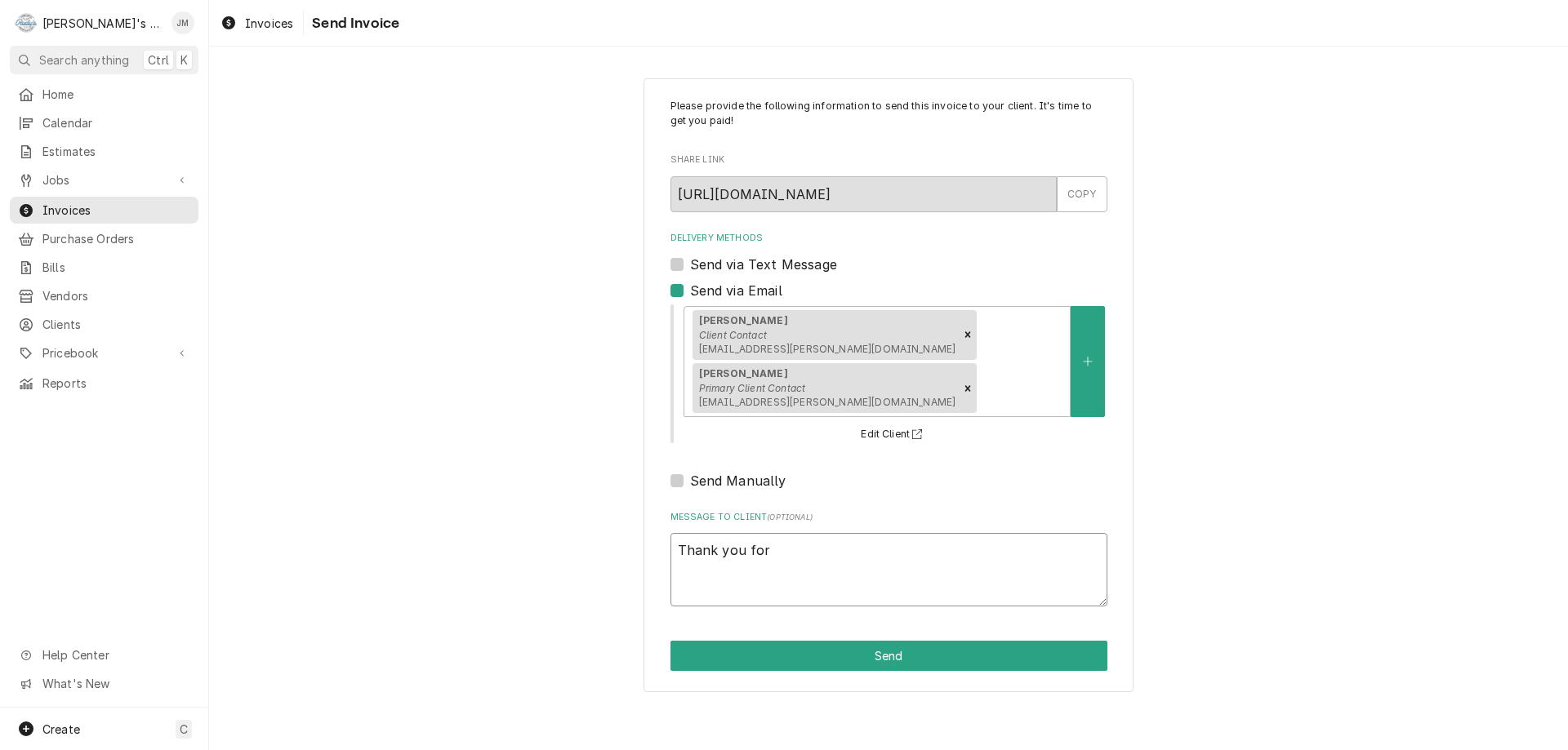
type textarea "Thank you for y"
type textarea "x"
type textarea "Thank you for yo"
type textarea "x"
type textarea "Thank you for you"
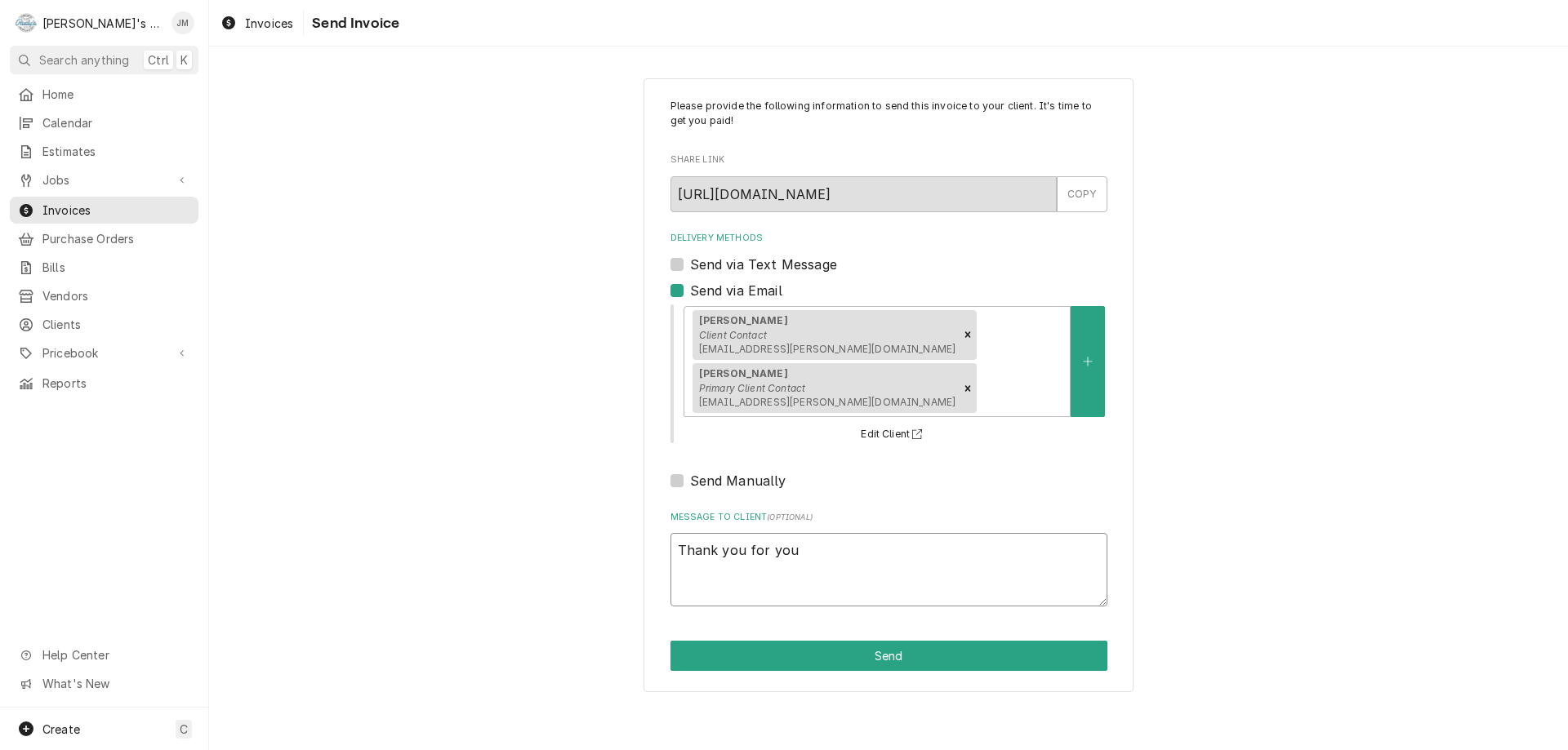
type textarea "x"
type textarea "Thank you for your"
type textarea "x"
type textarea "Thank you for your"
type textarea "x"
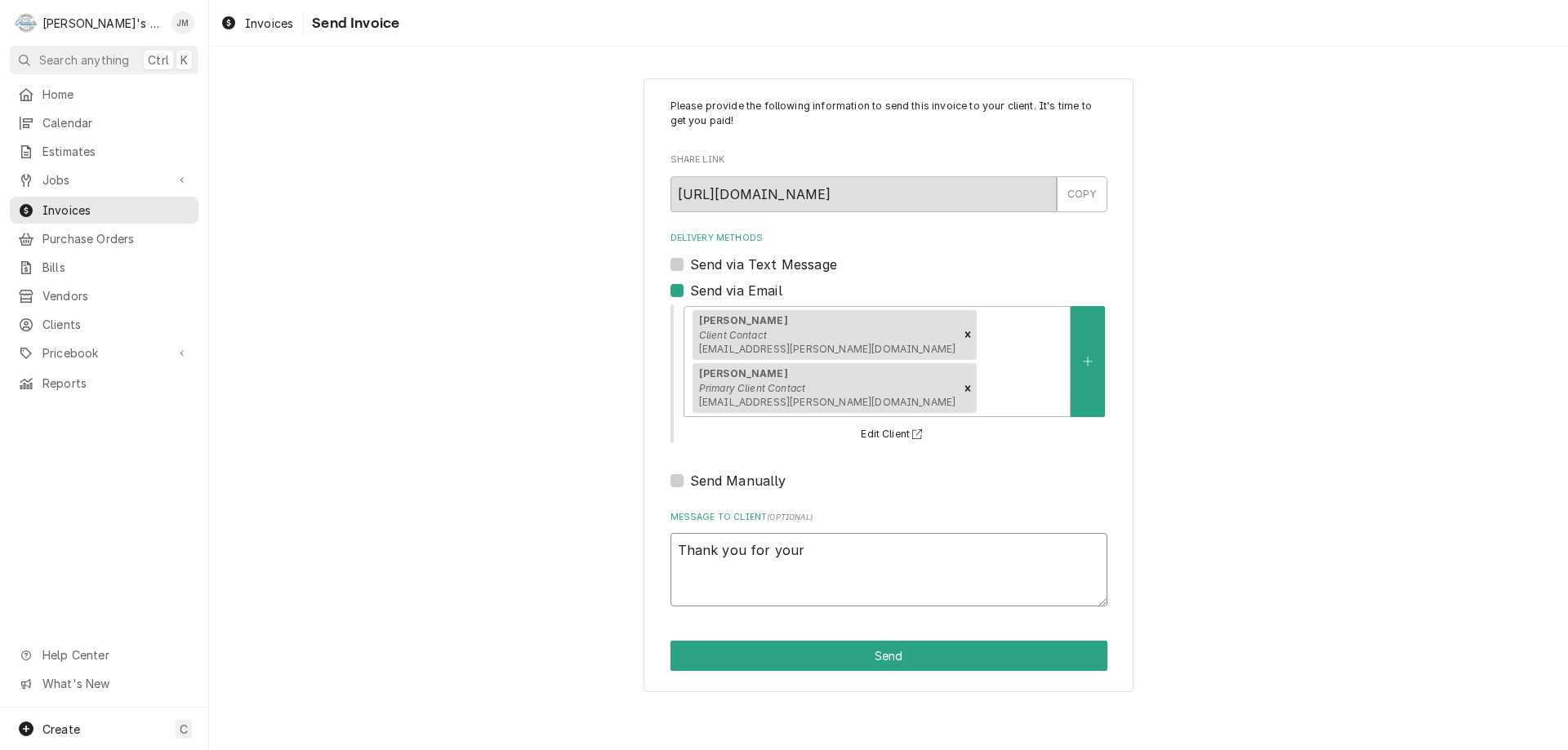
type textarea "Thank you for your b"
type textarea "x"
type textarea "Thank you for your bu"
type textarea "x"
type textarea "Thank you for your bus"
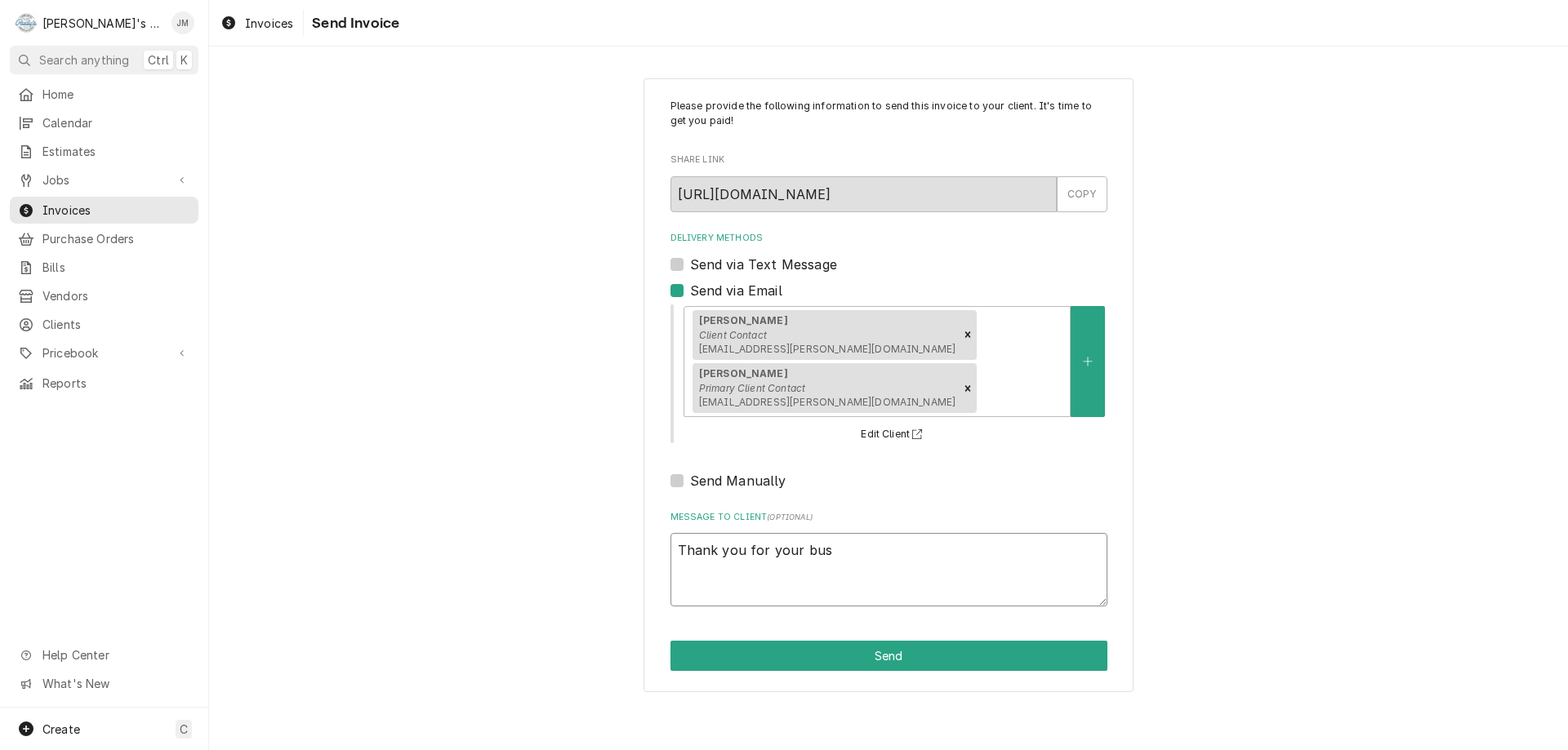
type textarea "x"
type textarea "Thank you for your busi"
type textarea "x"
type textarea "Thank you for your busin"
type textarea "x"
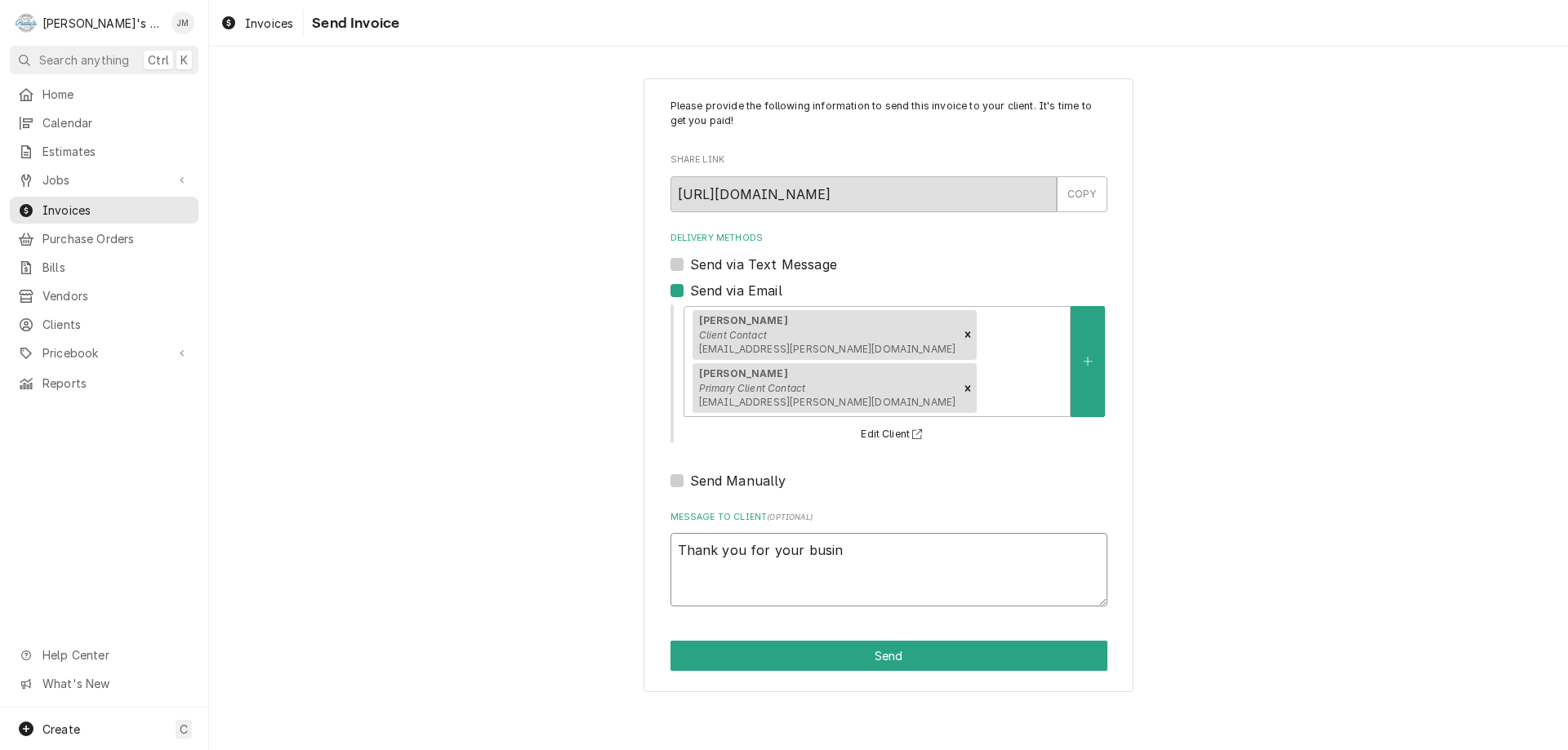
type textarea "Thank you for your busine"
type textarea "x"
type textarea "Thank you for your busines"
type textarea "x"
type textarea "Thank you for your business"
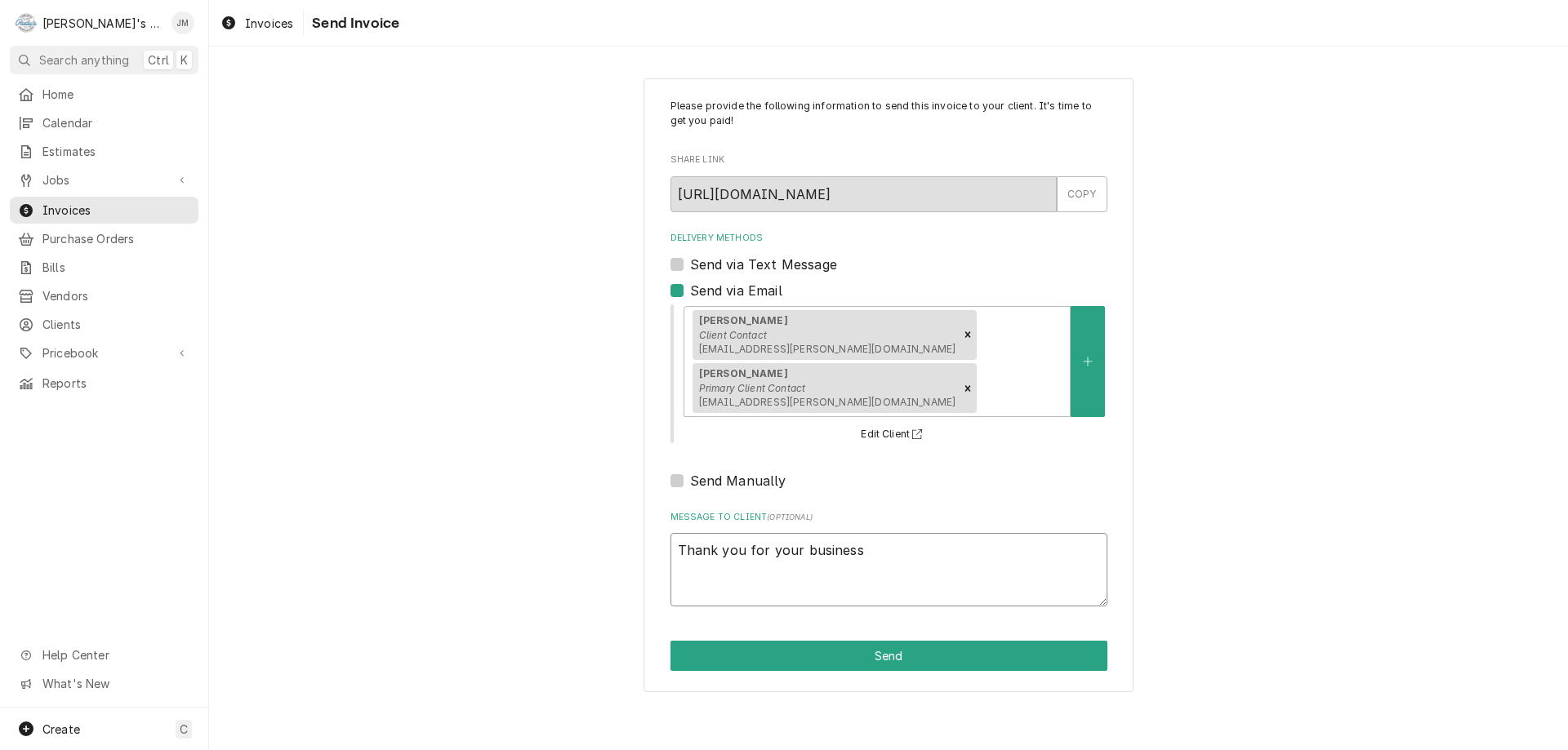
type textarea "x"
type textarea "Thank you for your business."
type textarea "x"
type textarea "Thank you for your business."
click at [894, 640] on button "Send" at bounding box center [888, 656] width 436 height 31
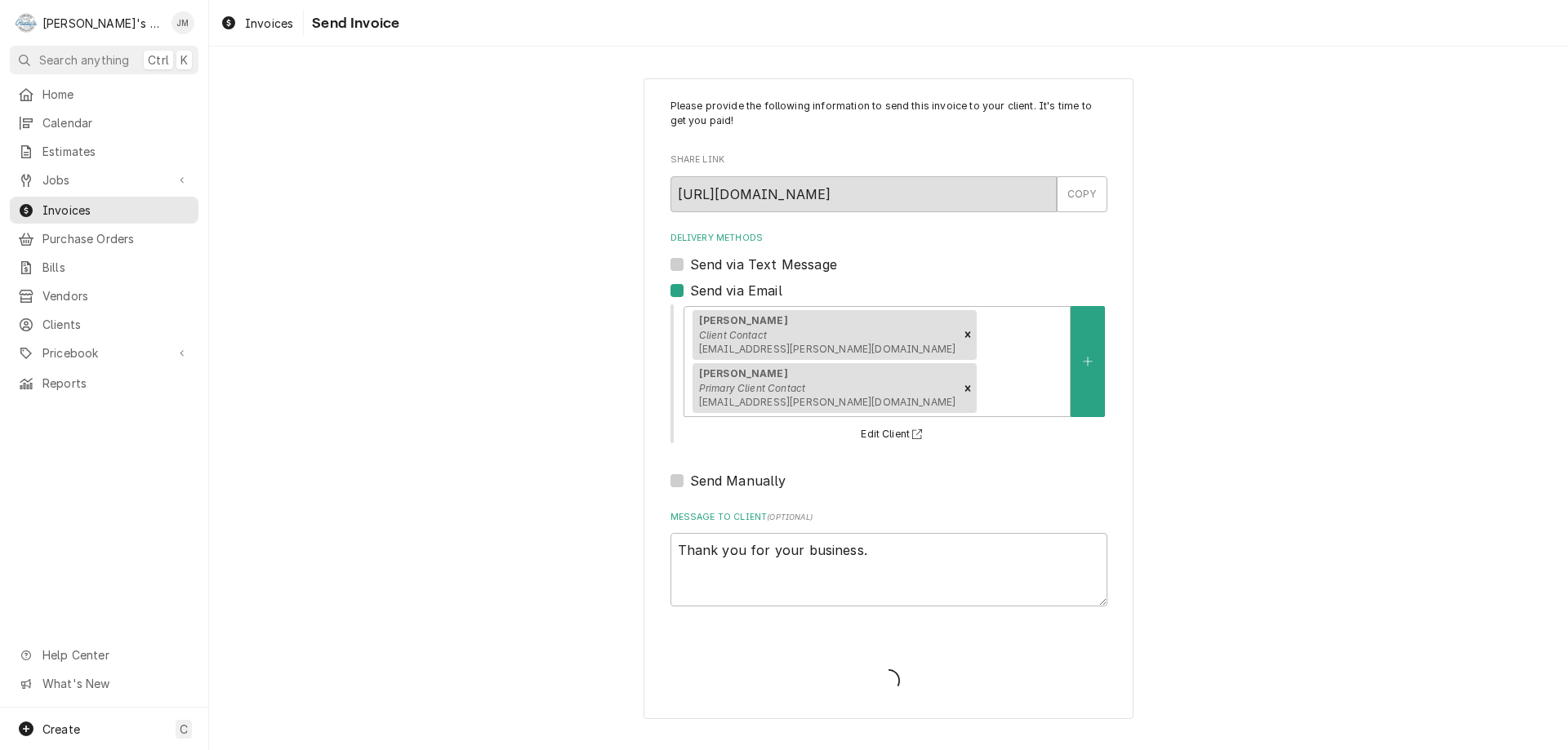
type textarea "x"
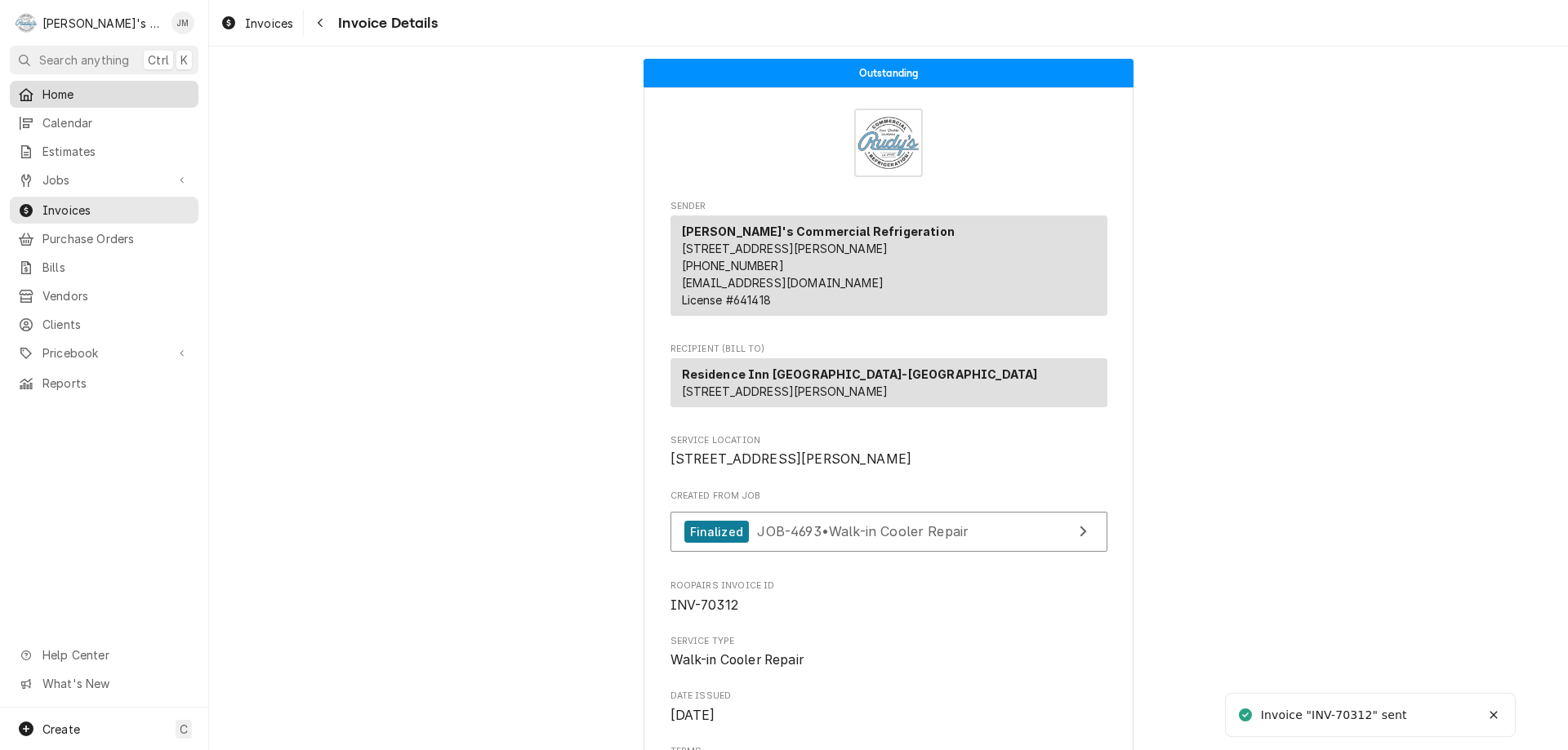
click at [53, 98] on span "Home" at bounding box center [117, 94] width 148 height 17
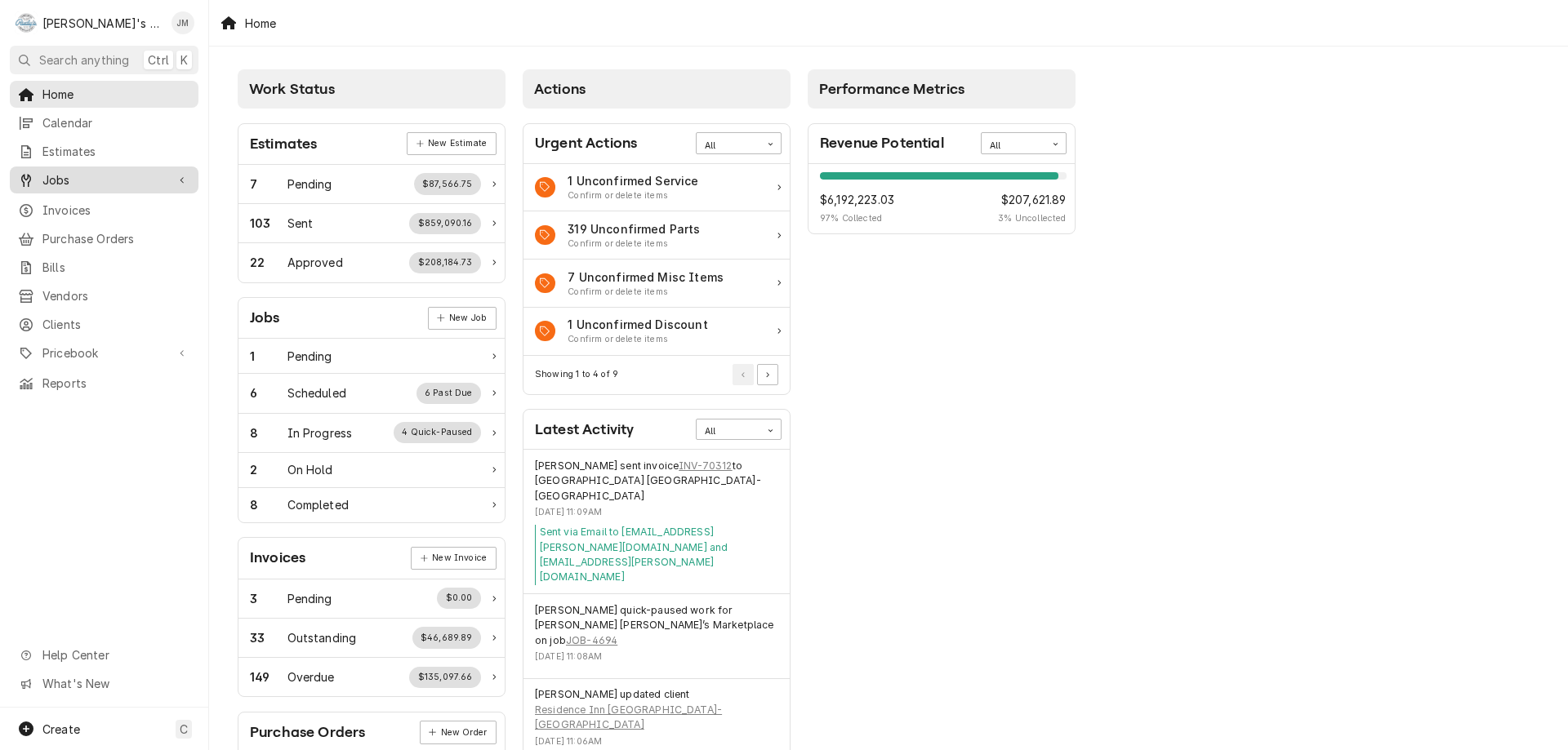
click at [52, 182] on span "Jobs" at bounding box center [104, 180] width 123 height 17
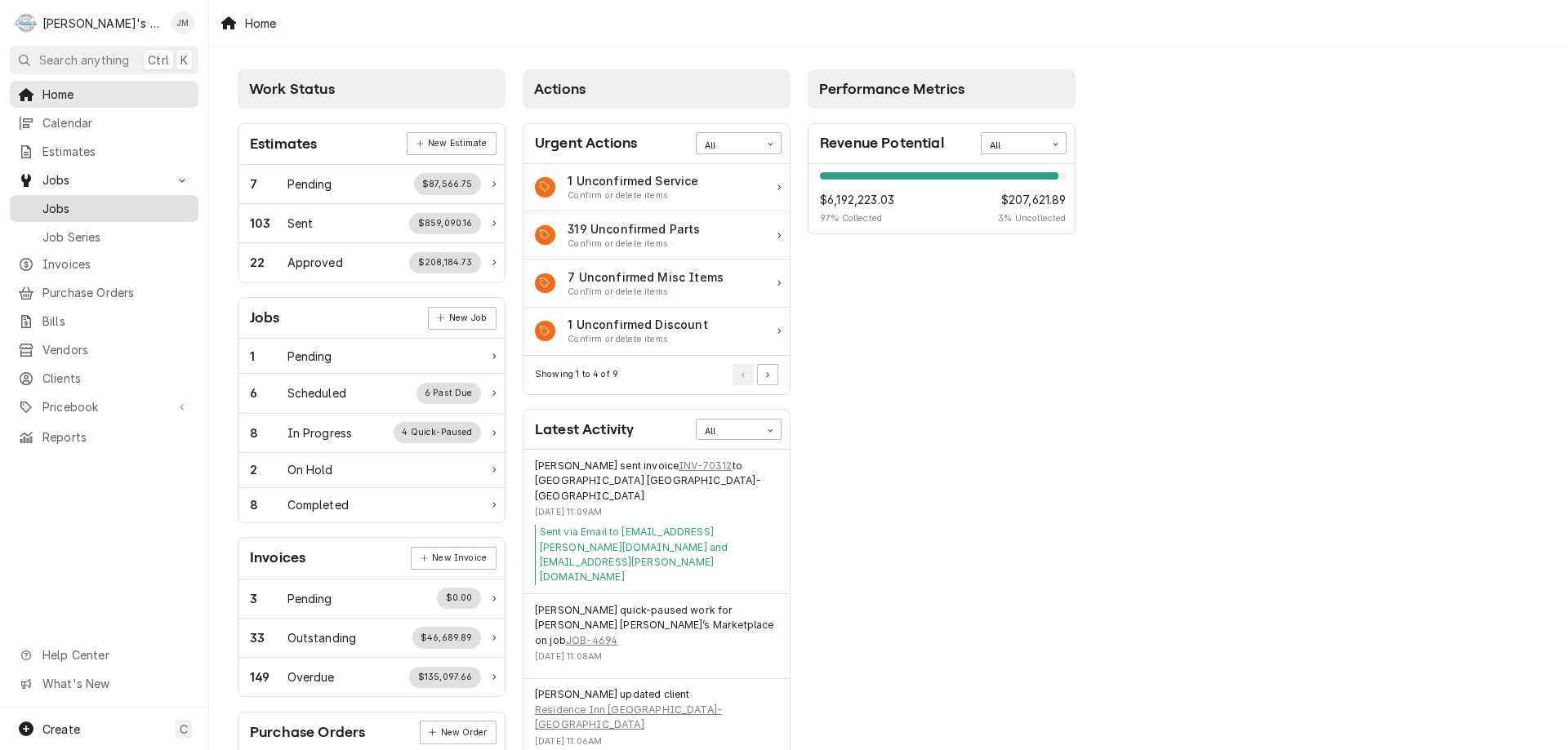
click at [52, 203] on span "Jobs" at bounding box center [117, 208] width 148 height 17
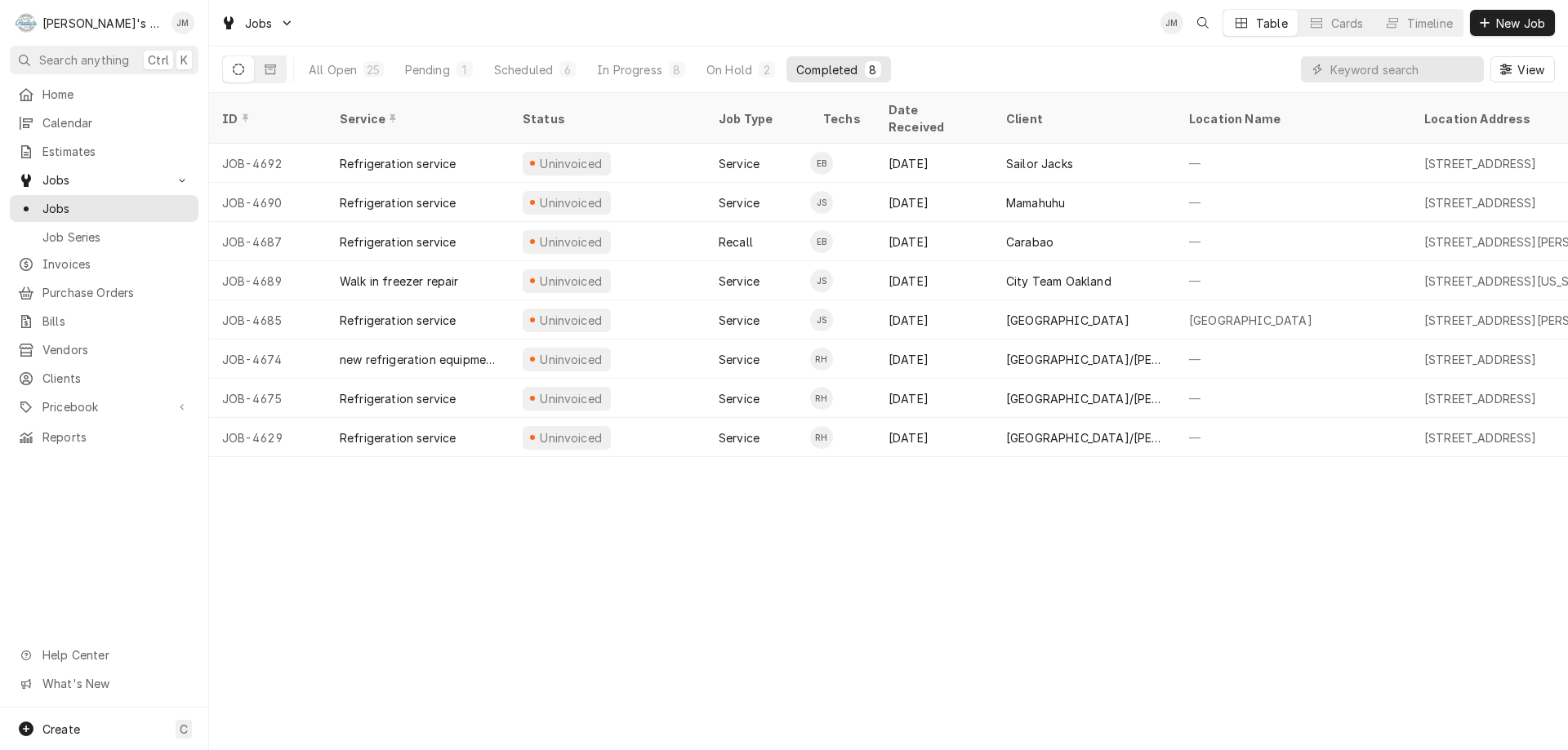
click at [421, 578] on div "ID Service Status Job Type Techs Date Received Client Location Name Location Ad…" at bounding box center [888, 421] width 1359 height 657
click at [424, 606] on div "ID Service Status Job Type Techs Date Received Client Location Name Location Ad…" at bounding box center [888, 421] width 1359 height 657
click at [1511, 25] on span "New Job" at bounding box center [1520, 23] width 55 height 17
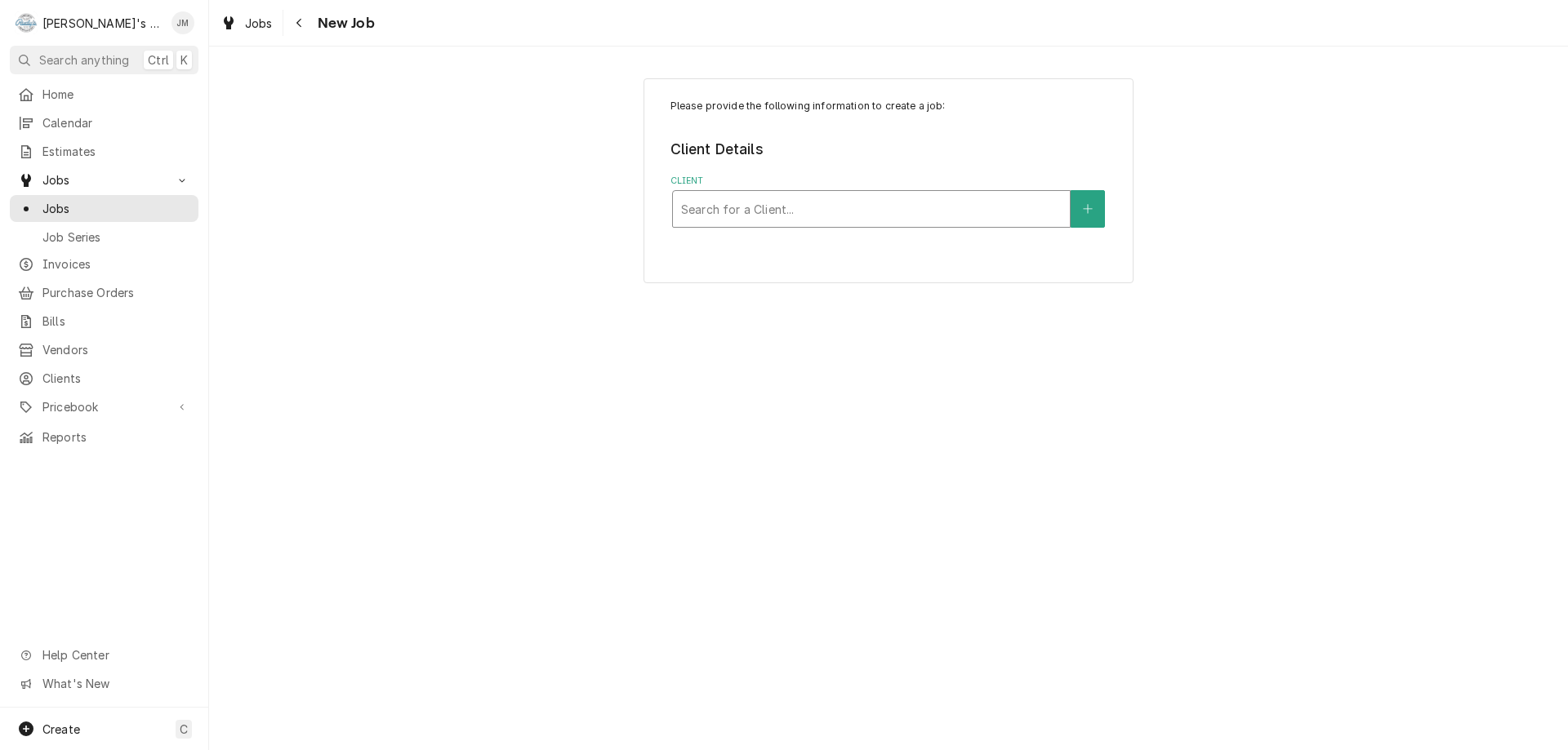
click at [991, 206] on div "Client" at bounding box center [870, 208] width 380 height 30
type input "[PERSON_NAME]"
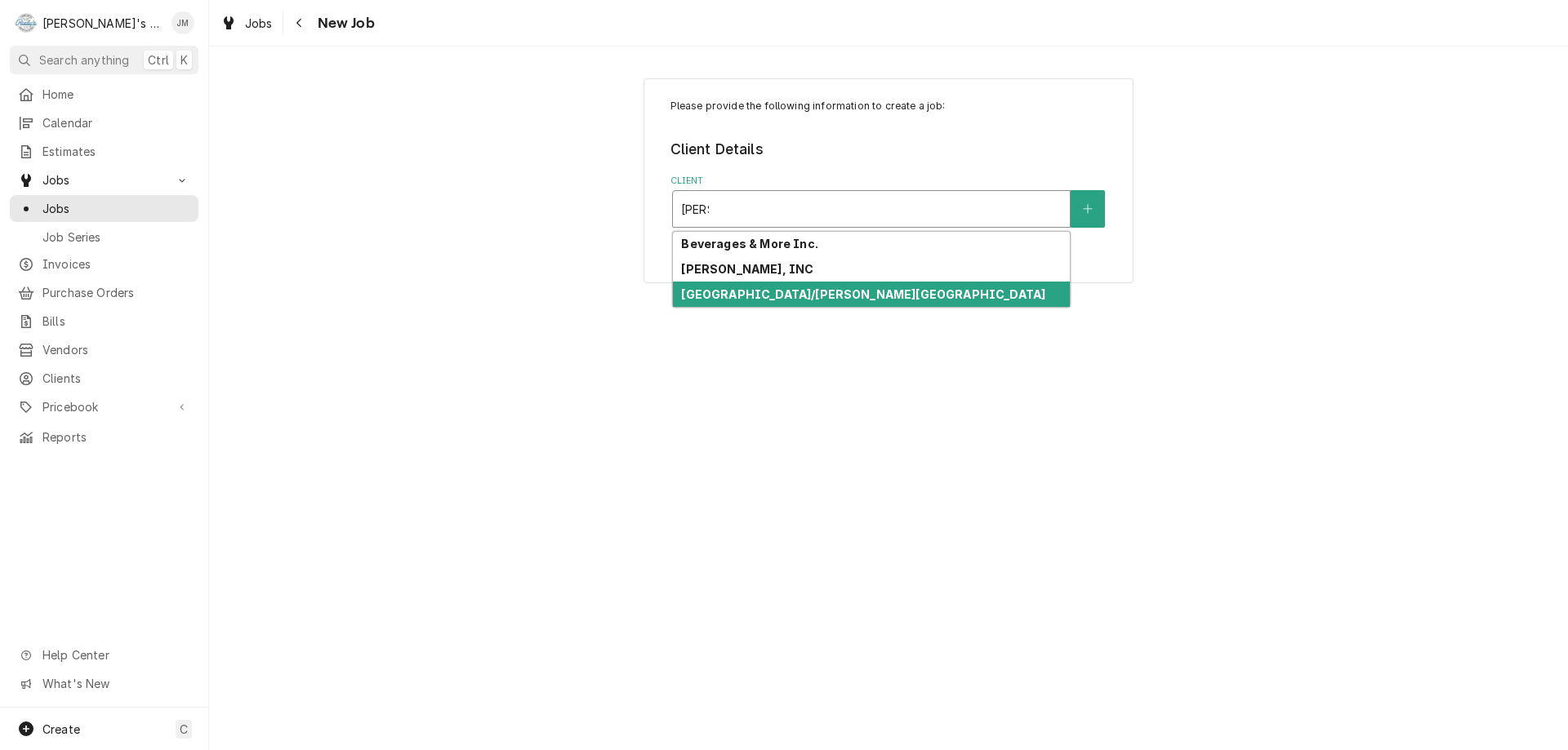
click at [921, 295] on div "[GEOGRAPHIC_DATA]/[PERSON_NAME][GEOGRAPHIC_DATA]" at bounding box center [871, 294] width 396 height 26
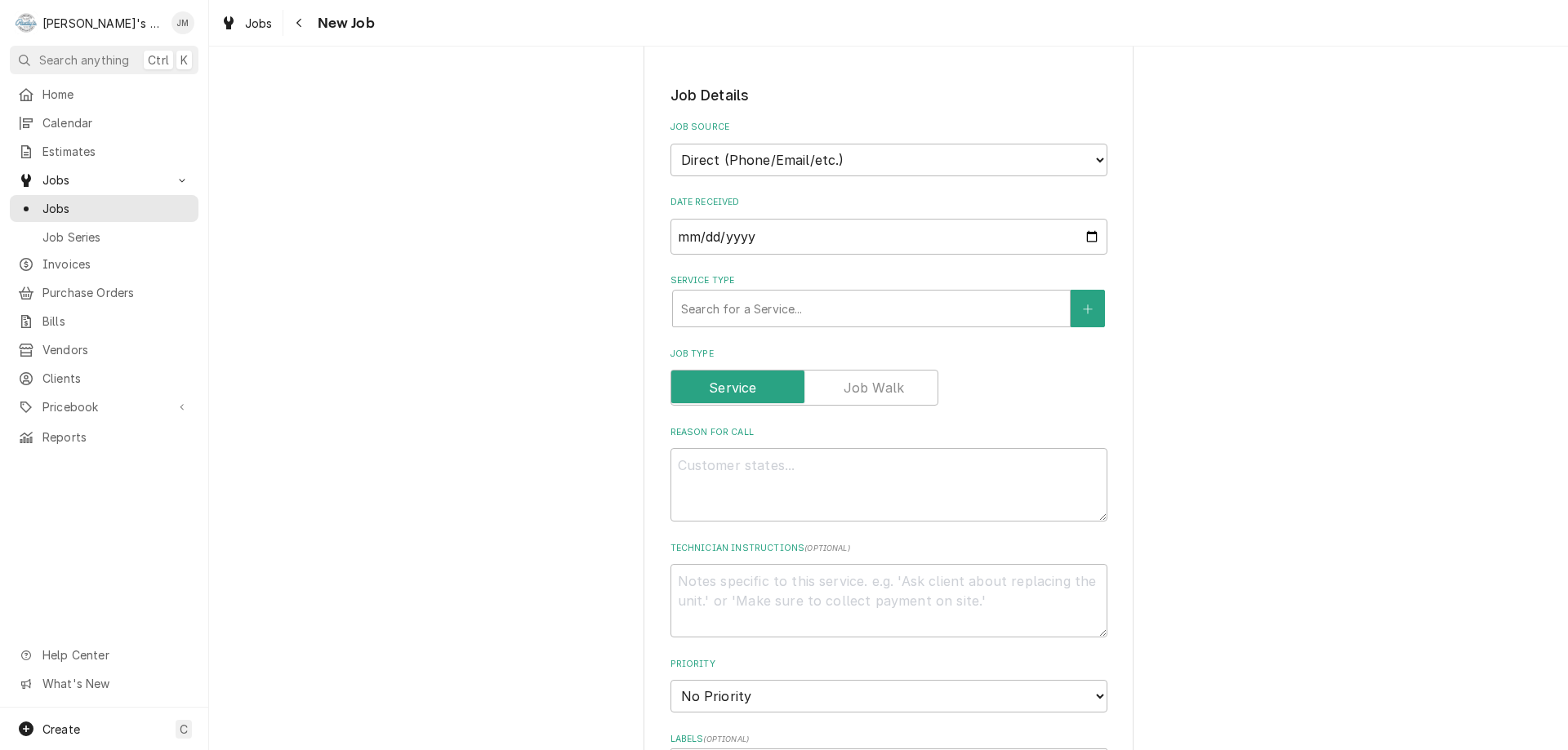
scroll to position [327, 0]
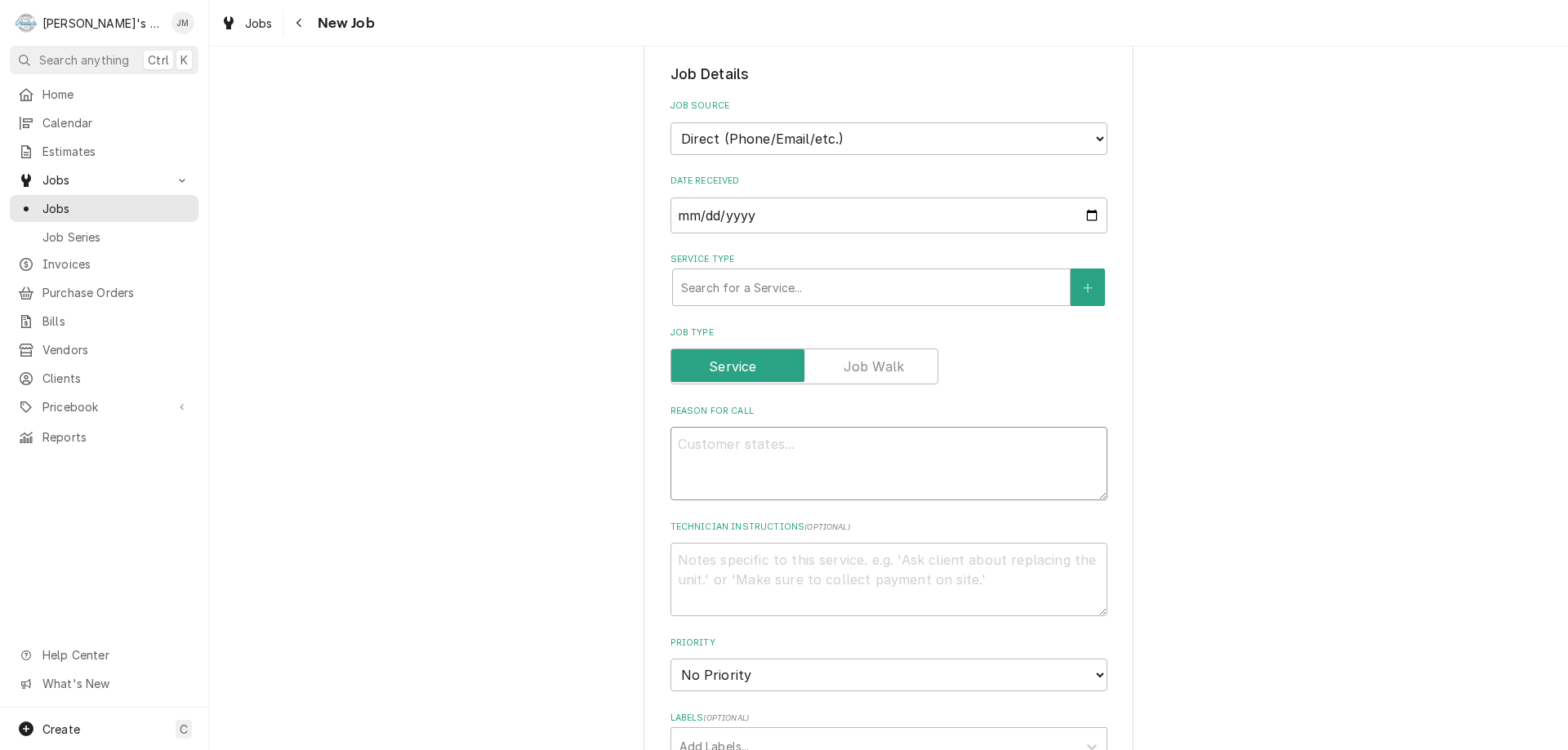
click at [885, 452] on textarea "Reason For Call" at bounding box center [888, 463] width 436 height 73
type textarea "x"
type textarea "W"
type textarea "x"
type textarea "Wa"
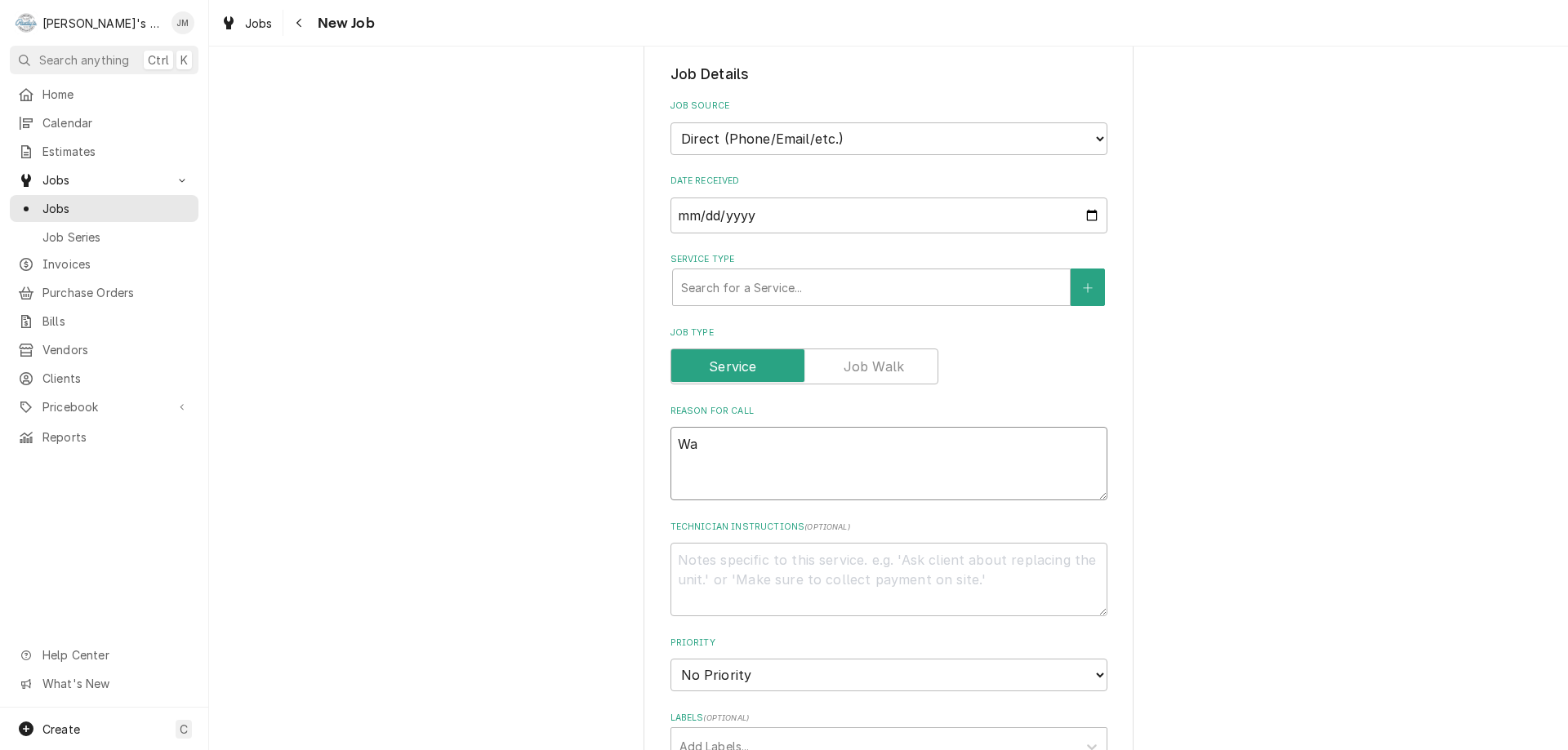
type textarea "x"
type textarea "Wal"
type textarea "x"
type textarea "Walk"
type textarea "x"
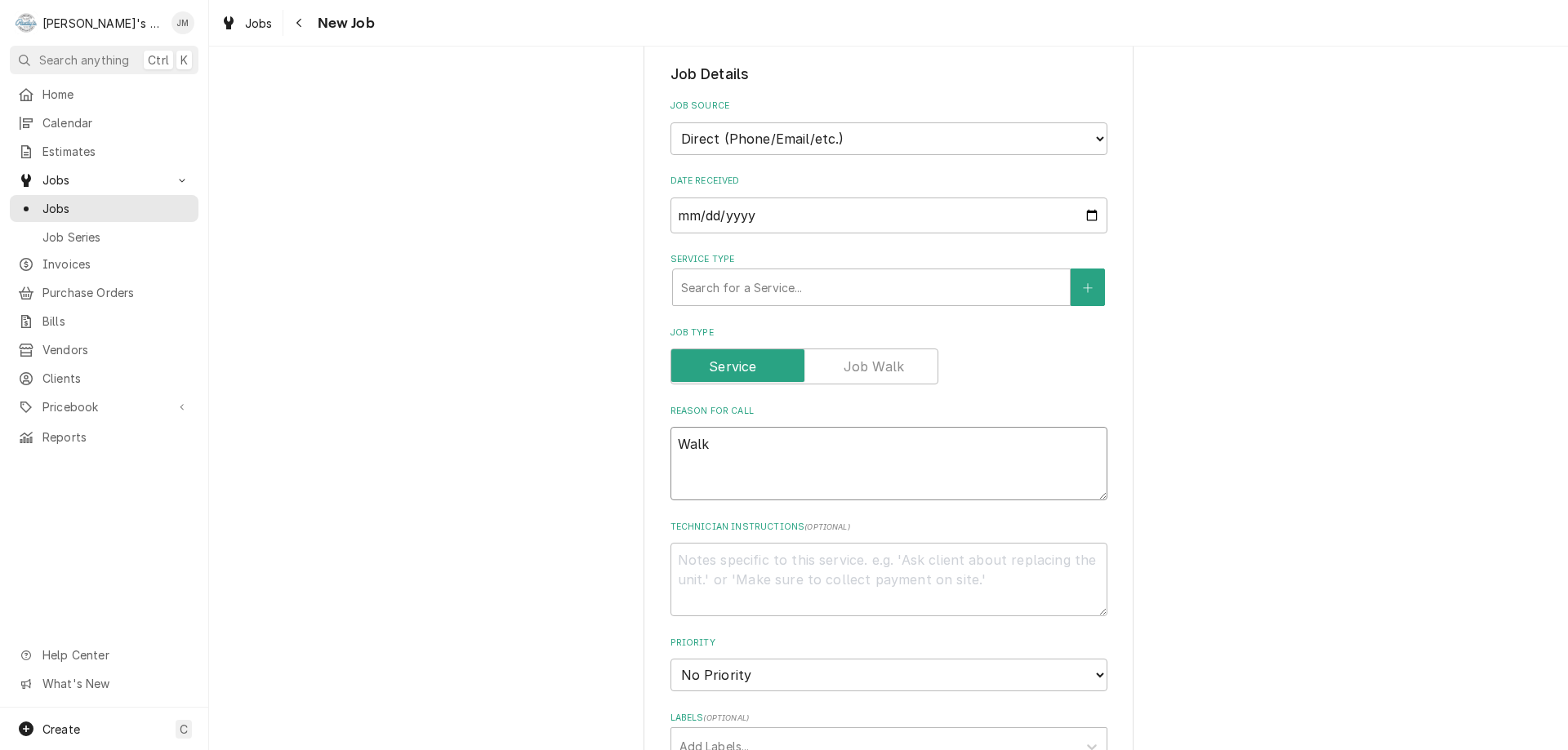
type textarea "Walk-"
type textarea "x"
type textarea "Walk-i"
type textarea "x"
type textarea "Walk-in"
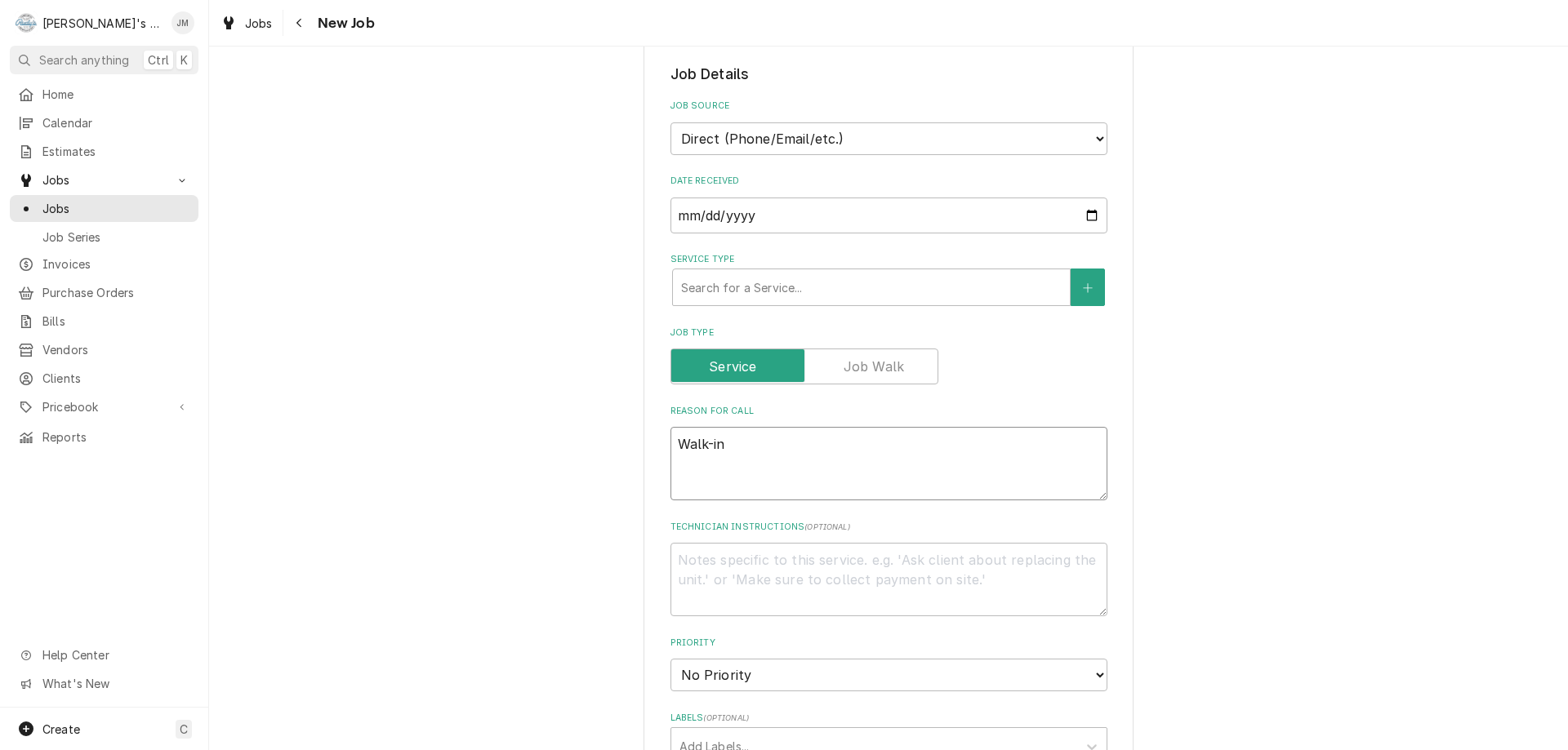
type textarea "x"
type textarea "Walk-in"
type textarea "x"
type textarea "Walk-in c"
type textarea "x"
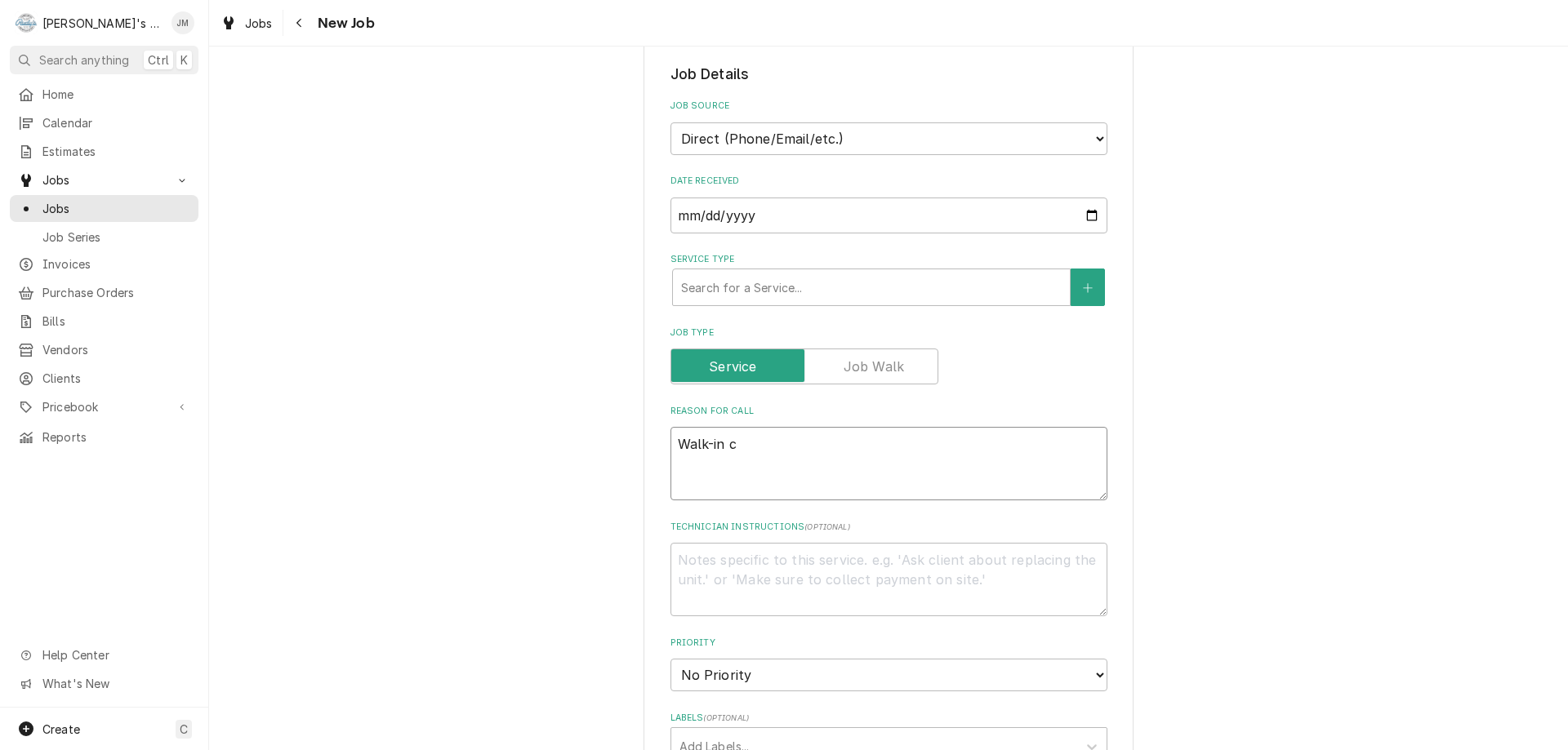
type textarea "Walk-in co"
type textarea "x"
type textarea "Walk-in coo"
type textarea "x"
type textarea "Walk-in cool"
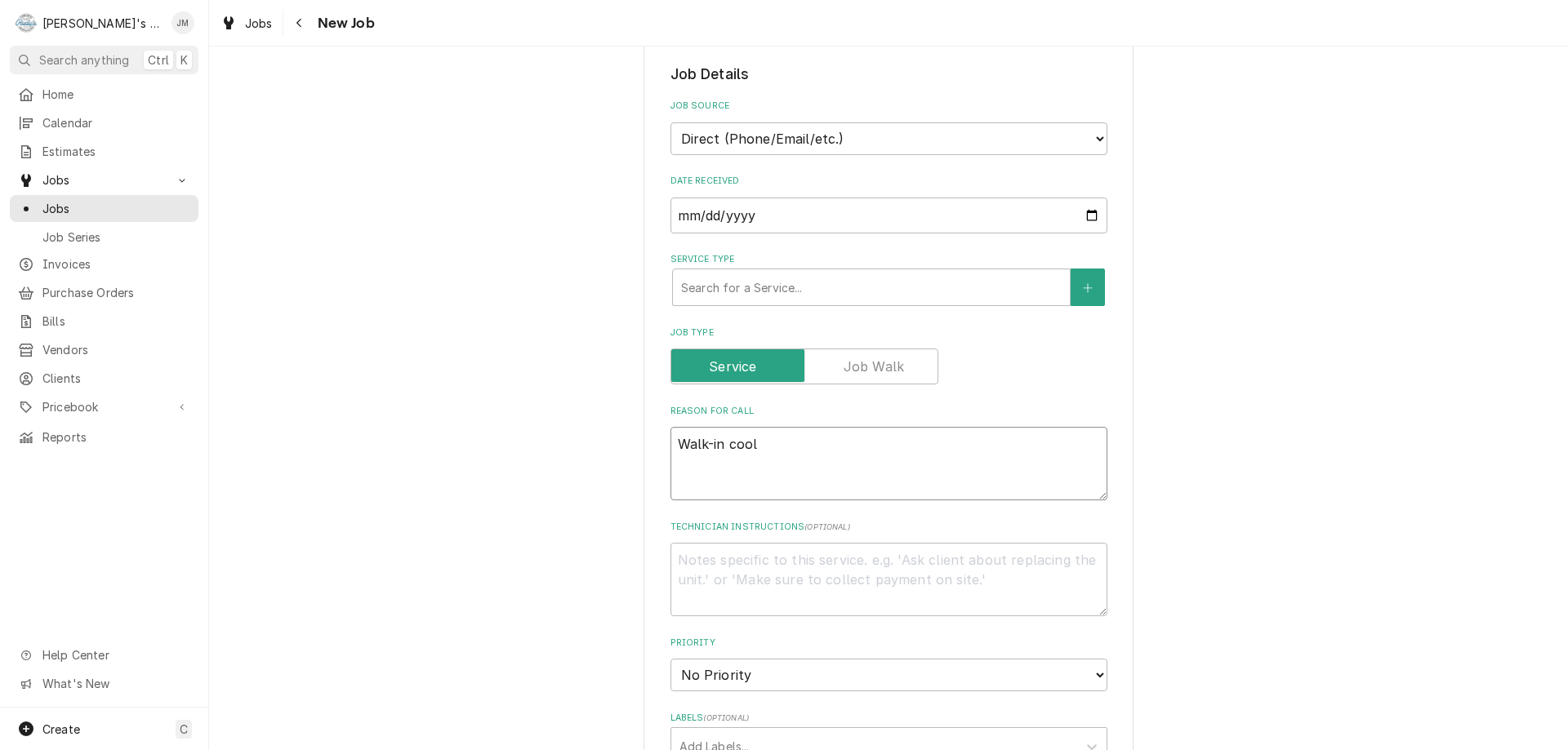
type textarea "x"
type textarea "Walk-in coole"
type textarea "x"
type textarea "Walk-in cooler"
type textarea "x"
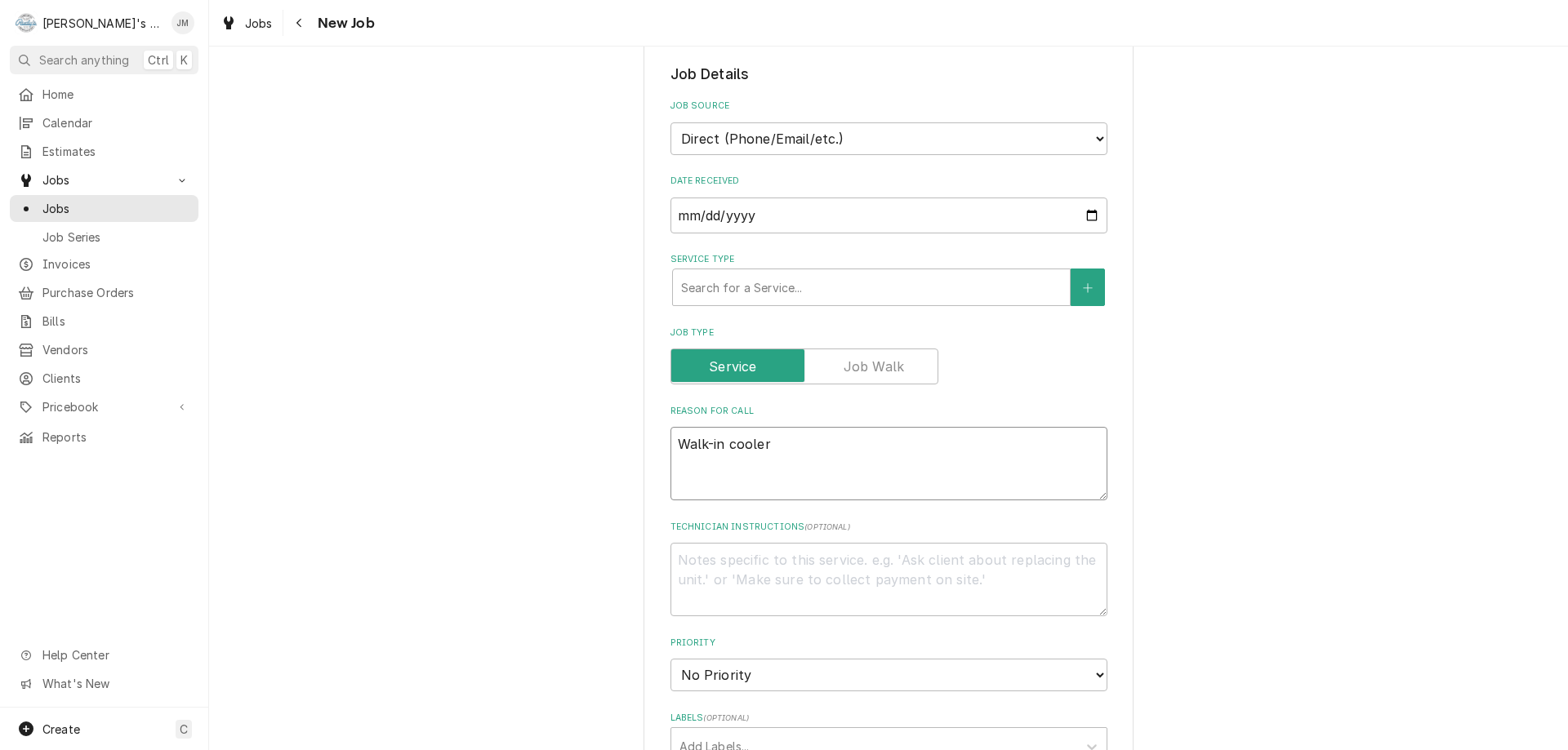
type textarea "Walk-in cooler"
type textarea "x"
type textarea "Walk-in cooler"
type textarea "x"
type textarea "Walk-in cooler 2"
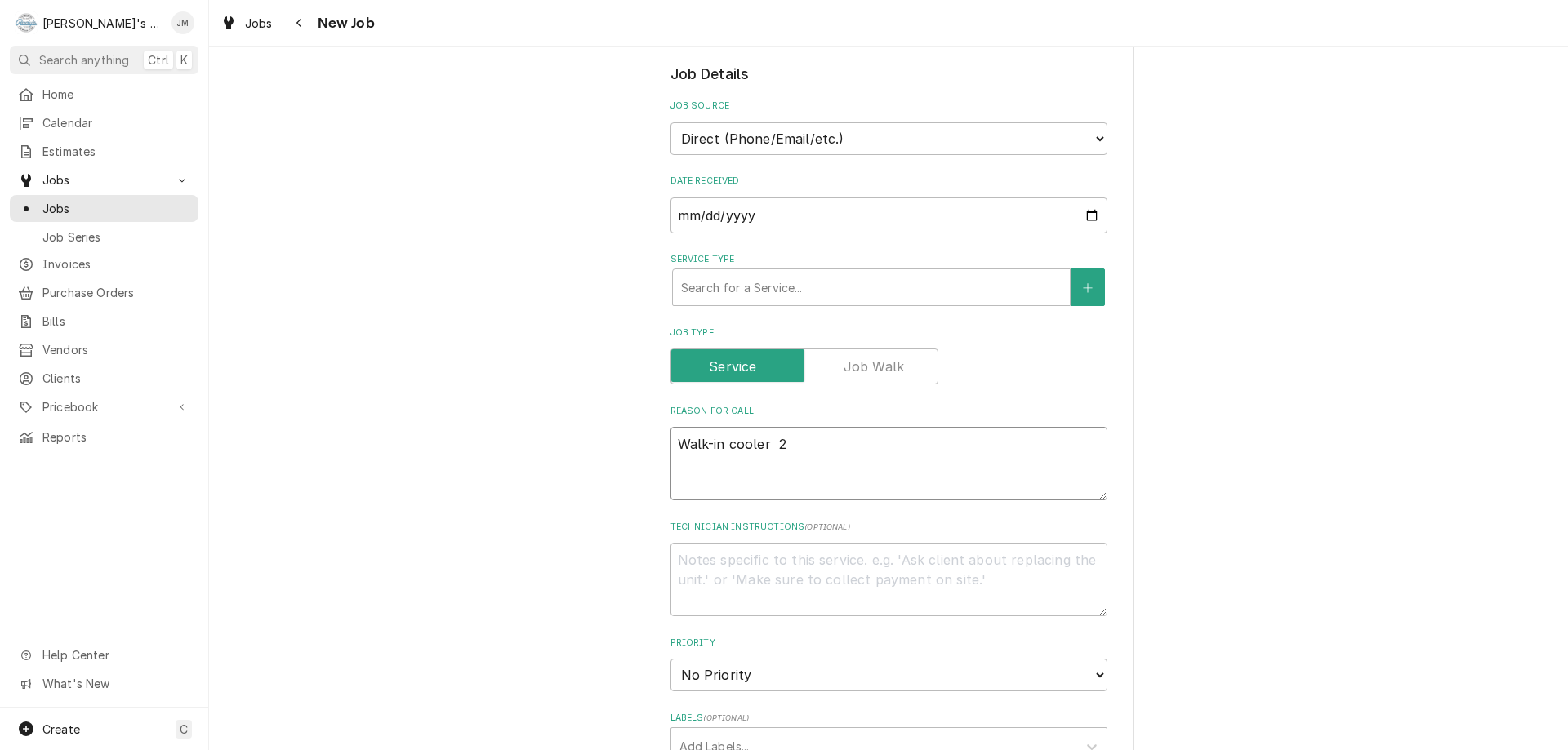
type textarea "x"
type textarea "Walk-in cooler 2"
type textarea "x"
type textarea "Walk-in cooler 2 h"
type textarea "x"
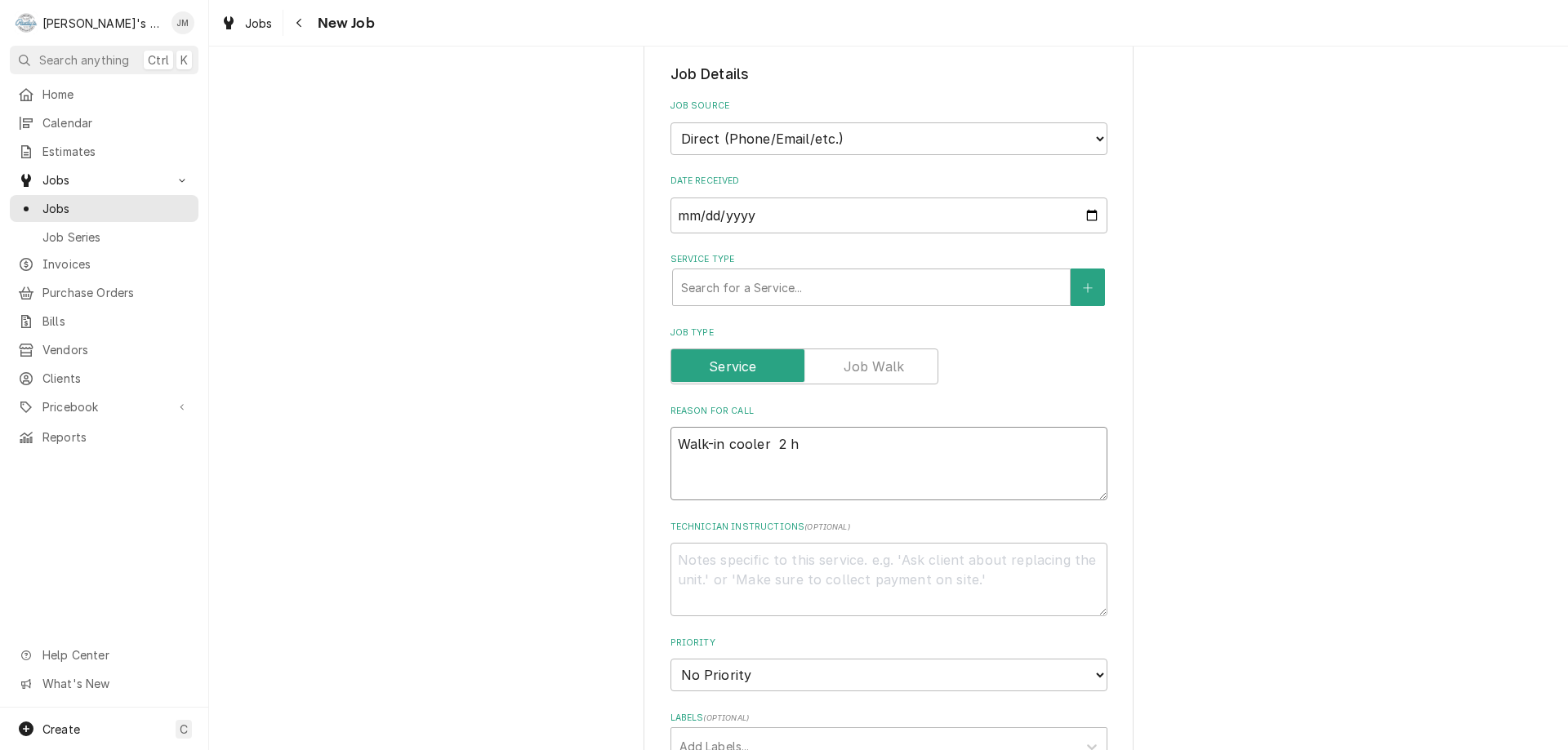
type textarea "Walk-in cooler 2 ha"
type textarea "x"
type textarea "Walk-in cooler 2 has"
type textarea "x"
type textarea "Walk-in cooler 2 has"
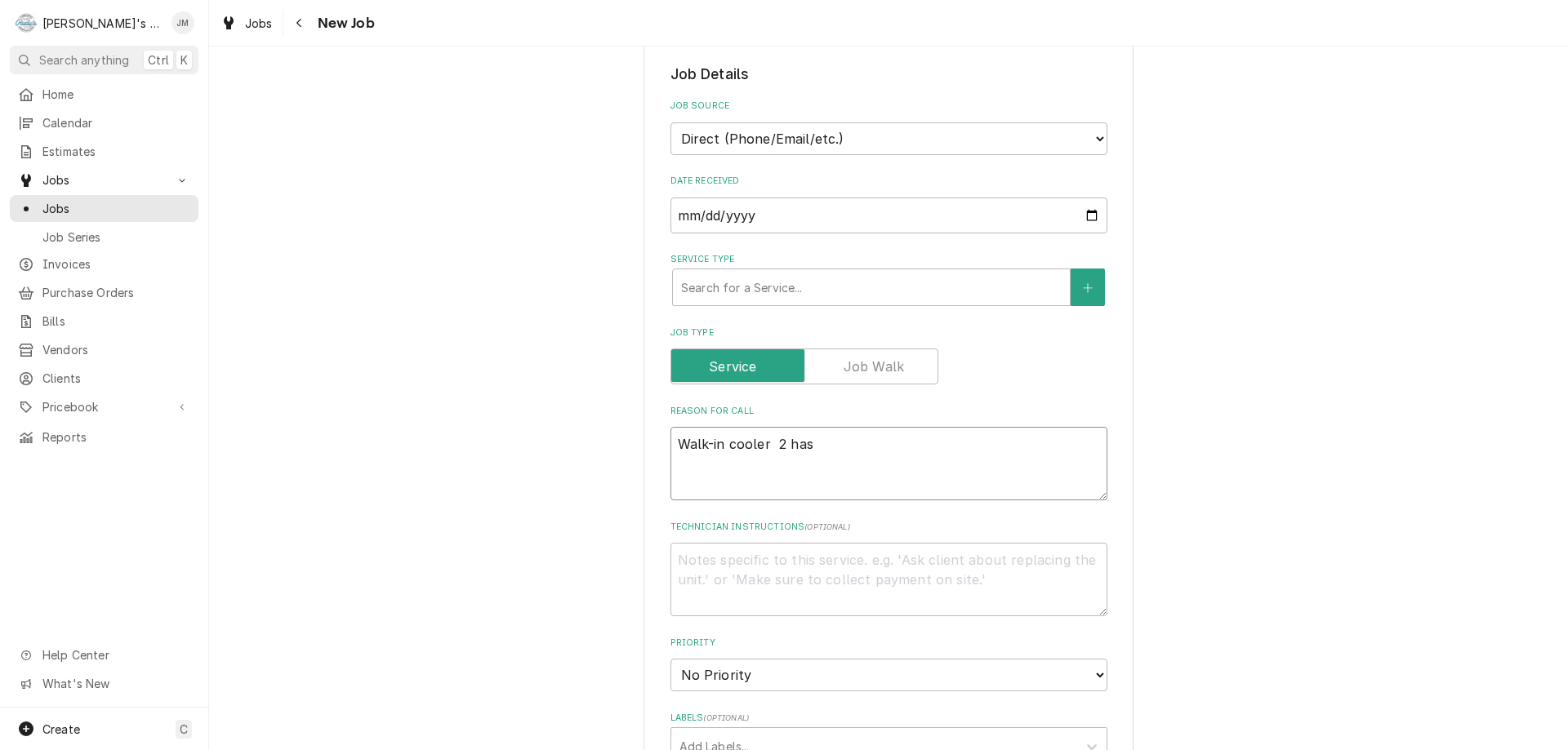
type textarea "x"
type textarea "Walk-in cooler 2 has h"
type textarea "x"
type textarea "Walk-in cooler 2 has hi"
type textarea "x"
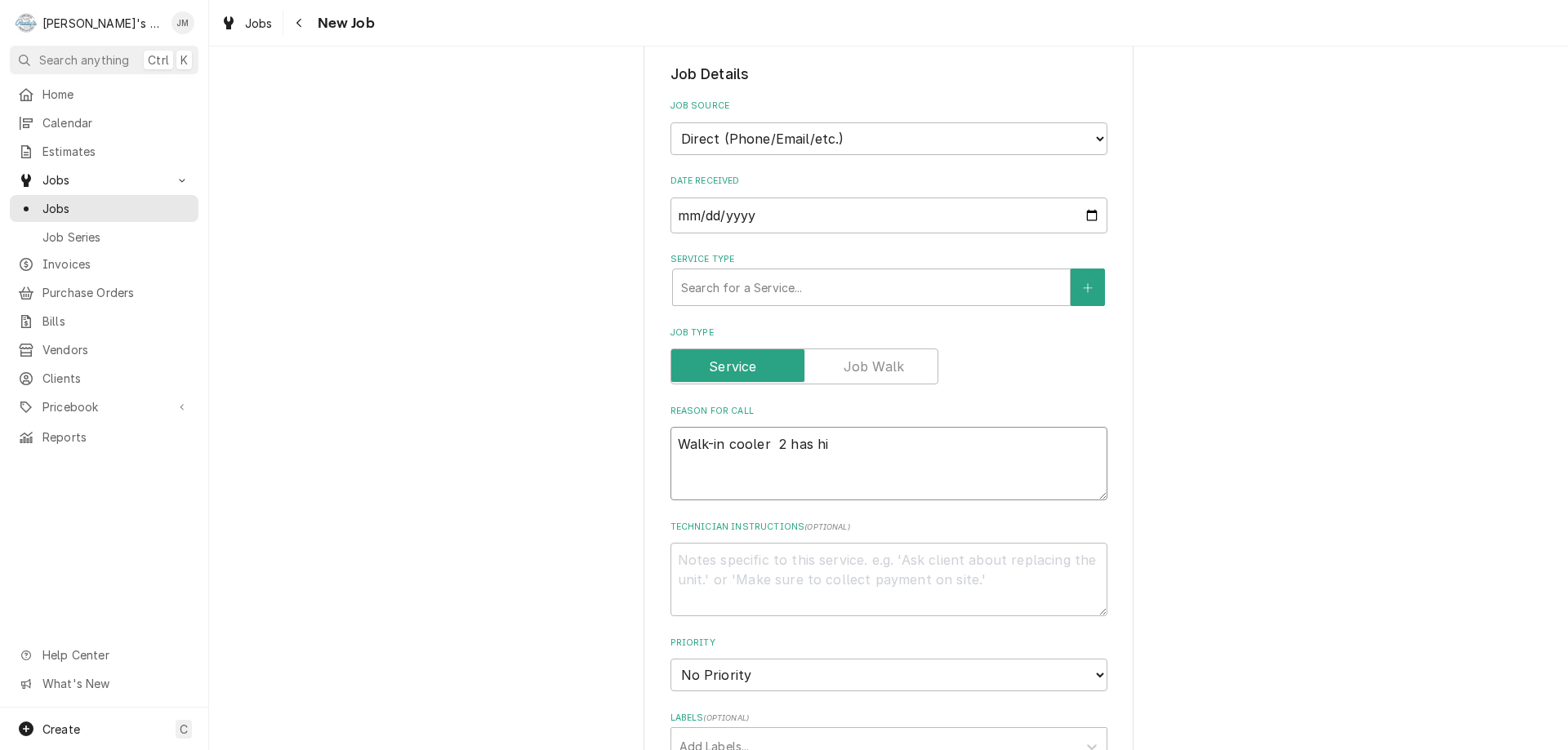
type textarea "Walk-in cooler 2 has hig"
type textarea "x"
type textarea "Walk-in cooler 2 has high"
type textarea "x"
type textarea "Walk-in cooler 2 has high"
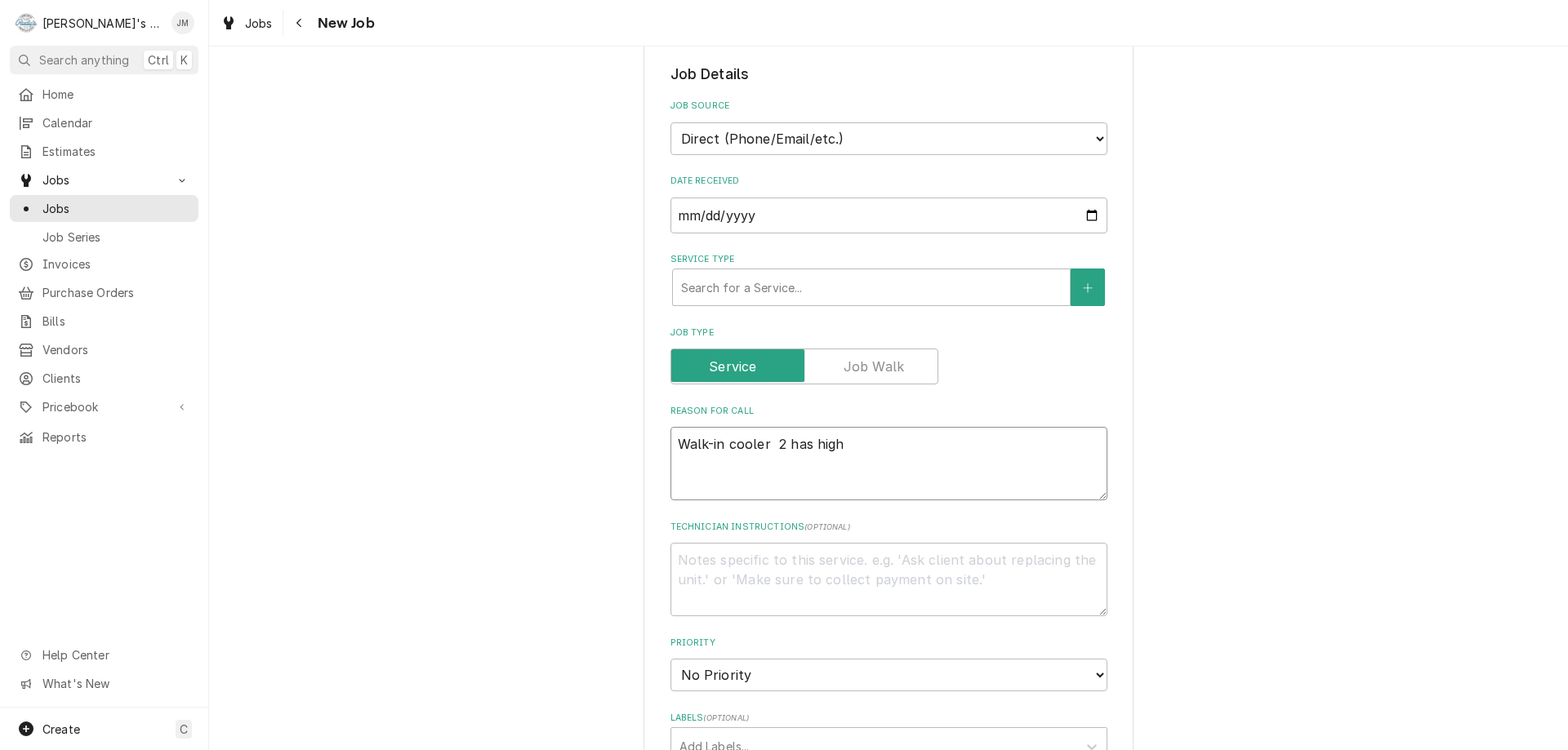
type textarea "x"
type textarea "Walk-in cooler 2 has high t"
type textarea "x"
type textarea "Walk-in cooler 2 has high tm"
type textarea "x"
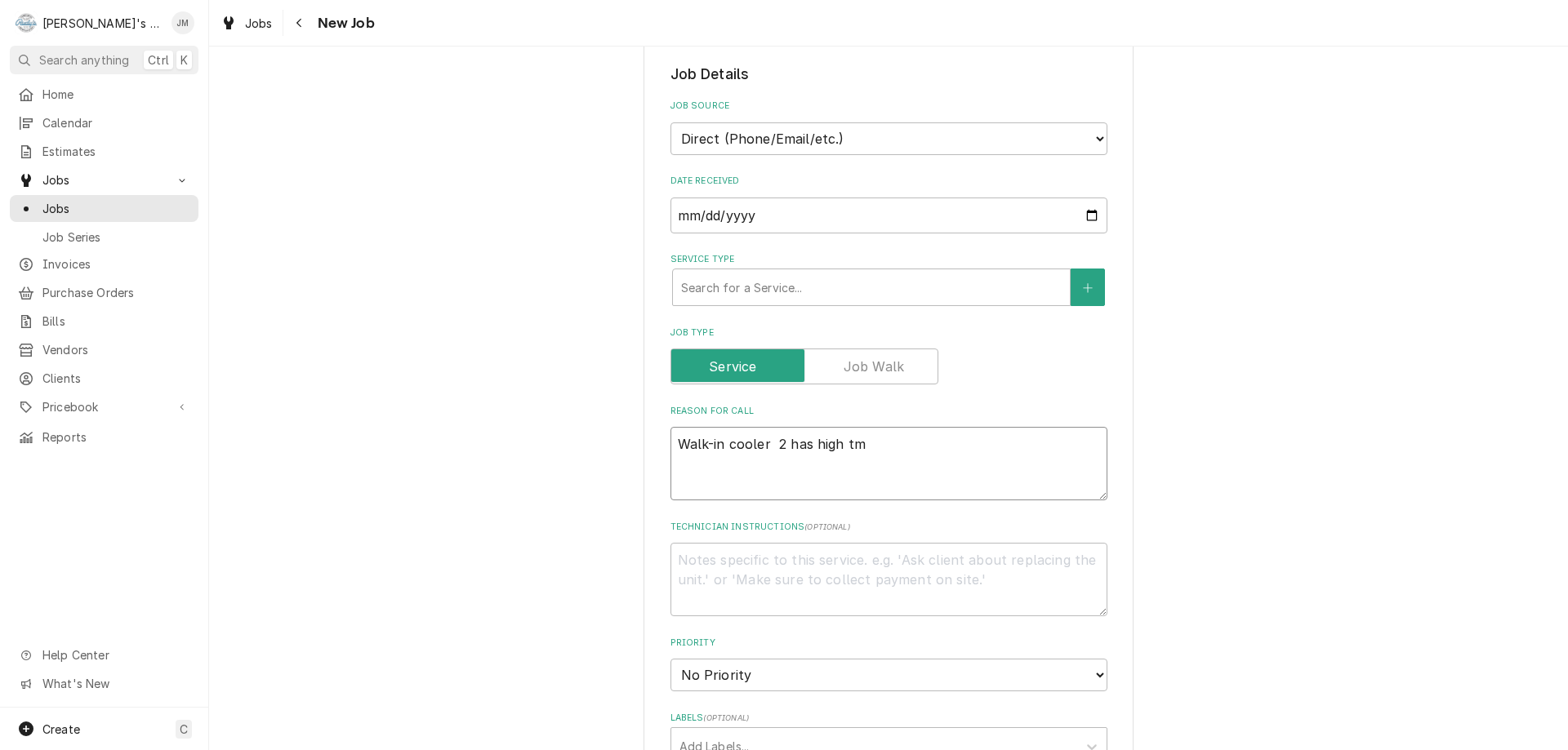
type textarea "Walk-in cooler 2 has high tme"
type textarea "x"
type textarea "Walk-in cooler 2 has high tm"
type textarea "x"
type textarea "Walk-in cooler 2 has high t"
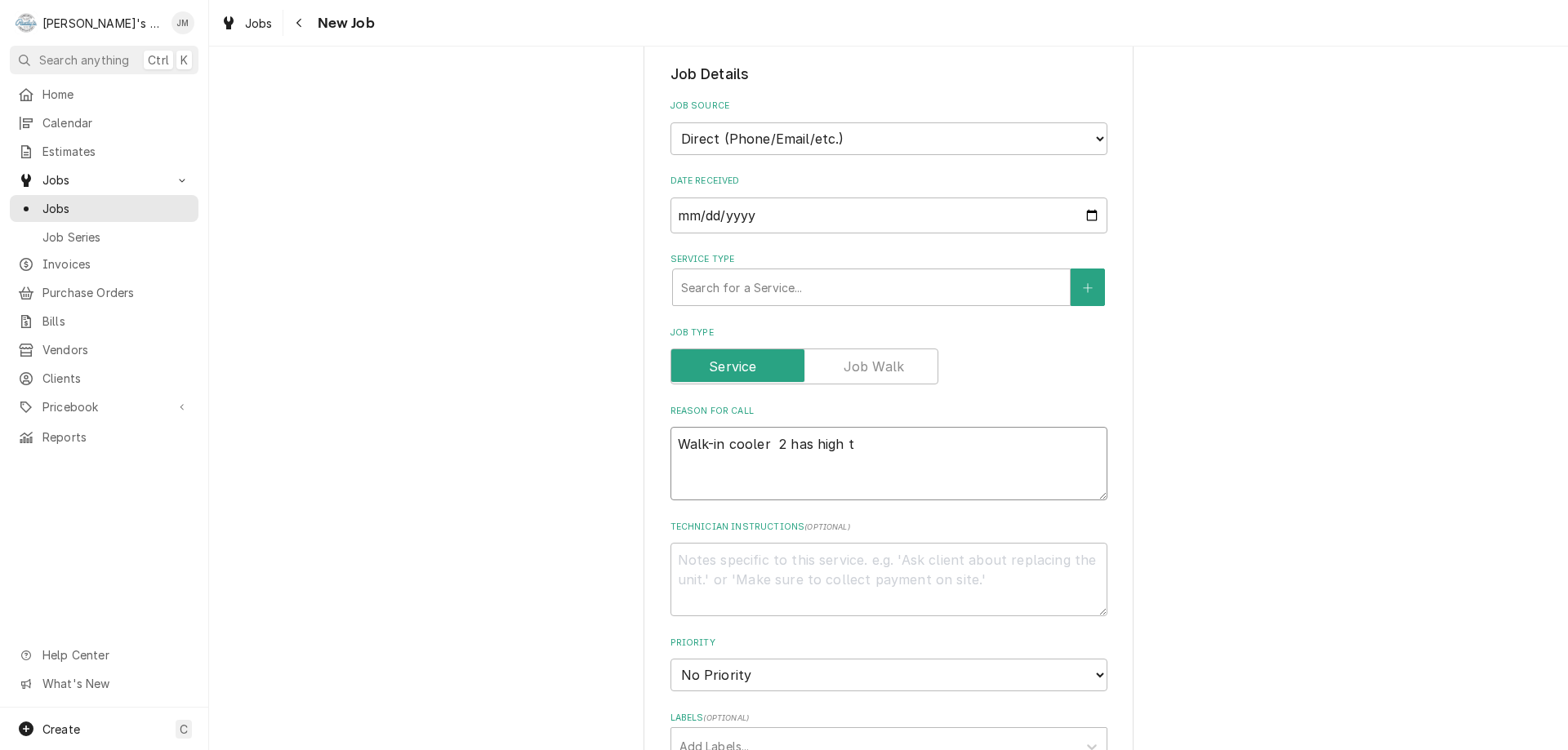
type textarea "x"
type textarea "Walk-in cooler 2 has high te"
type textarea "x"
type textarea "Walk-in cooler 2 has high tem"
type textarea "x"
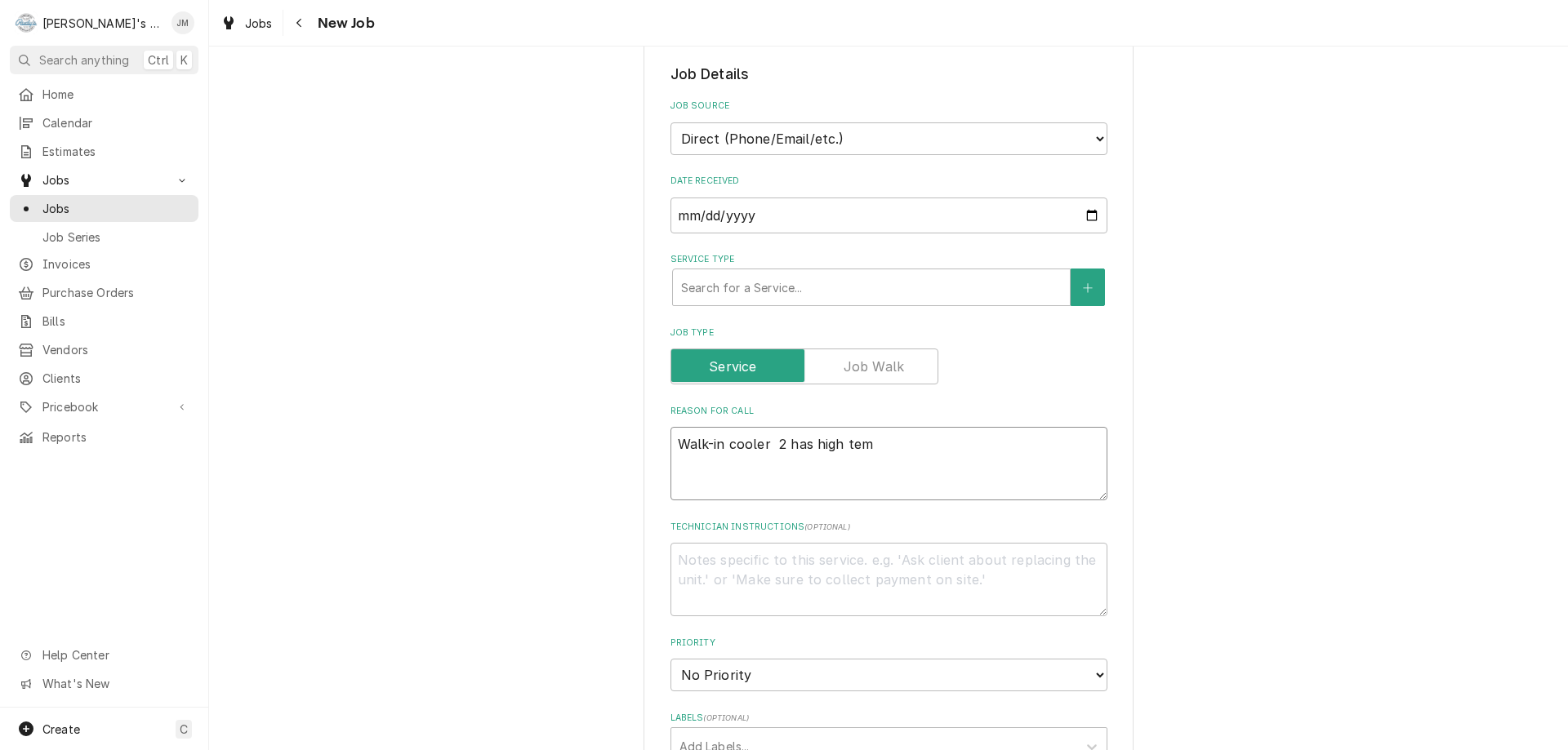
type textarea "Walk-in cooler 2 has high temp"
type textarea "x"
type textarea "Walk-in cooler 2 has high tempe"
type textarea "x"
type textarea "Walk-in cooler 2 has high temper"
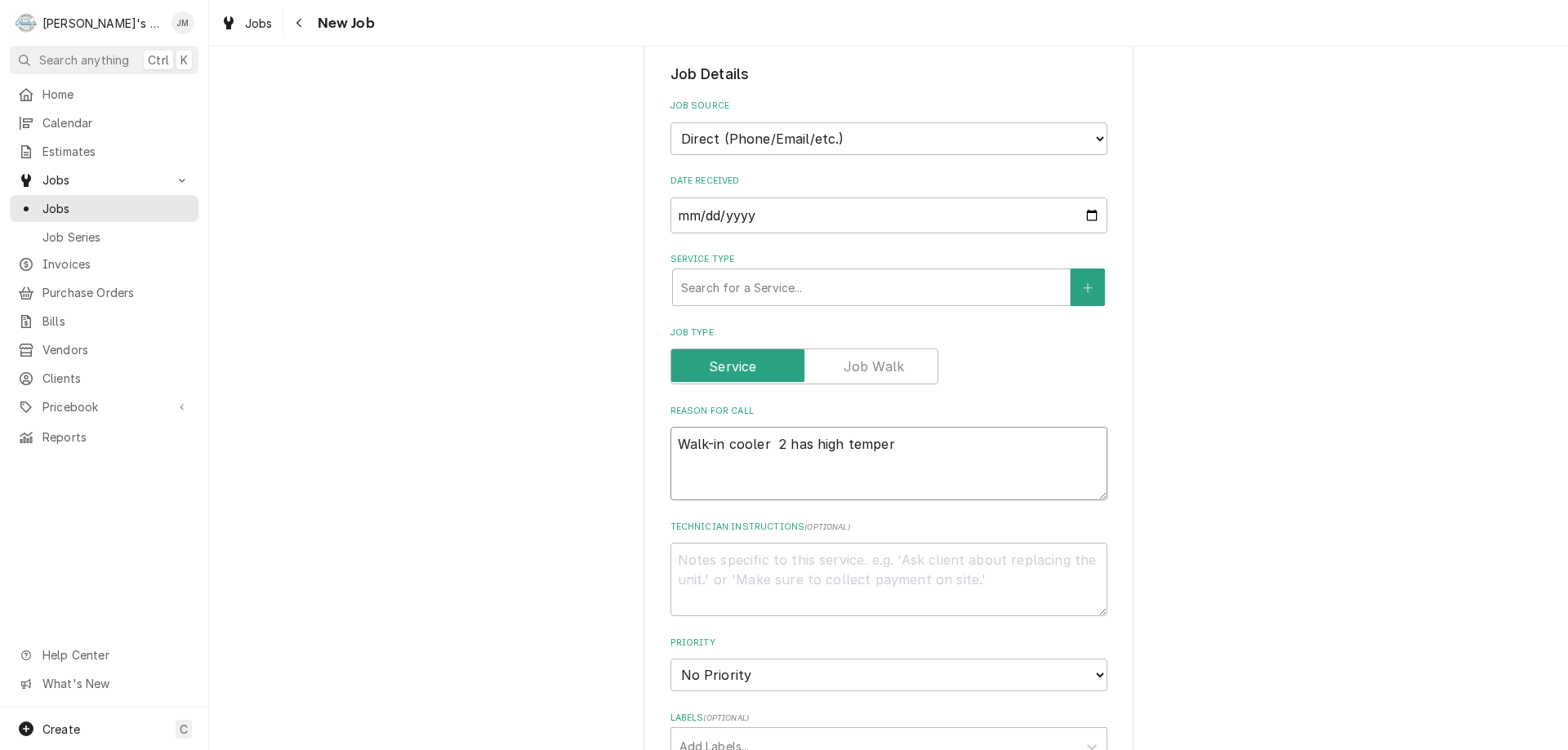
type textarea "x"
type textarea "Walk-in cooler 2 has high tempera"
type textarea "x"
type textarea "Walk-in cooler 2 has high temperat"
type textarea "x"
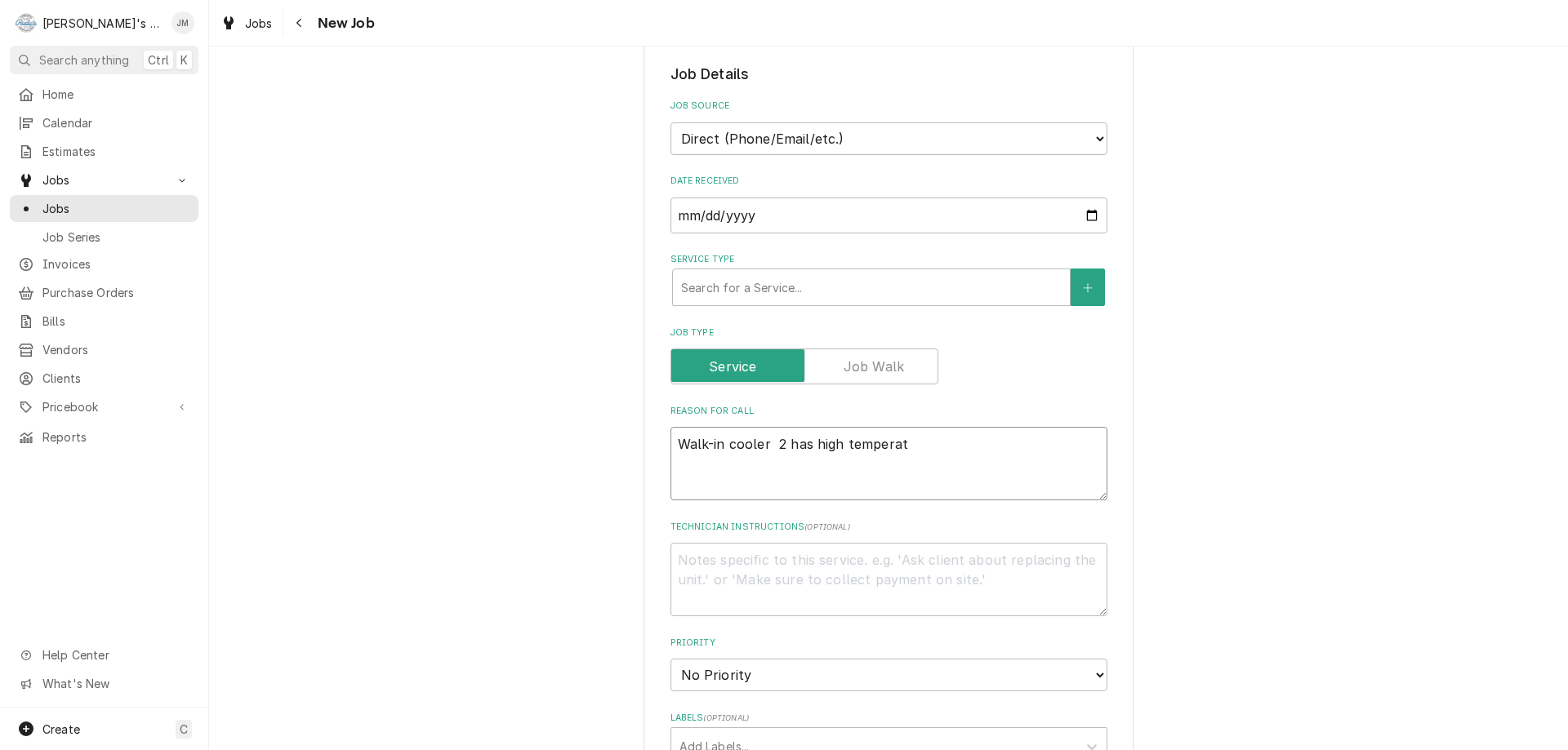
type textarea "Walk-in cooler 2 has high temperatr"
type textarea "x"
type textarea "Walk-in cooler 2 has high temperatru"
type textarea "x"
type textarea "Walk-in cooler 2 has high temperatrue"
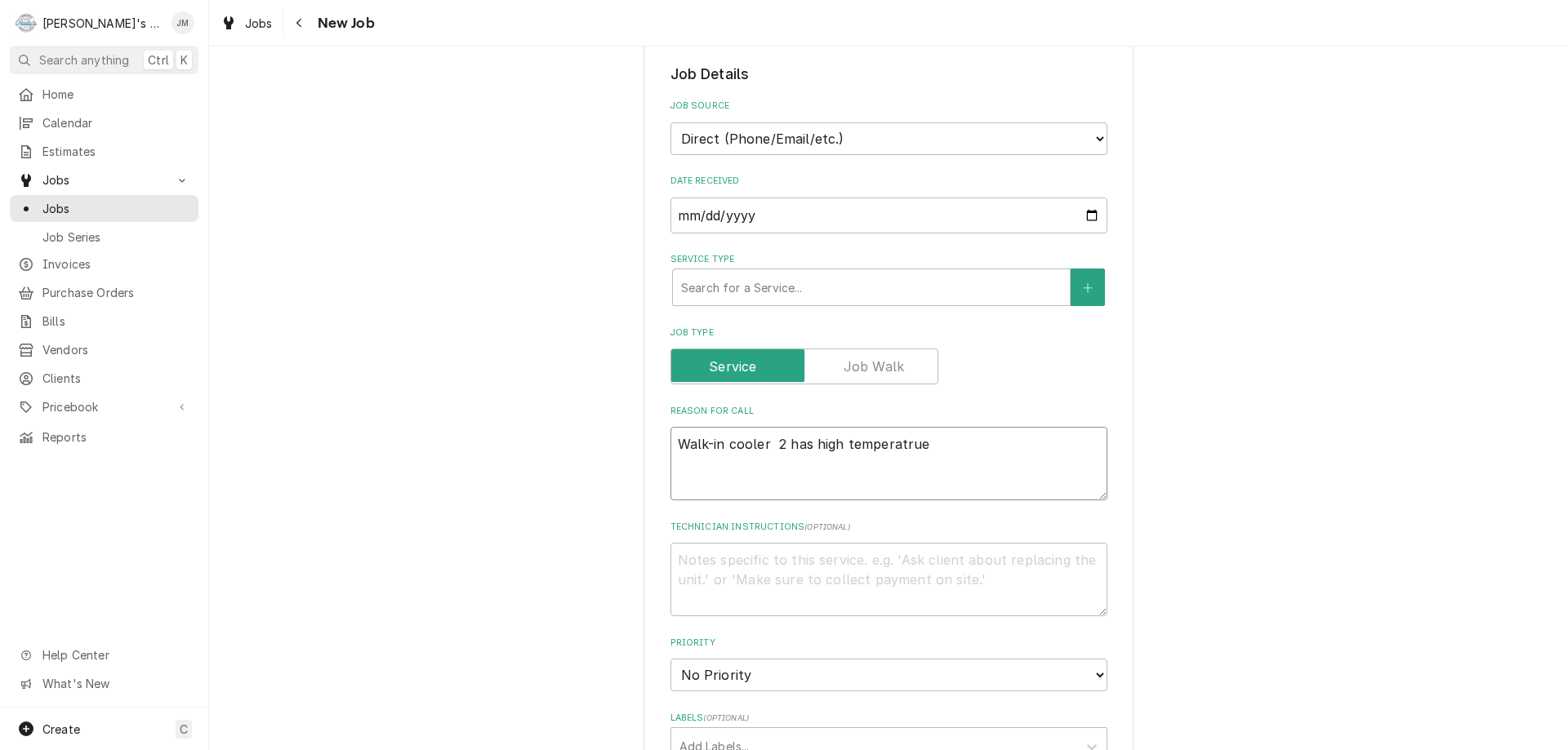
type textarea "x"
type textarea "Walk-in cooler 2 has high temperatru"
type textarea "x"
type textarea "Walk-in cooler 2 has high temperatr"
type textarea "x"
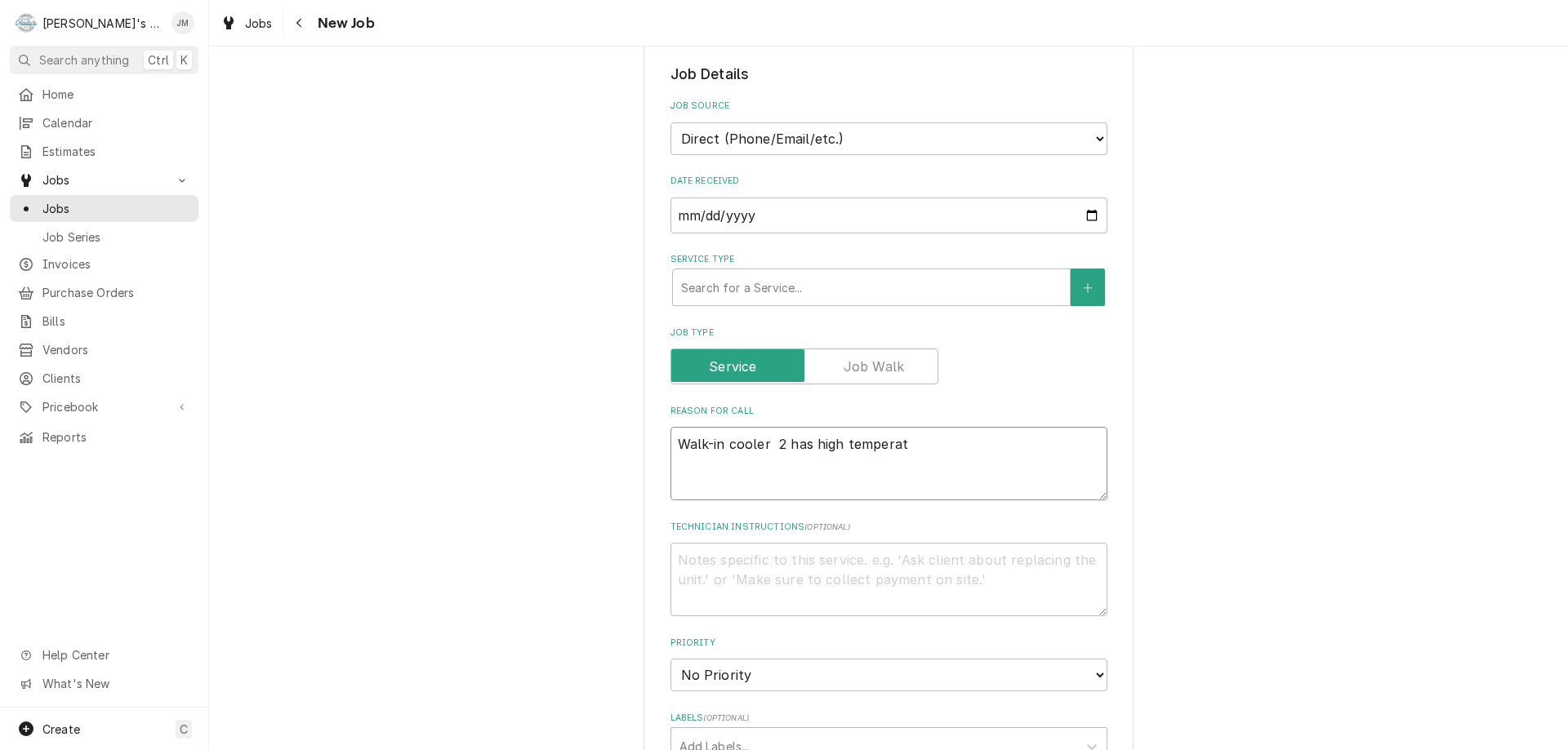
type textarea "Walk-in cooler 2 has high temperatu"
type textarea "x"
type textarea "Walk-in cooler 2 has high temperatur"
type textarea "x"
type textarea "Walk-in cooler 2 has high temperature"
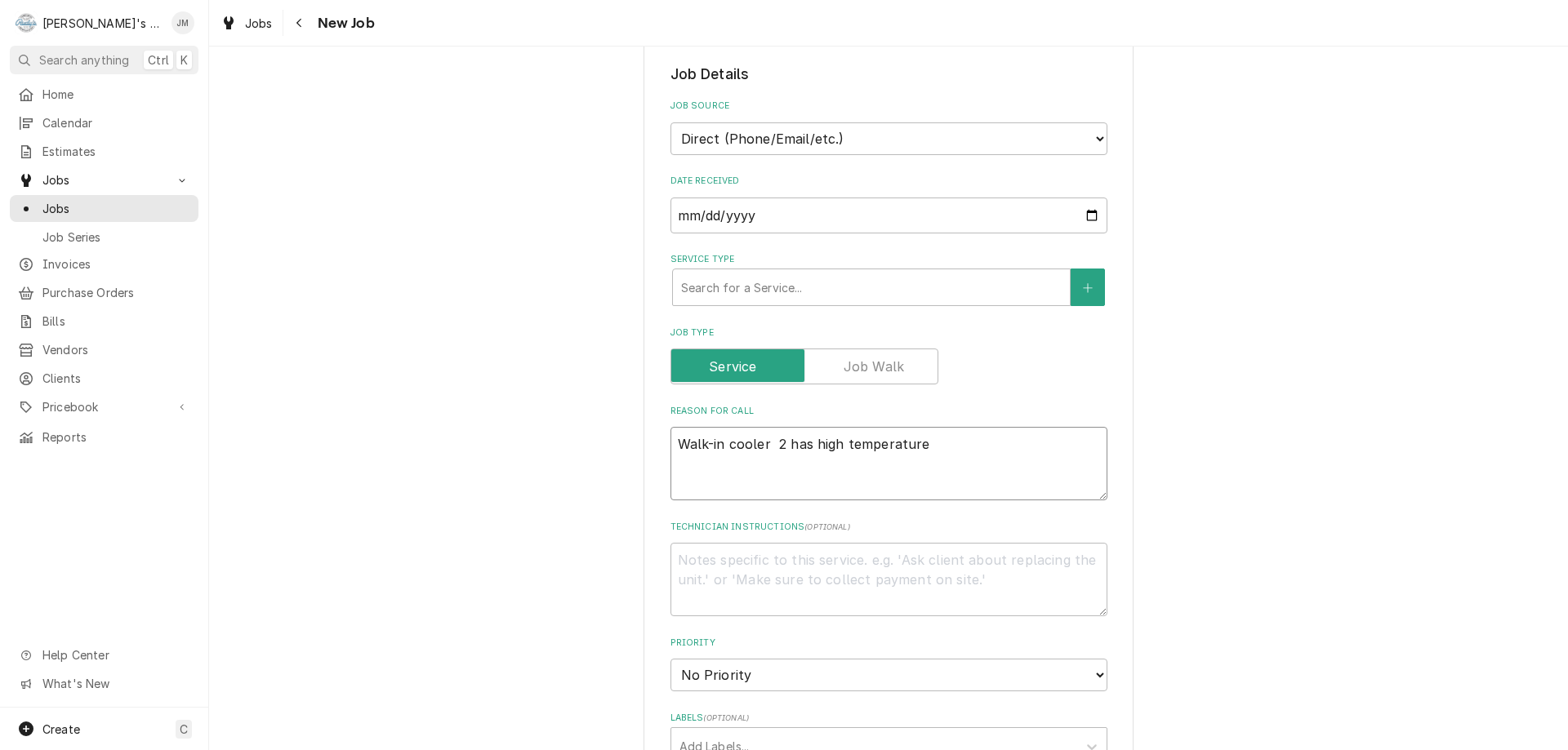
type textarea "x"
type textarea "Walk-in cooler 2 has high temperature."
type textarea "x"
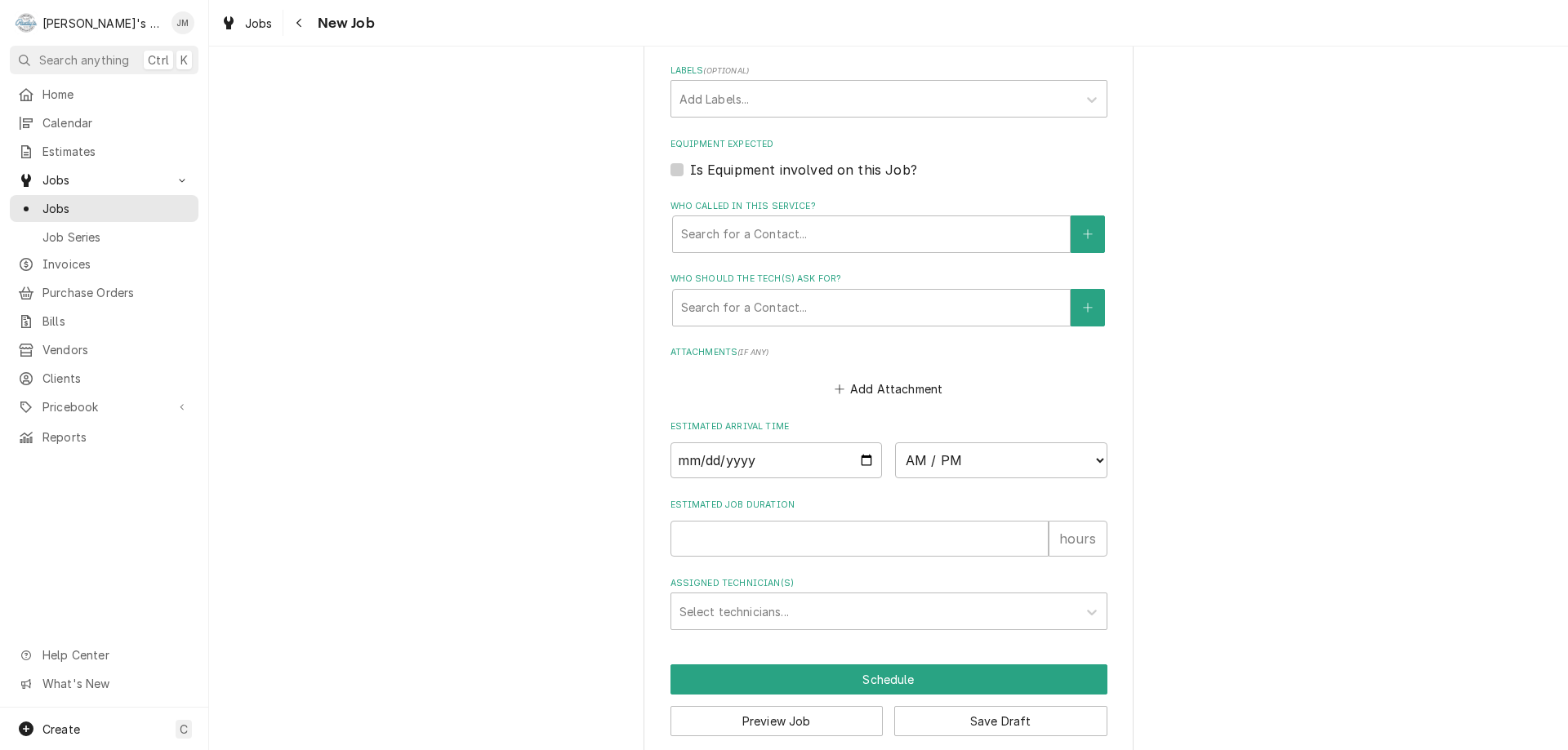
scroll to position [980, 0]
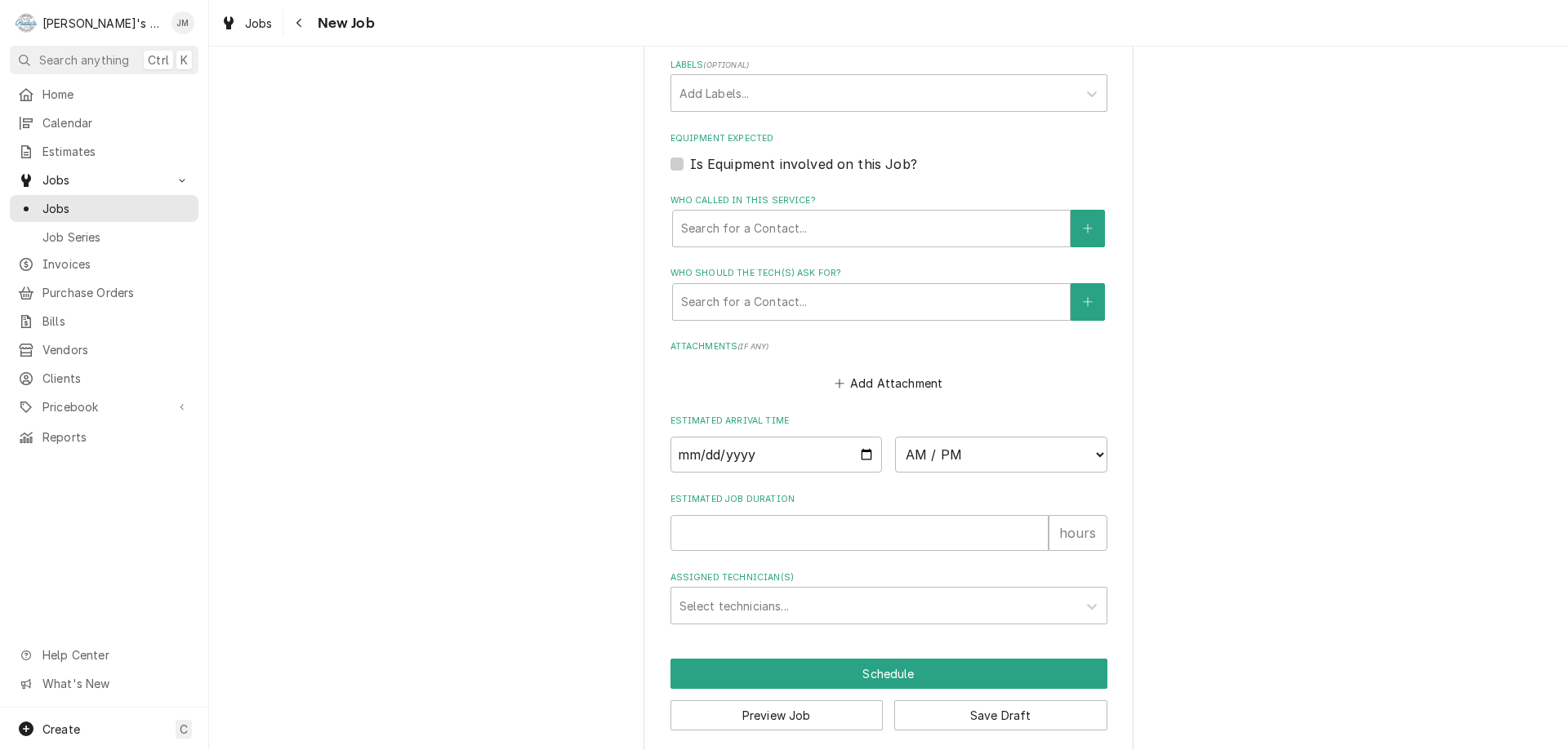
type textarea "Walk-in cooler 2 has high temperature."
click at [861, 454] on input "Date" at bounding box center [777, 454] width 213 height 36
type input "2025-09-03"
type textarea "x"
click at [1041, 450] on select "AM / PM 6:00 AM 6:15 AM 6:30 AM 6:45 AM 7:00 AM 7:15 AM 7:30 AM 7:45 AM 8:00 AM…" at bounding box center [1001, 454] width 213 height 36
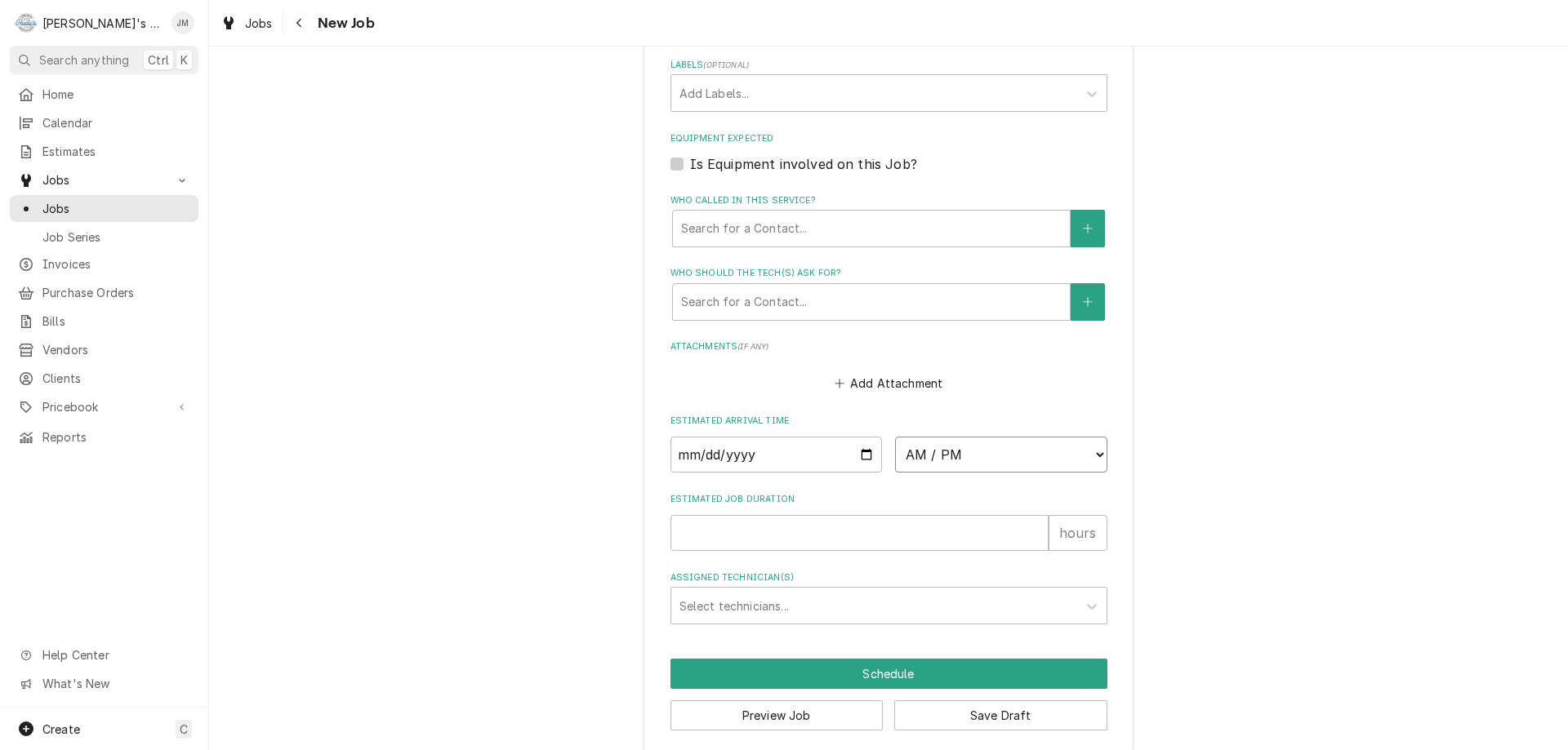
select select "15:00:00"
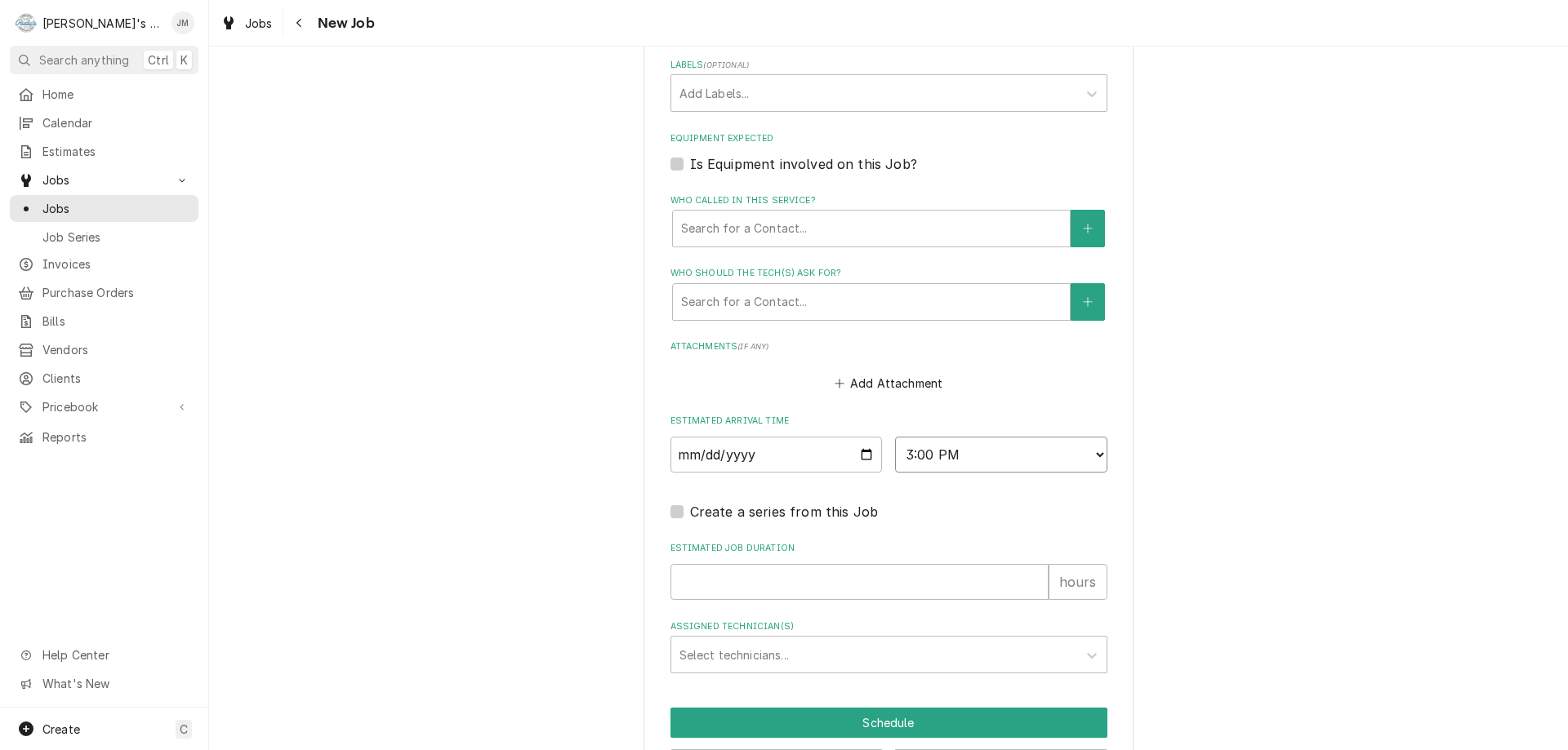
scroll to position [1043, 0]
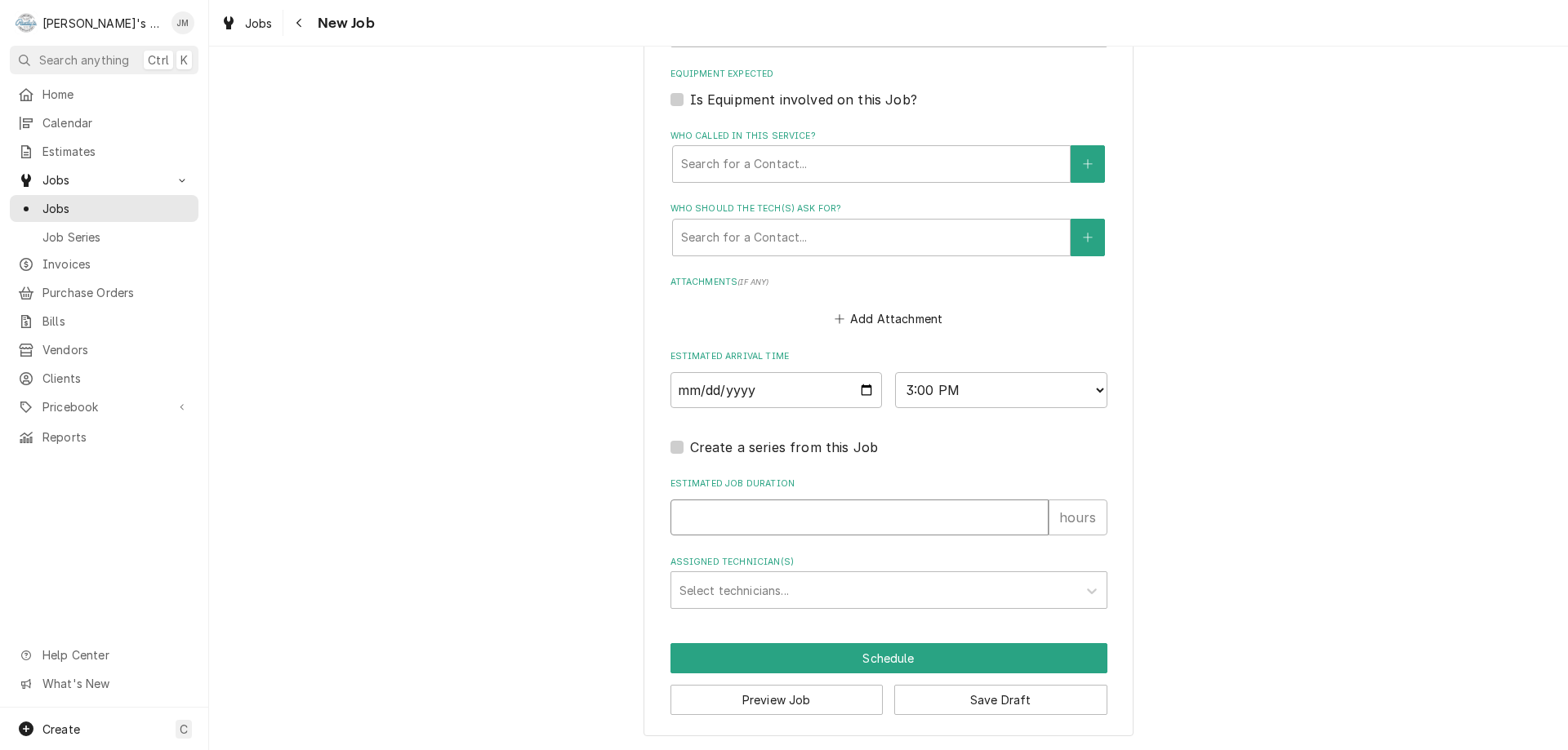
click at [956, 521] on input "Estimated Job Duration" at bounding box center [859, 517] width 378 height 36
type textarea "x"
type input "4"
click at [1001, 606] on div "Select technicians..." at bounding box center [874, 590] width 406 height 36
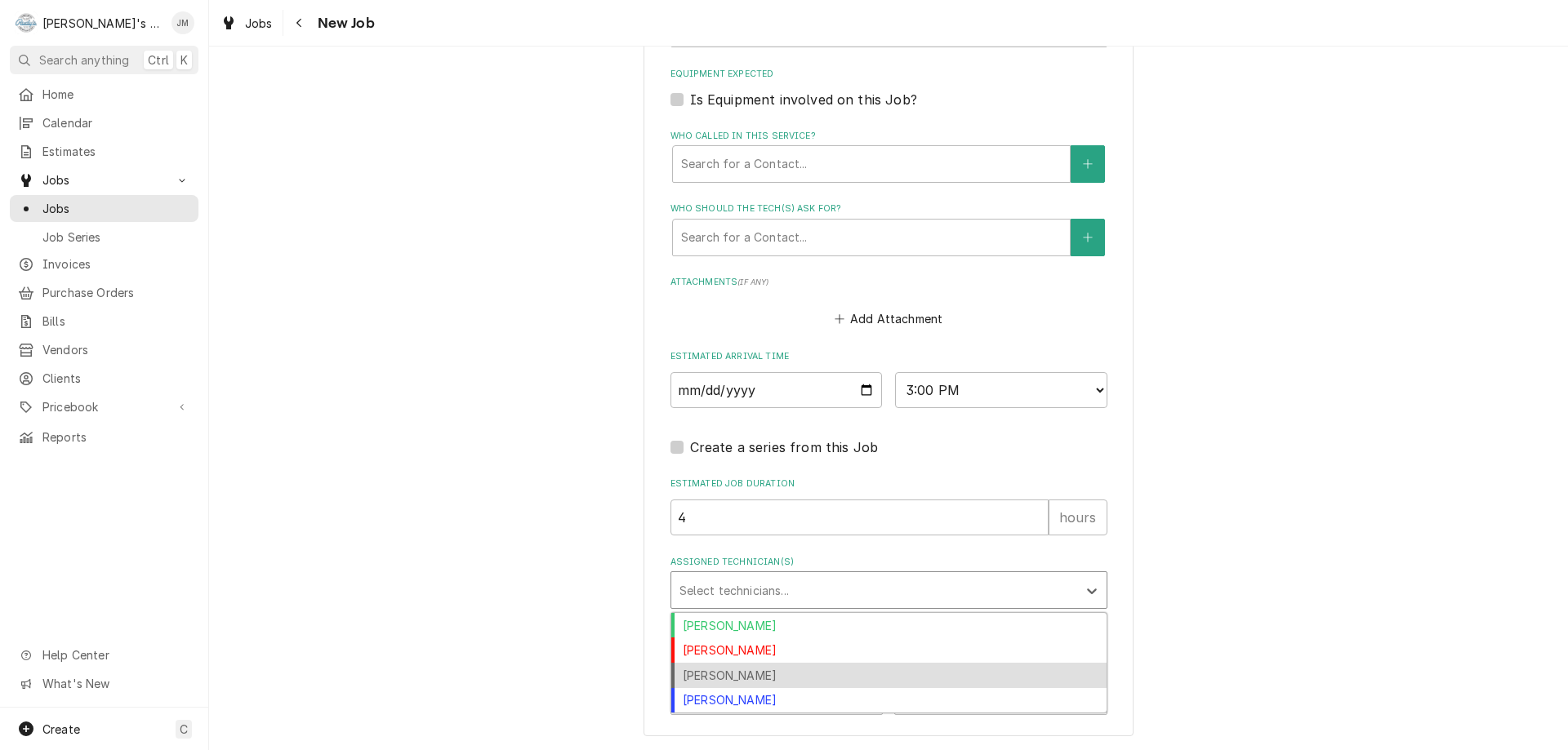
click at [967, 666] on div "Rudy Herrera" at bounding box center [889, 675] width 436 height 26
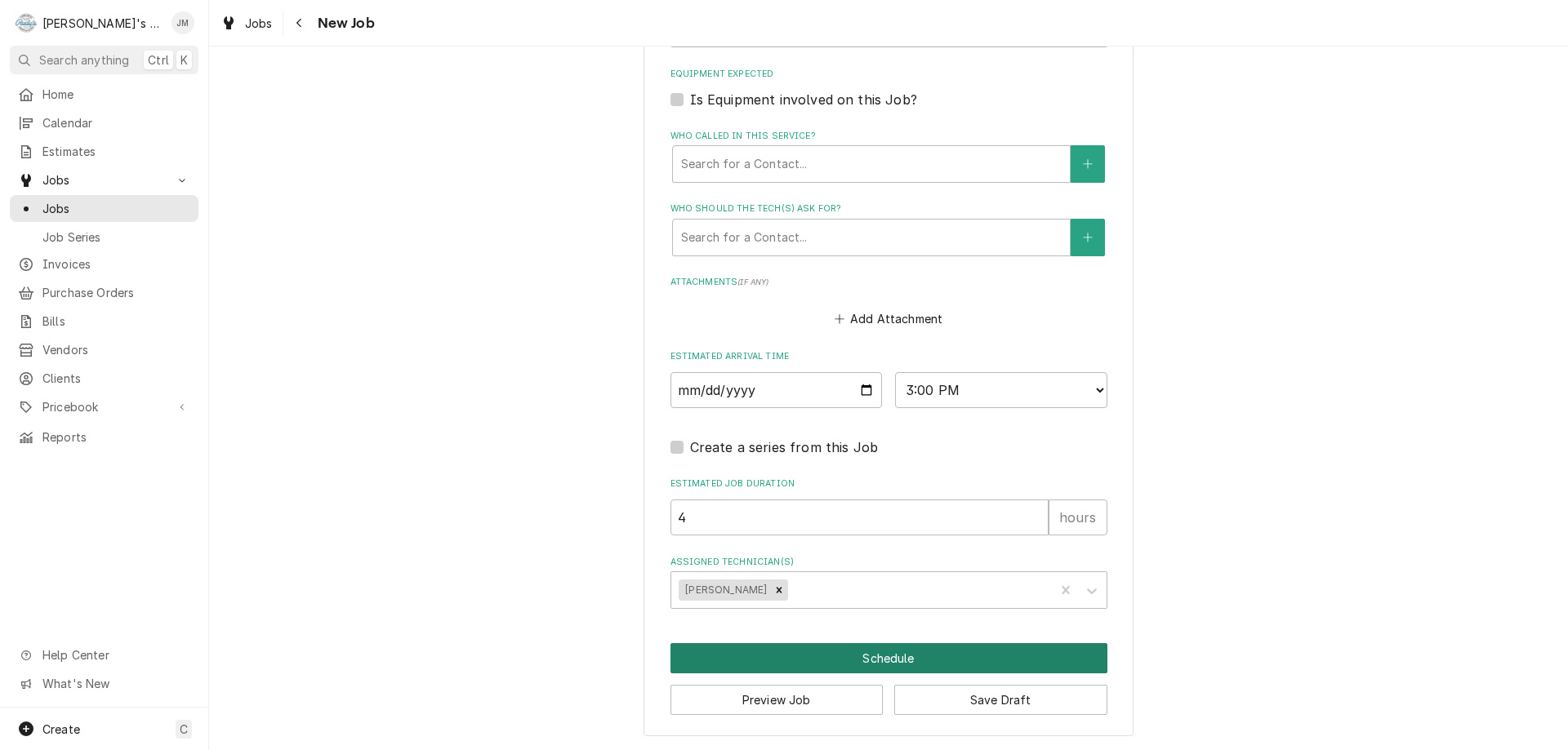
click at [875, 653] on button "Schedule" at bounding box center [888, 658] width 436 height 31
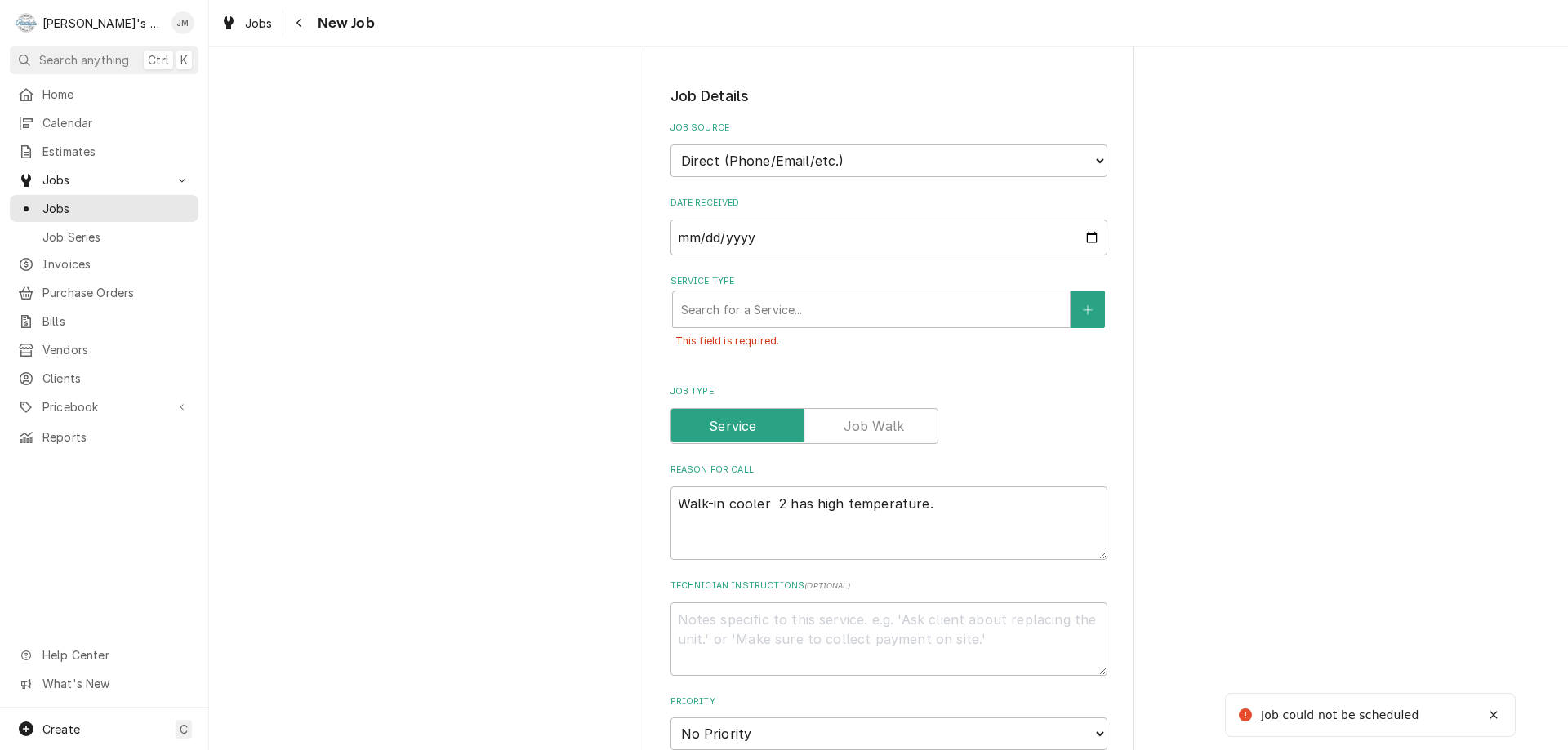
scroll to position [288, 0]
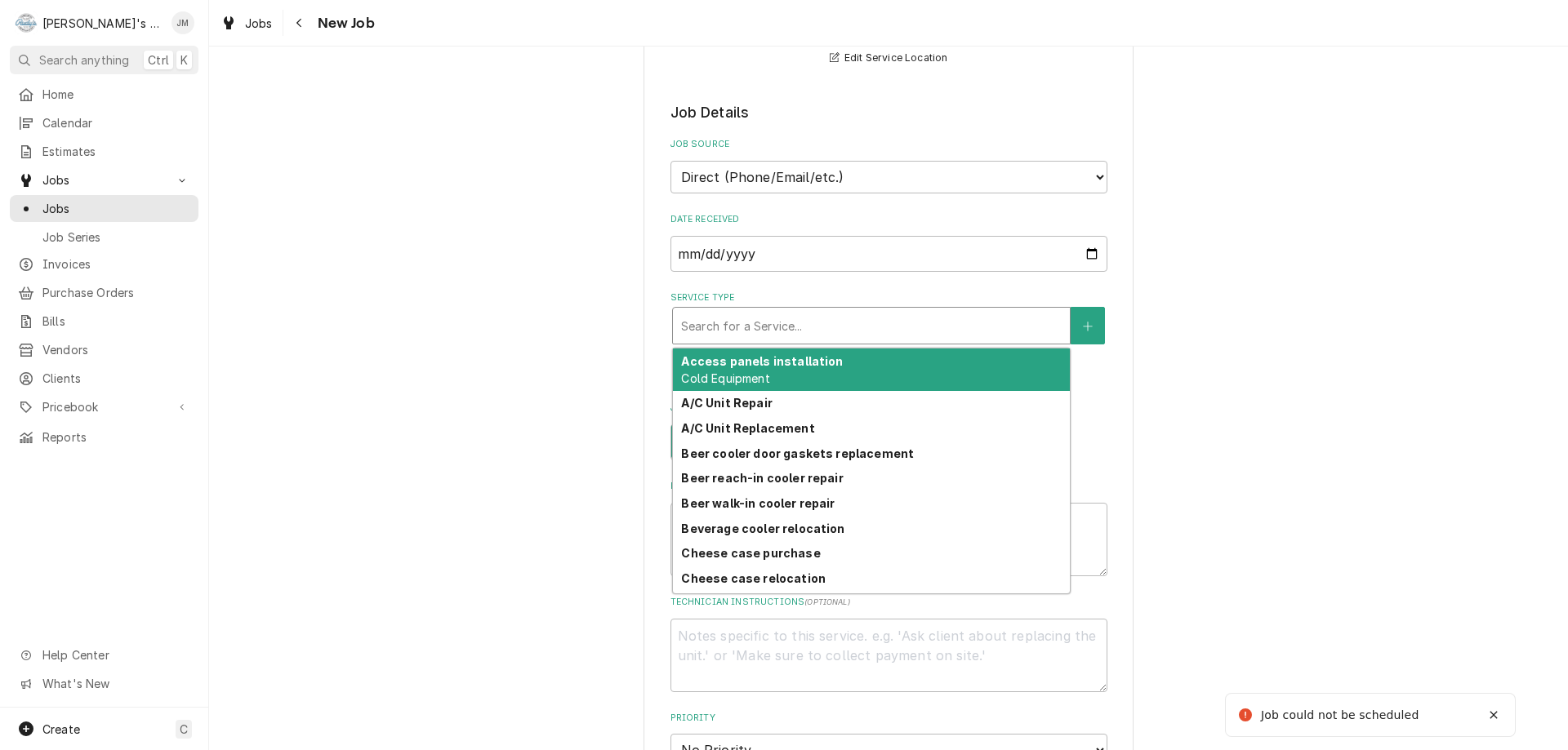
click at [881, 337] on div "Service Type" at bounding box center [870, 326] width 380 height 30
type textarea "x"
type input "w"
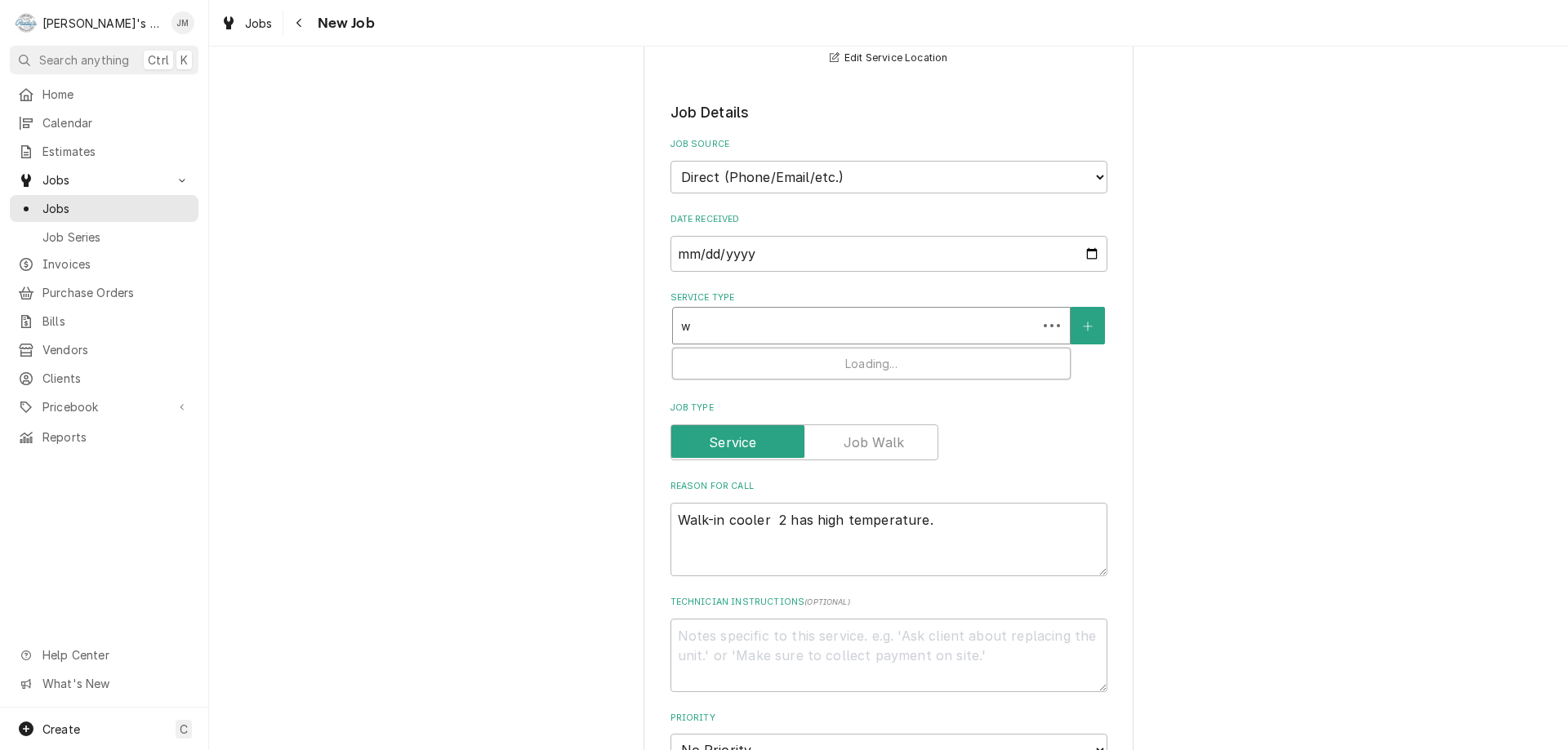
type textarea "x"
type input "wa"
type textarea "x"
type input "wal"
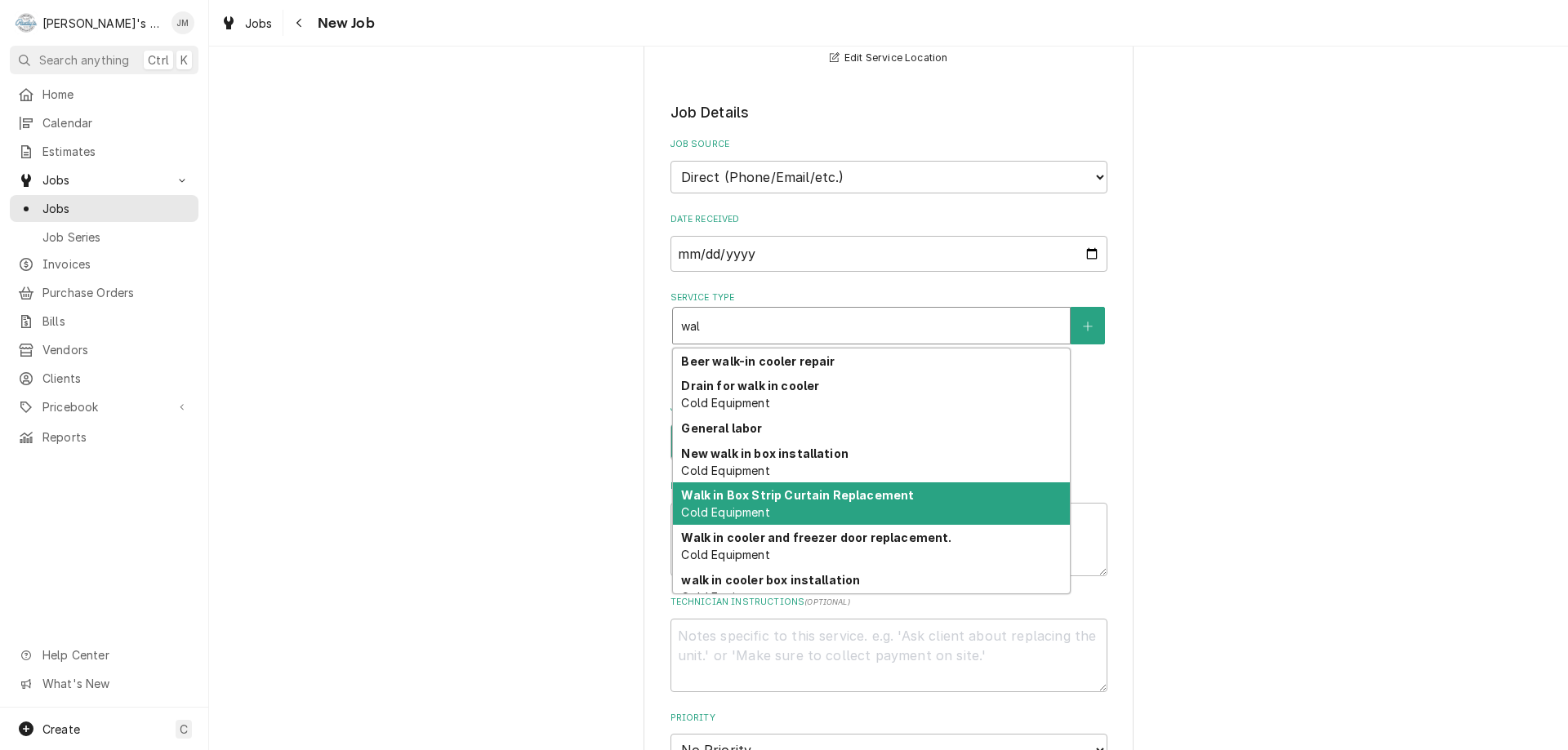
type textarea "x"
type input "walk"
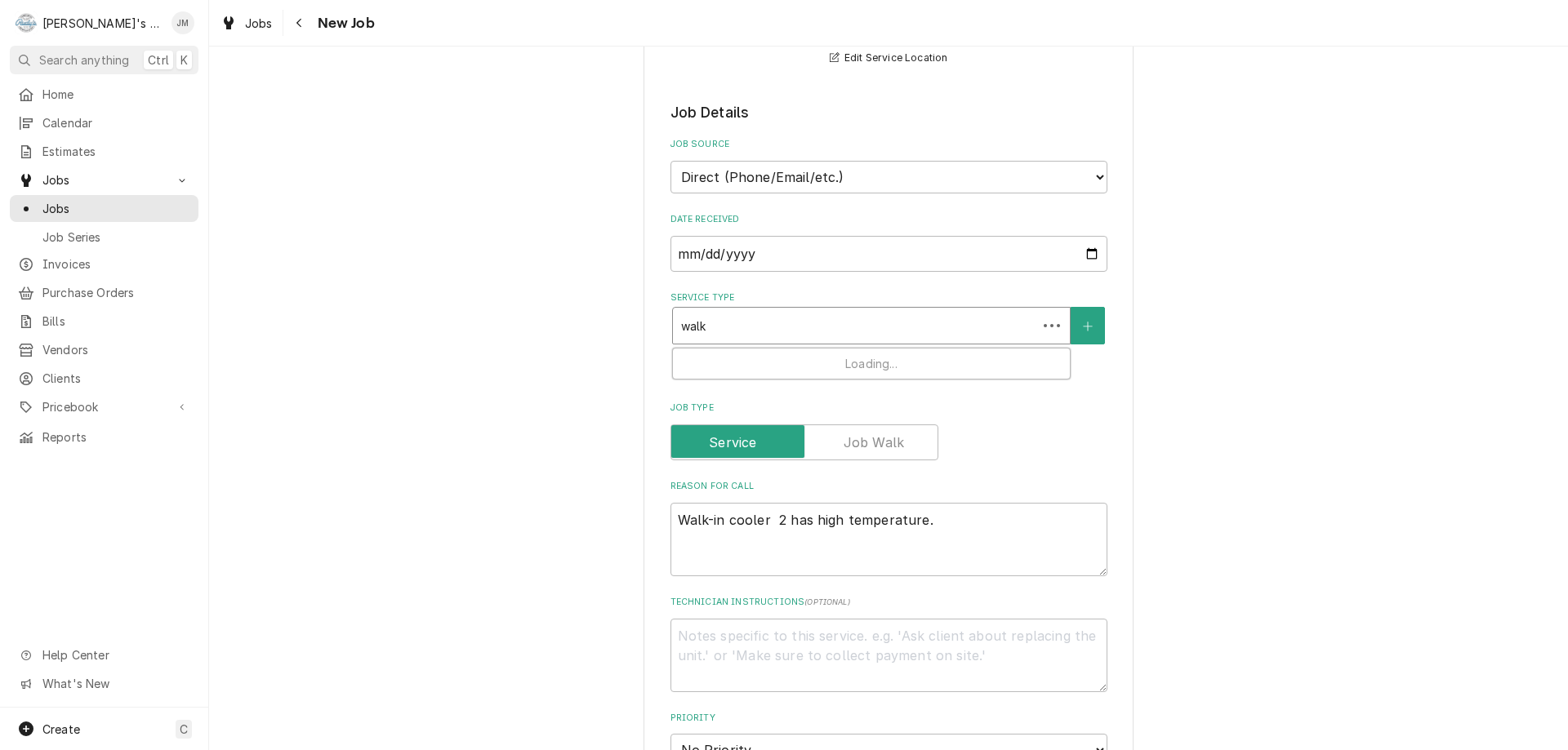
type textarea "x"
type input "walk"
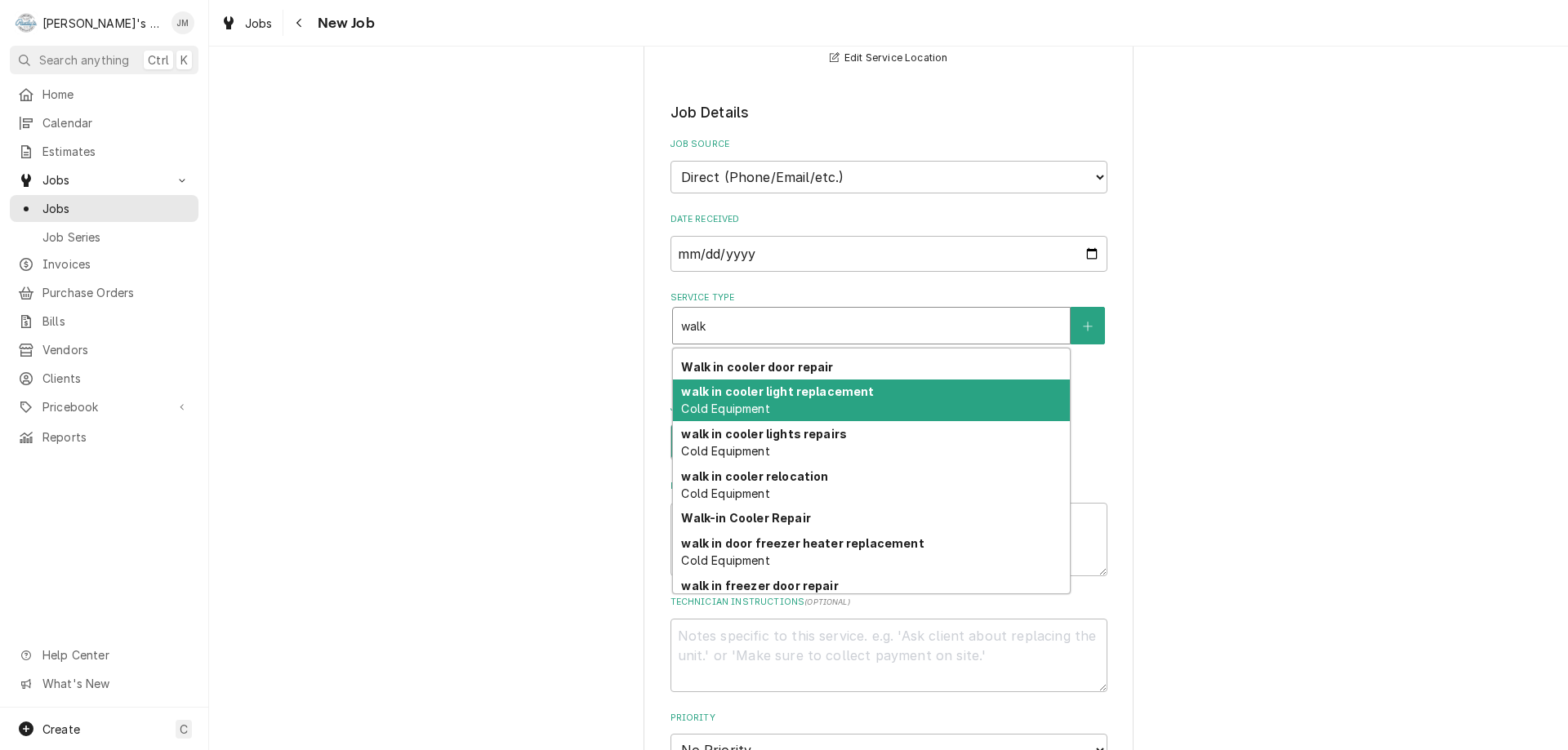
scroll to position [361, 0]
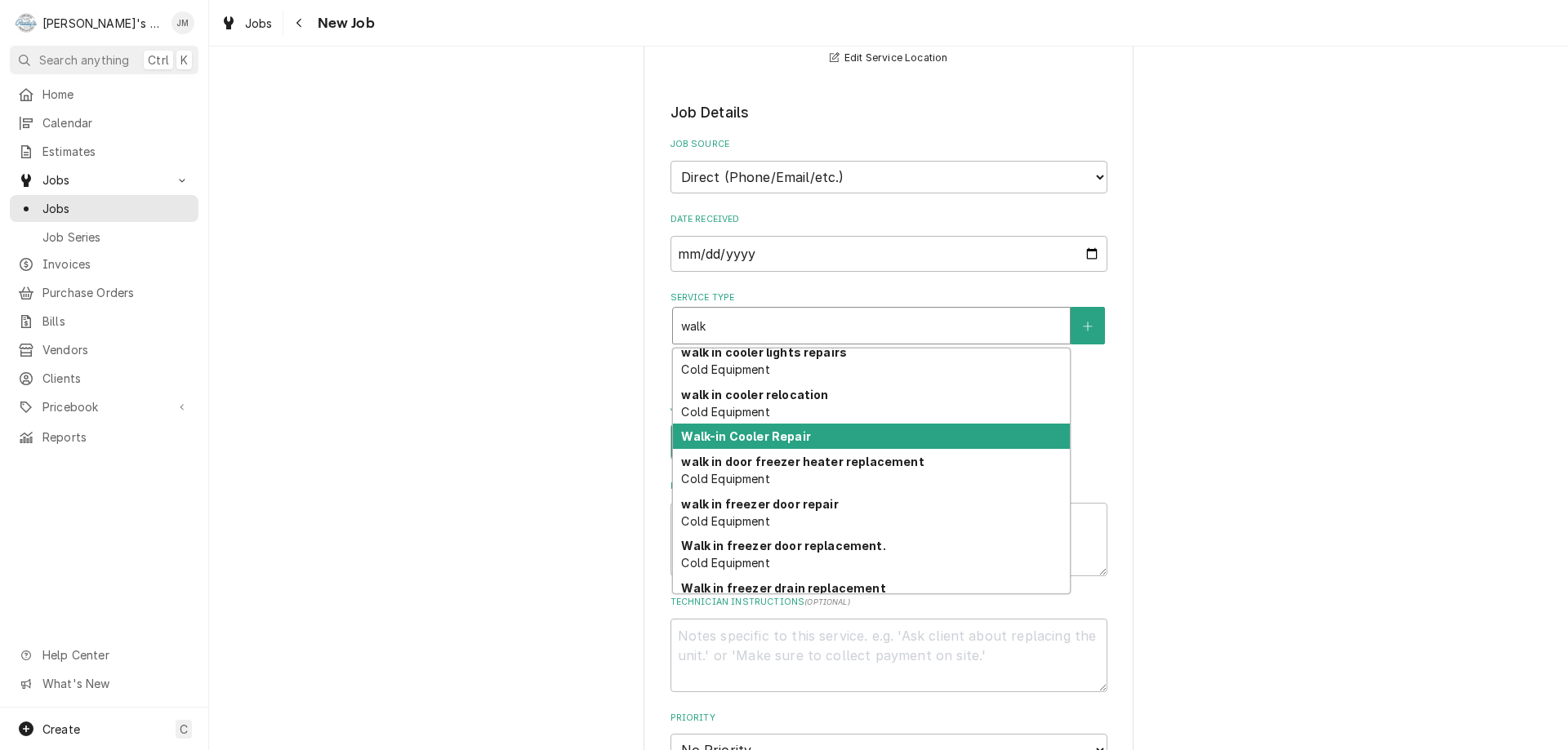
click at [841, 445] on div "Walk-in Cooler Repair" at bounding box center [871, 436] width 396 height 26
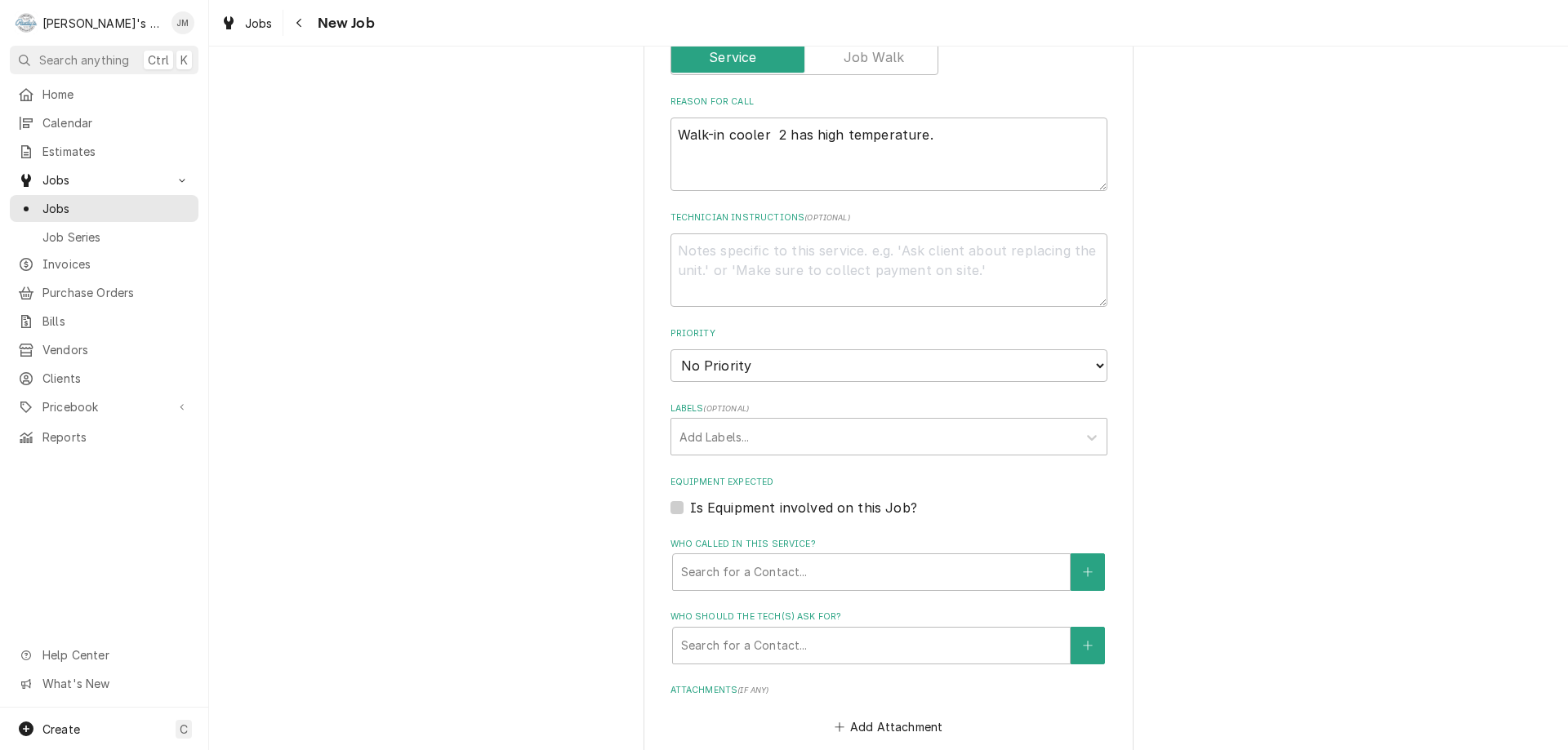
scroll to position [1108, 0]
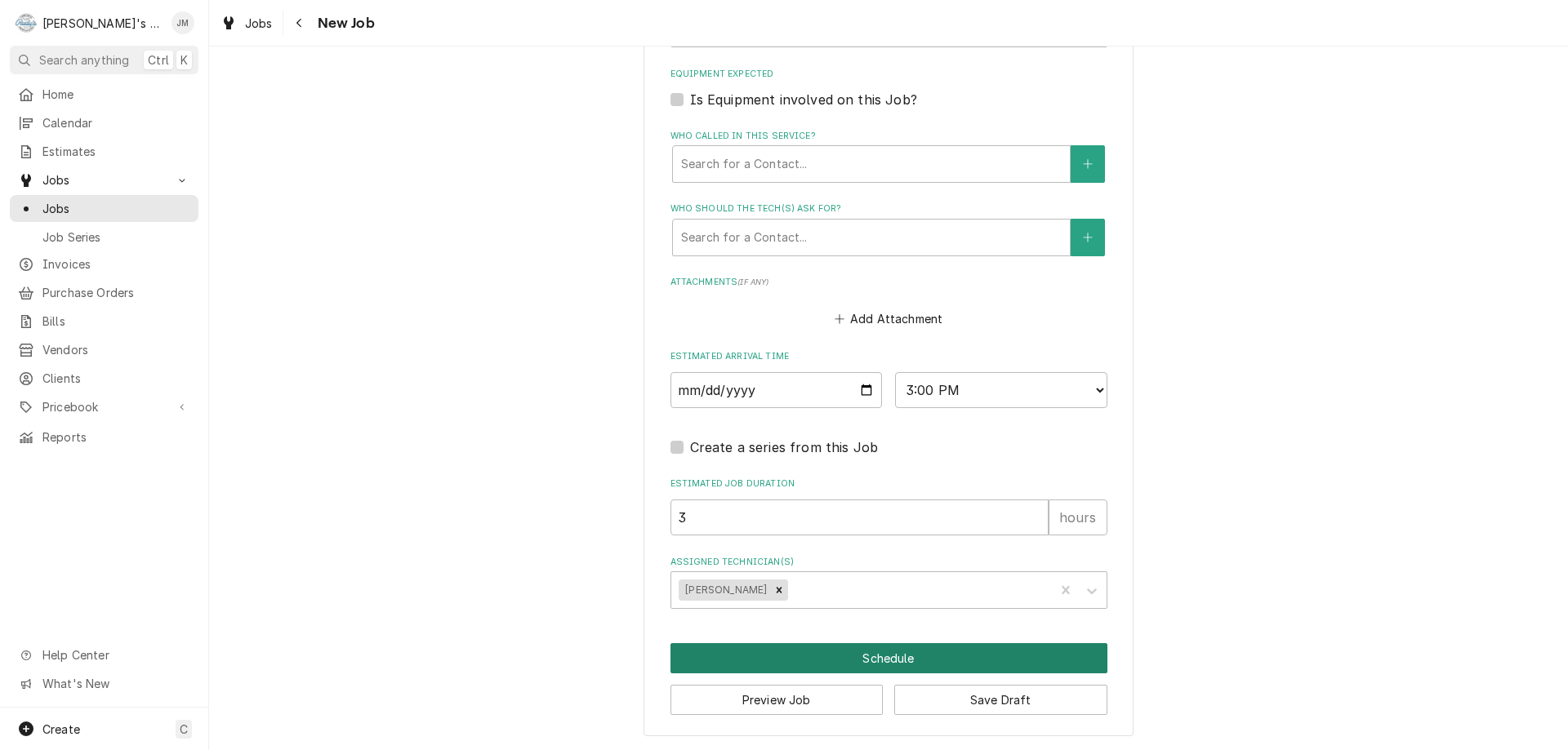
click at [900, 661] on button "Schedule" at bounding box center [888, 658] width 436 height 31
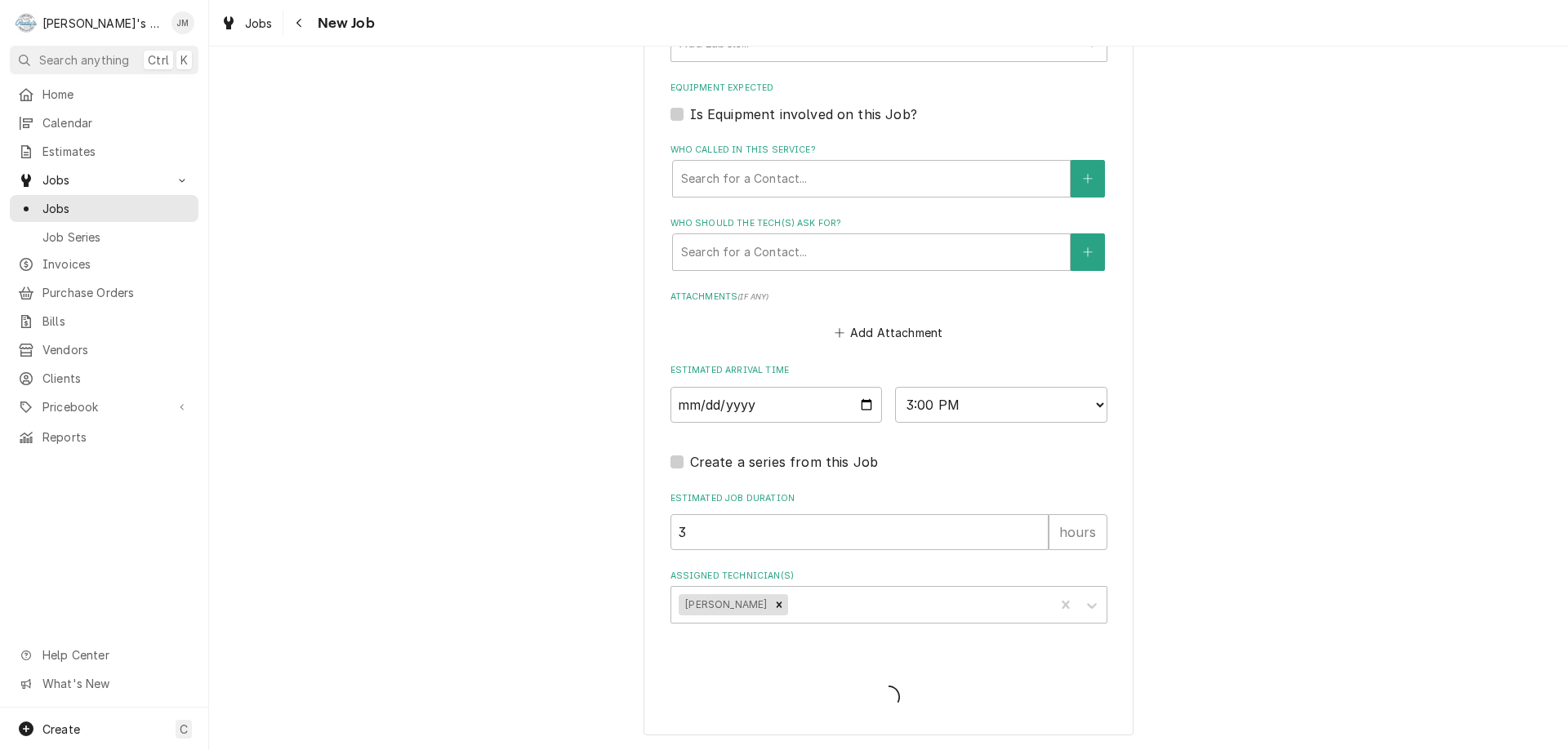
type textarea "x"
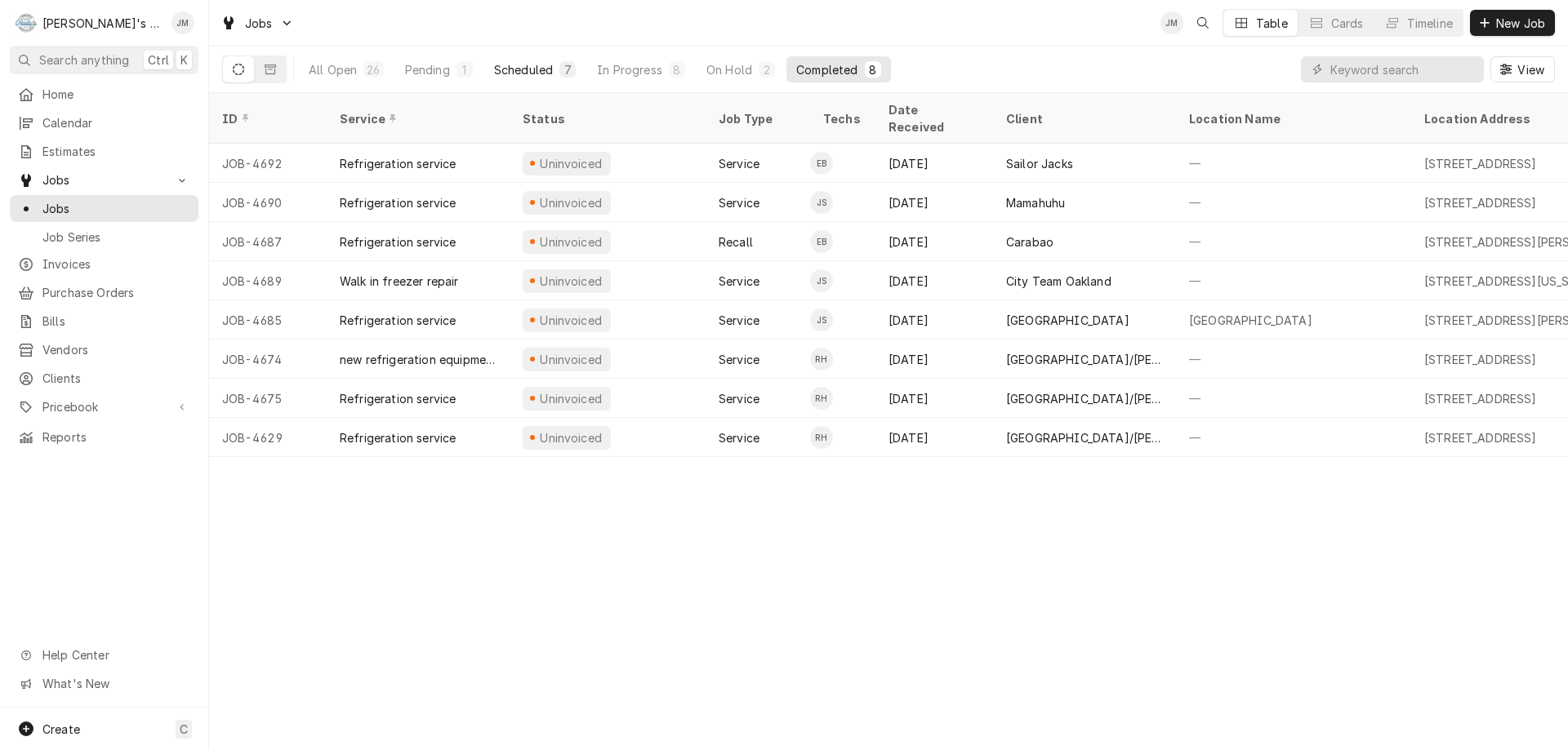
click at [515, 68] on div "Scheduled" at bounding box center [523, 70] width 59 height 17
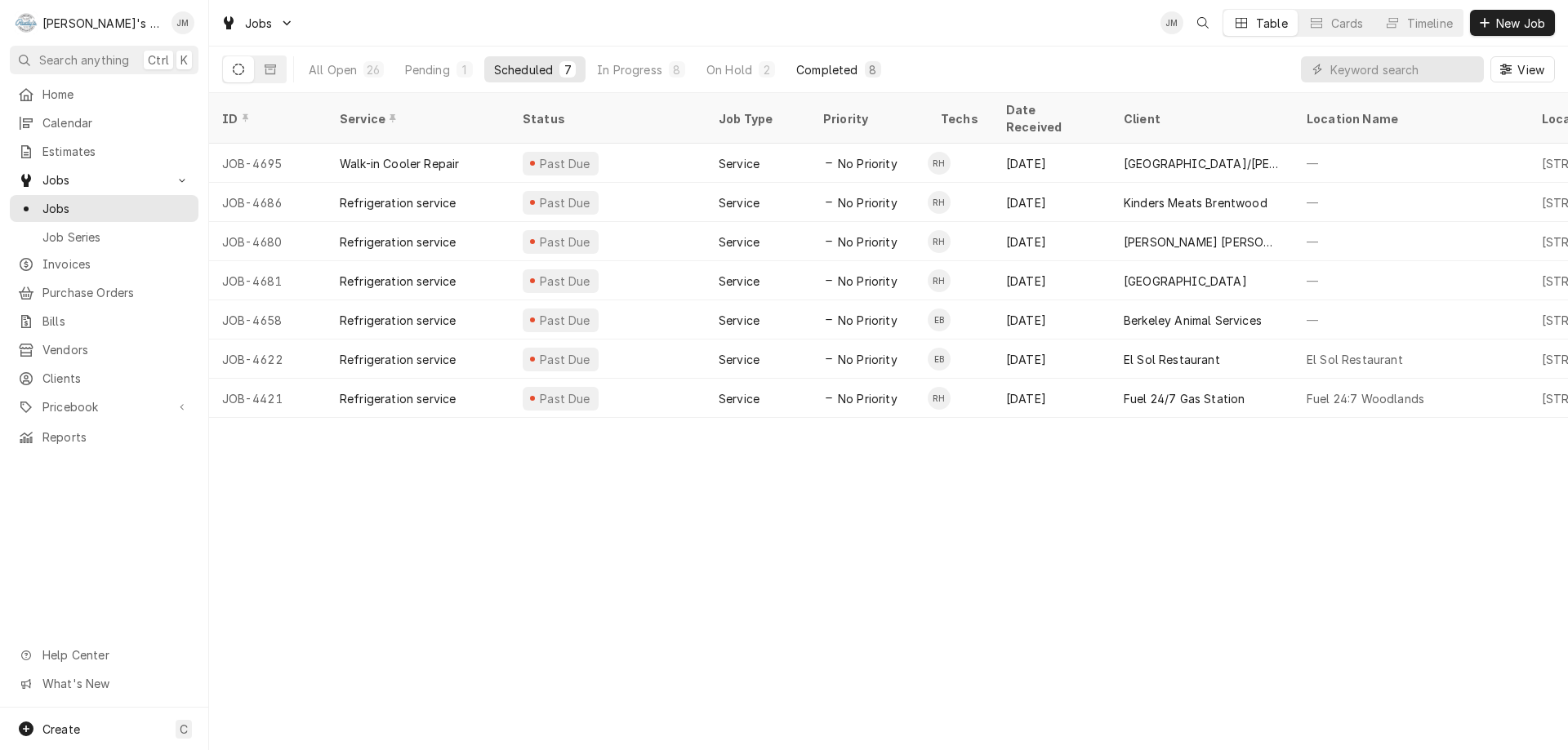
click at [830, 71] on div "Completed" at bounding box center [827, 70] width 61 height 17
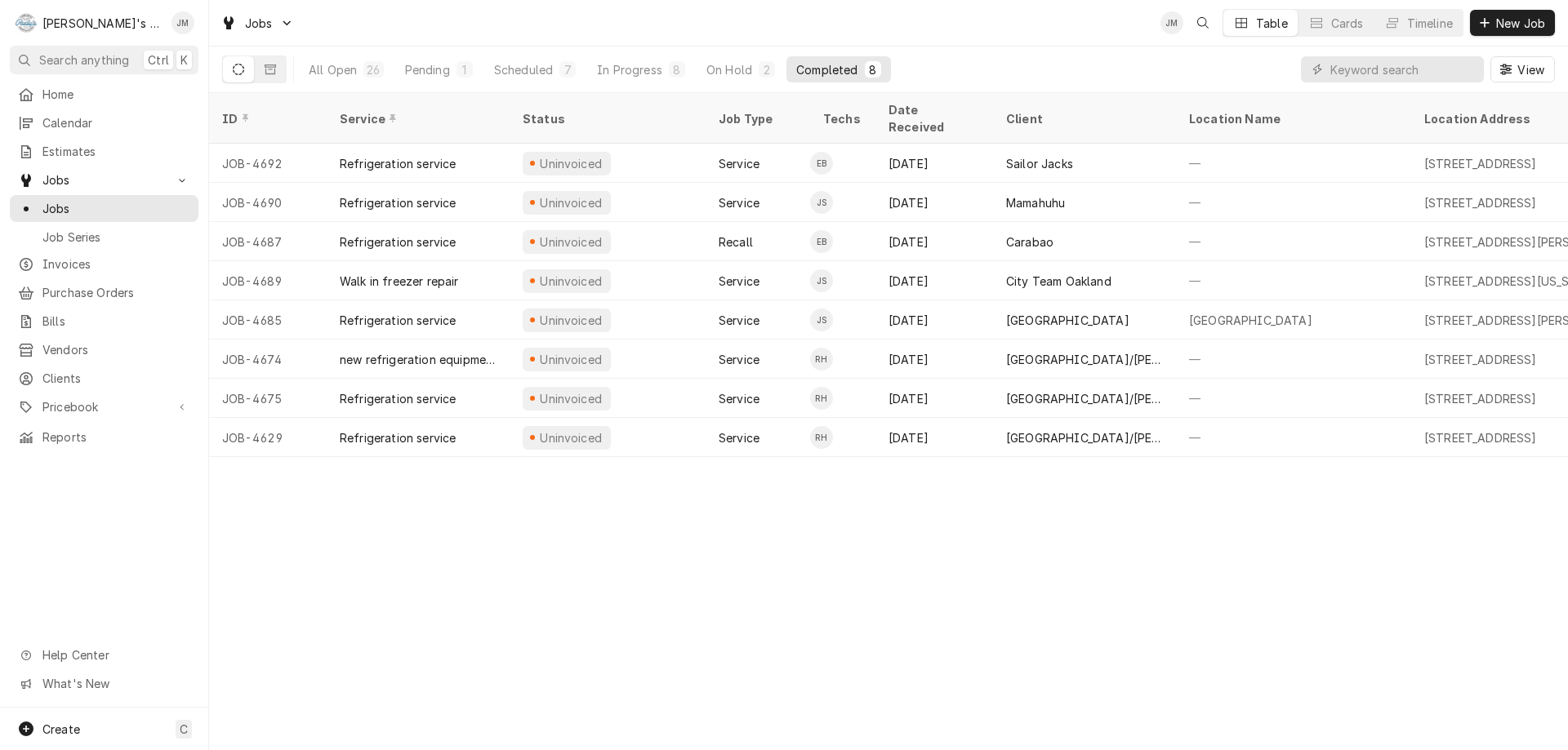
click at [280, 594] on div "ID Service Status Job Type Techs Date Received Client Location Name Location Ad…" at bounding box center [888, 421] width 1359 height 657
click at [456, 569] on div "ID Service Status Job Type Techs Date Received Client Location Name Location Ad…" at bounding box center [888, 421] width 1359 height 657
